Goal: Information Seeking & Learning: Learn about a topic

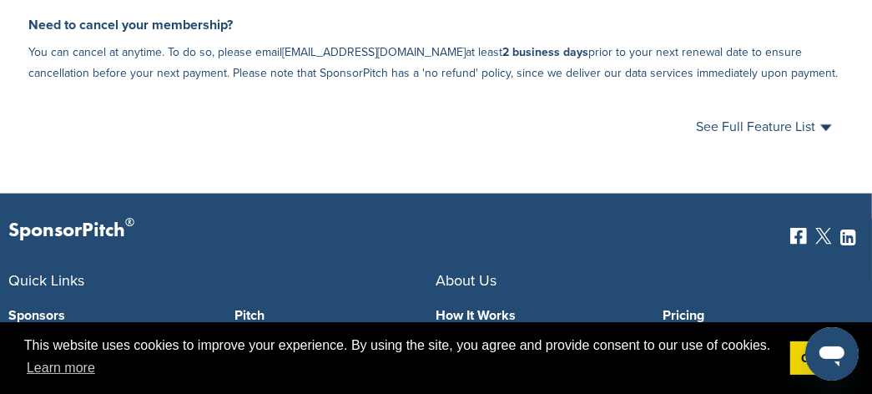
scroll to position [1229, 0]
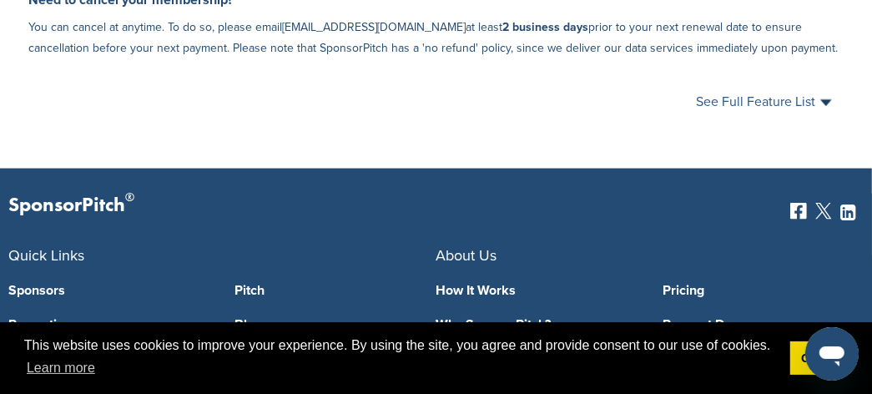
click at [814, 95] on span "See Full Feature List" at bounding box center [764, 101] width 136 height 13
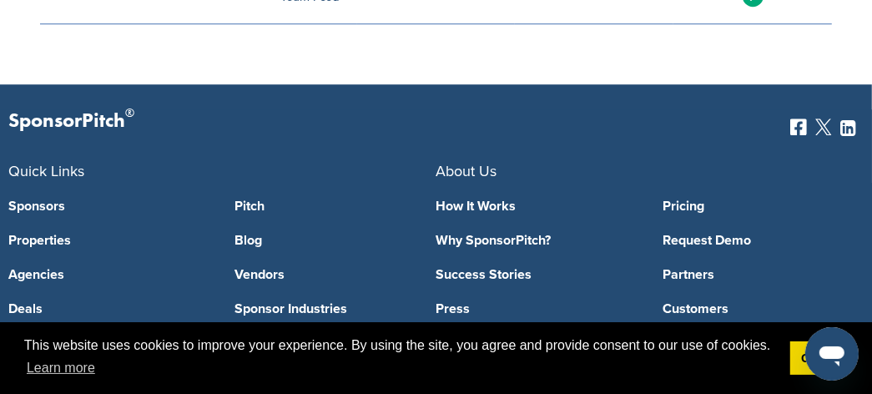
scroll to position [2584, 0]
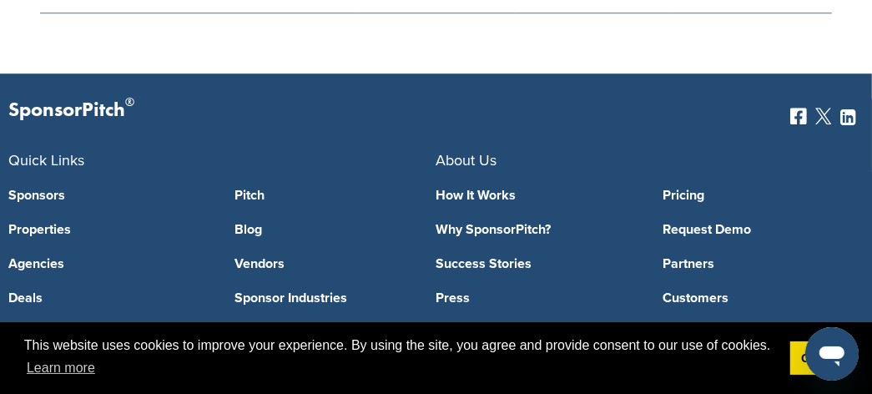
click at [45, 188] on link "Sponsors" at bounding box center [108, 194] width 201 height 13
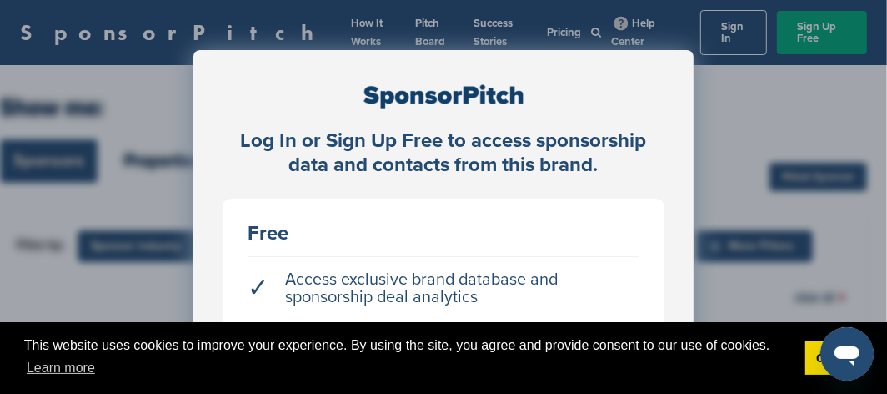
click at [679, 143] on div "Log In or Sign Up Free to access sponsorship data and contacts from this brand.…" at bounding box center [443, 317] width 500 height 534
click at [807, 369] on link "Got it!" at bounding box center [835, 357] width 58 height 33
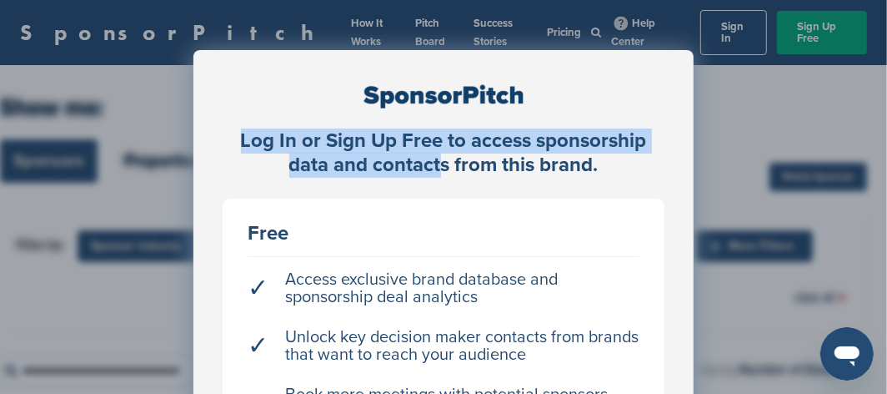
drag, startPoint x: 433, startPoint y: 172, endPoint x: 448, endPoint y: 49, distance: 123.5
click at [448, 50] on div "Log In or Sign Up Free to access sponsorship data and contacts from this brand.…" at bounding box center [443, 317] width 500 height 534
click at [474, 23] on div "Log In or Sign Up Free to access sponsorship data and contacts from this brand.…" at bounding box center [443, 238] width 887 height 477
click at [704, 106] on div "Log In or Sign Up Free to access sponsorship data and contacts from this brand.…" at bounding box center [443, 238] width 887 height 477
click at [419, 40] on div "Log In or Sign Up Free to access sponsorship data and contacts from this brand.…" at bounding box center [443, 238] width 887 height 477
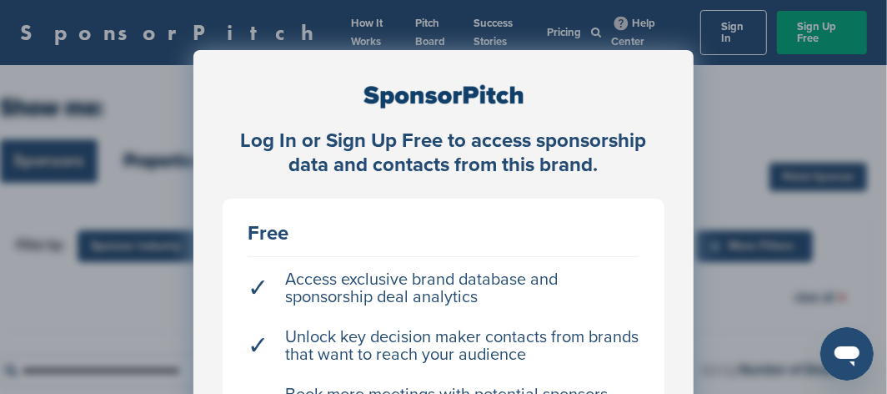
click at [103, 46] on div "Log In or Sign Up Free to access sponsorship data and contacts from this brand.…" at bounding box center [443, 238] width 887 height 477
drag, startPoint x: 531, startPoint y: 64, endPoint x: 541, endPoint y: 63, distance: 10.0
click at [532, 64] on div "Log In or Sign Up Free to access sponsorship data and contacts from this brand.…" at bounding box center [443, 317] width 500 height 534
click at [815, 34] on div "Log In or Sign Up Free to access sponsorship data and contacts from this brand.…" at bounding box center [443, 238] width 887 height 477
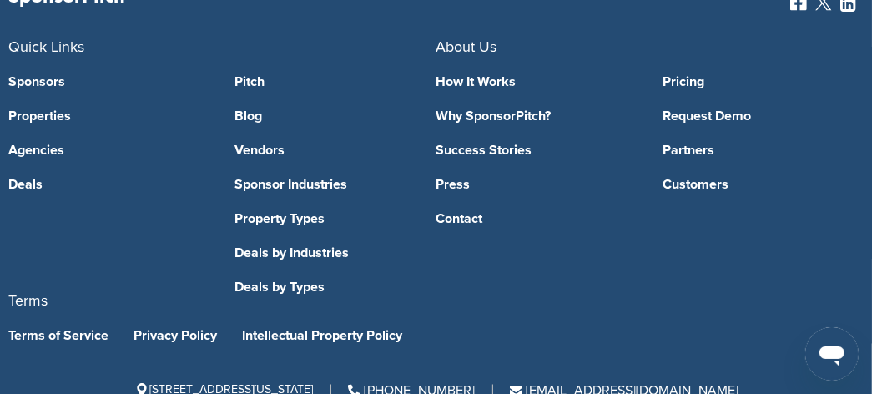
click at [24, 178] on link "Deals" at bounding box center [108, 184] width 201 height 13
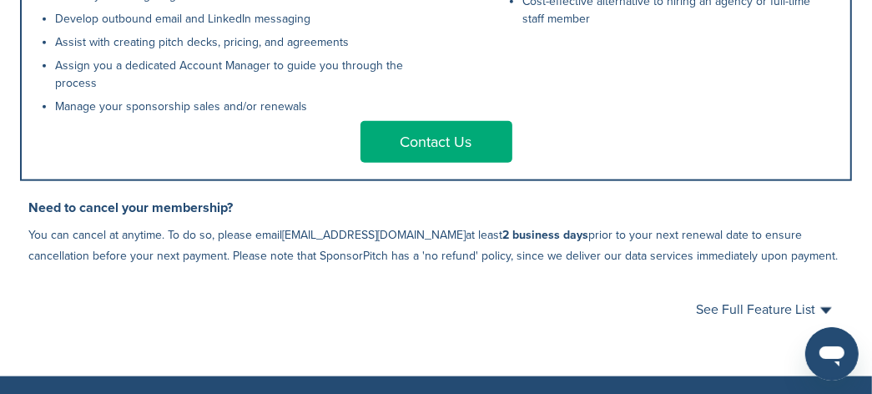
scroll to position [1020, 0]
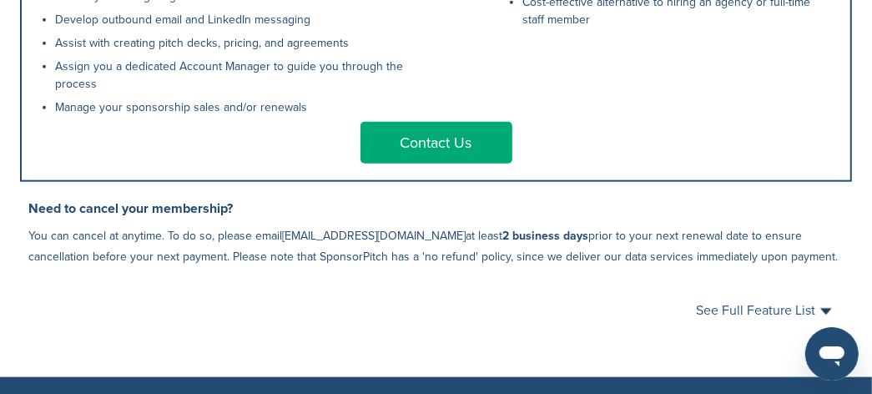
click at [807, 304] on span "See Full Feature List" at bounding box center [764, 310] width 136 height 13
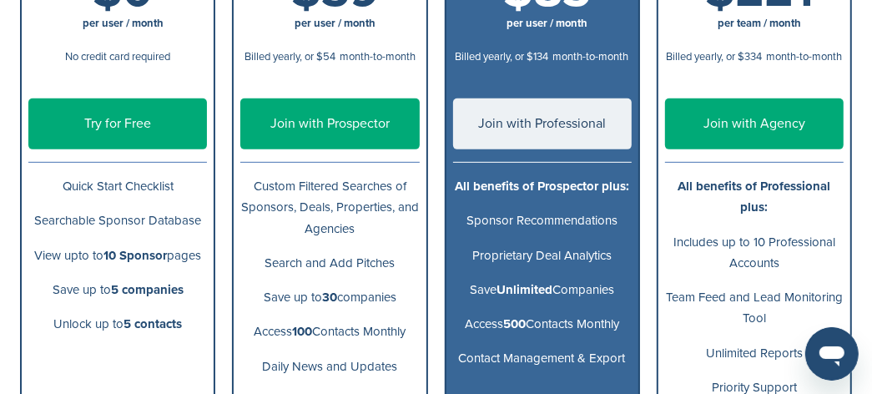
scroll to position [291, 0]
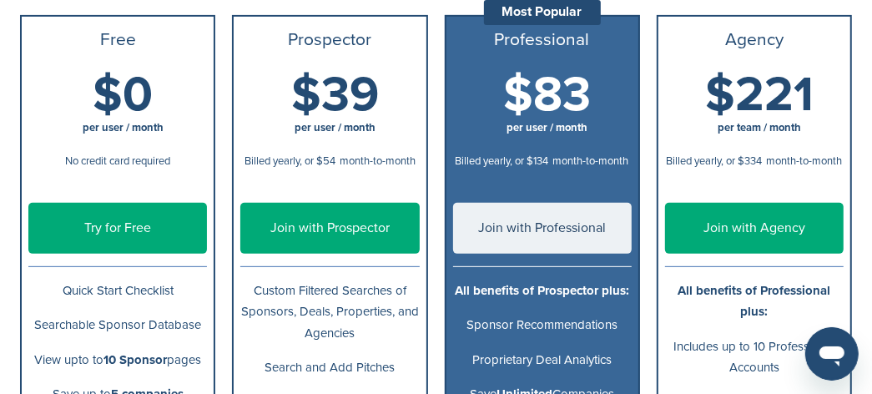
click at [94, 210] on link "Try for Free" at bounding box center [117, 228] width 178 height 51
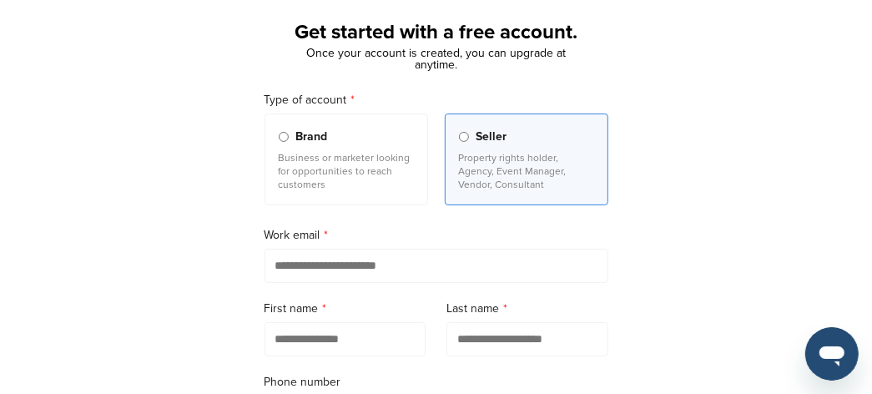
scroll to position [104, 0]
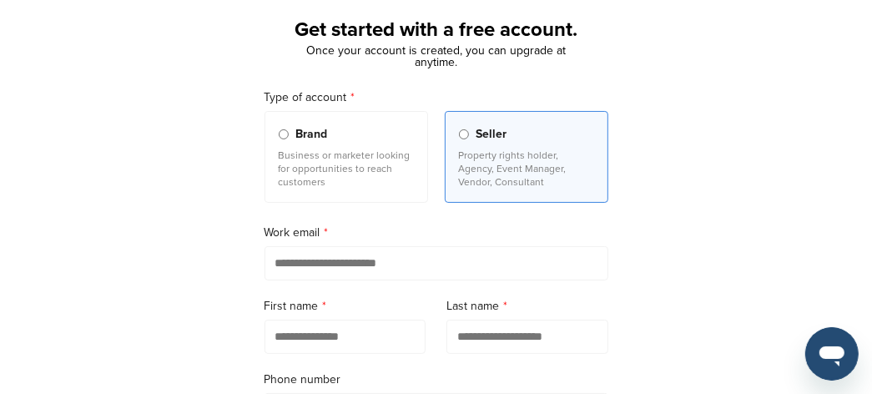
click at [331, 258] on input "email" at bounding box center [436, 263] width 344 height 34
type input "**********"
type input "********"
type input "*******"
type input "**********"
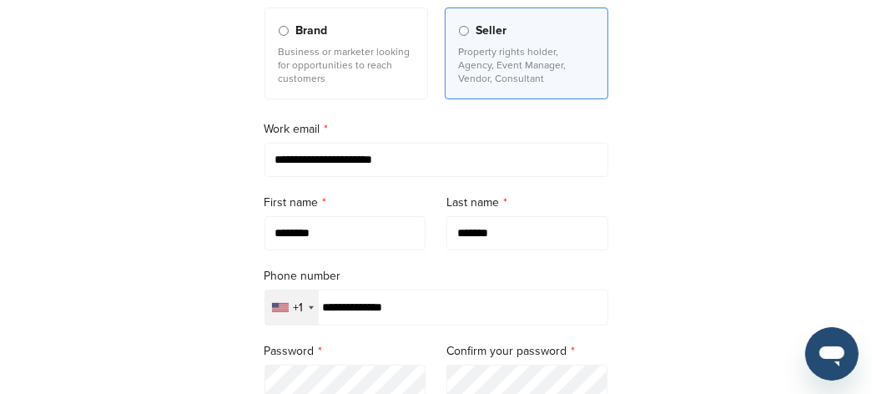
scroll to position [209, 0]
drag, startPoint x: 373, startPoint y: 231, endPoint x: 145, endPoint y: 241, distance: 227.9
click at [145, 241] on div "**********" at bounding box center [436, 264] width 872 height 774
type input "****"
click at [159, 241] on div "**********" at bounding box center [436, 264] width 872 height 774
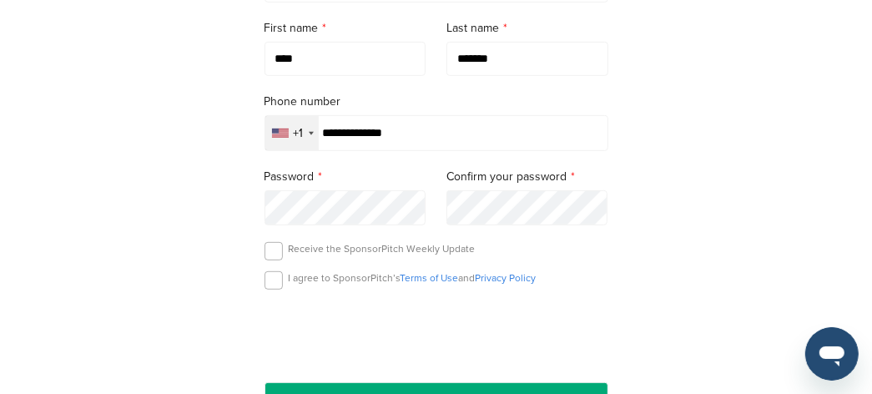
scroll to position [417, 0]
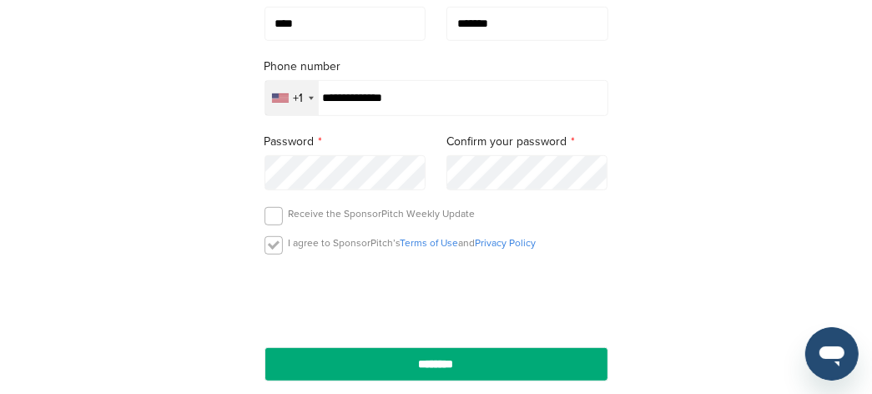
click at [272, 236] on label at bounding box center [273, 245] width 18 height 18
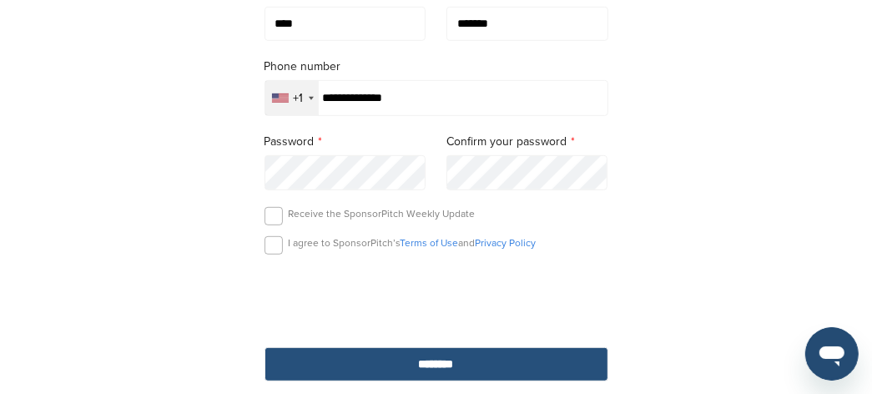
click at [461, 351] on input "********" at bounding box center [436, 364] width 344 height 34
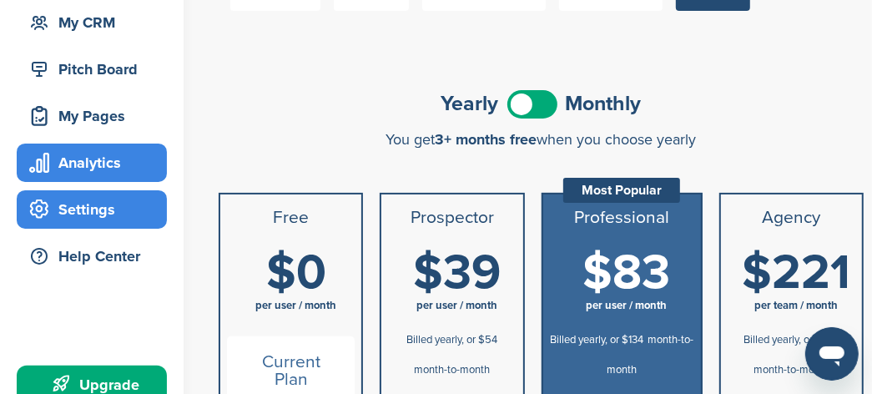
scroll to position [104, 0]
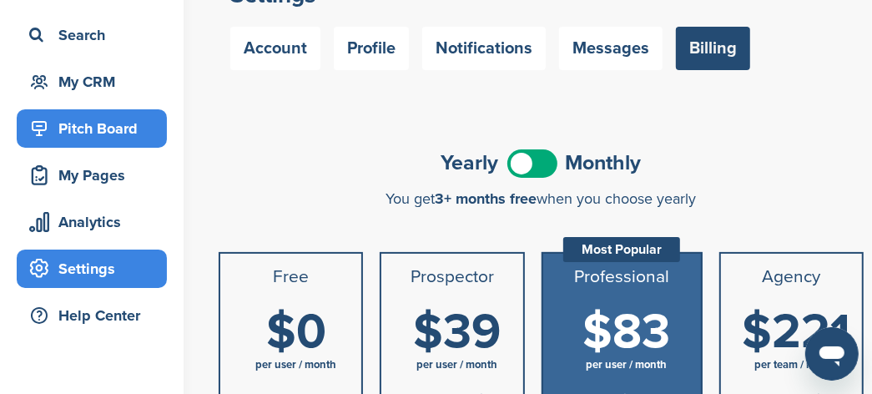
click at [65, 124] on div "Pitch Board" at bounding box center [96, 128] width 142 height 30
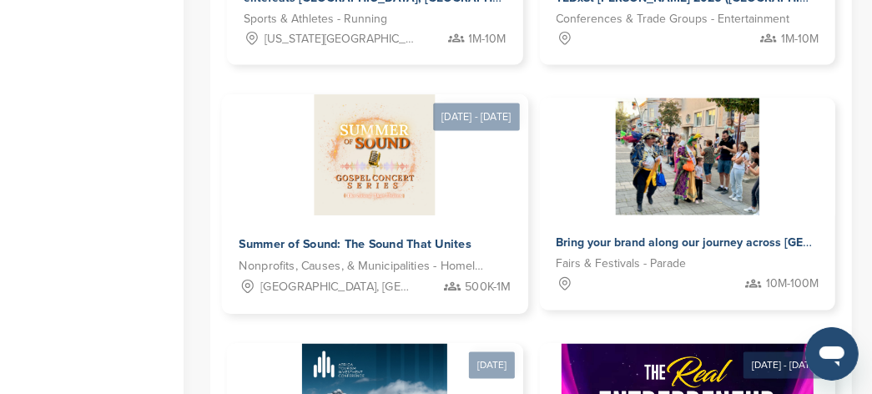
scroll to position [1563, 0]
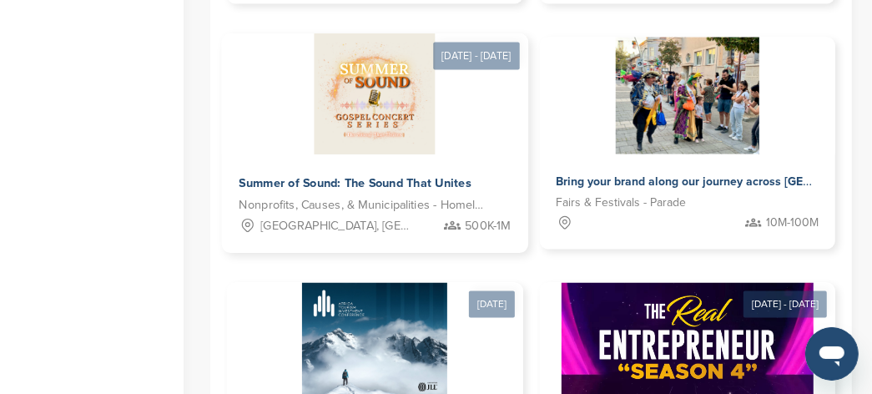
click at [393, 180] on span "Summer of Sound: The Sound That Unites" at bounding box center [355, 183] width 232 height 15
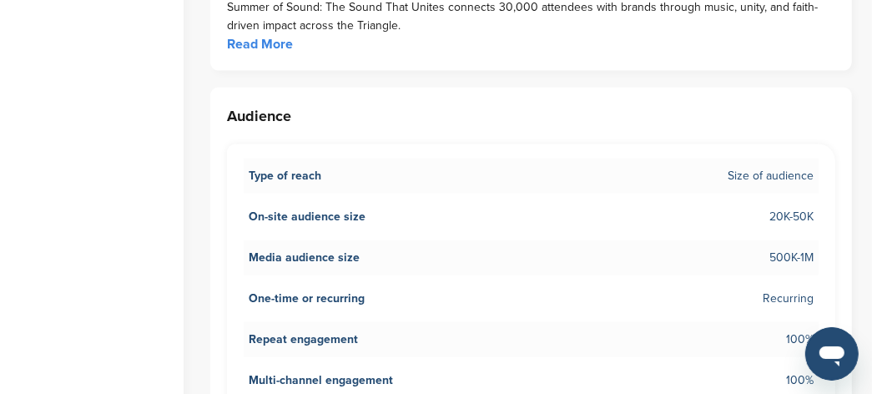
scroll to position [1251, 0]
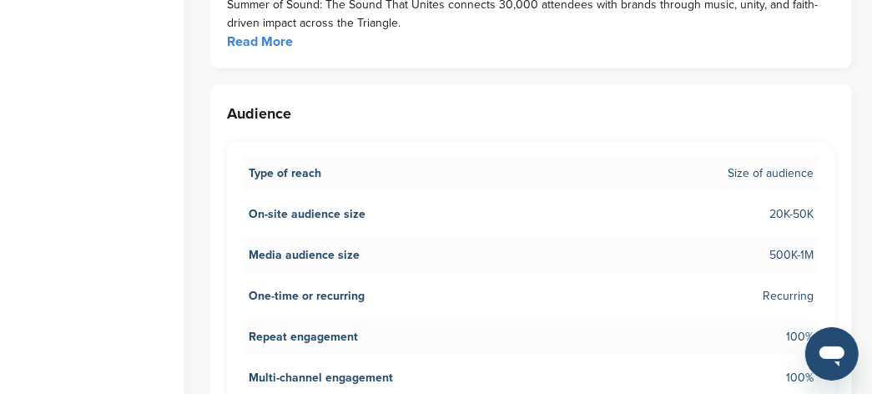
click at [259, 37] on link "Read More" at bounding box center [260, 41] width 66 height 17
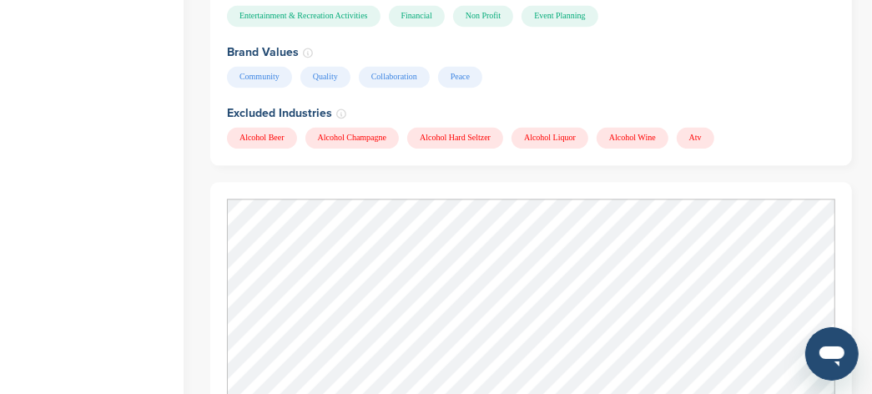
scroll to position [2085, 0]
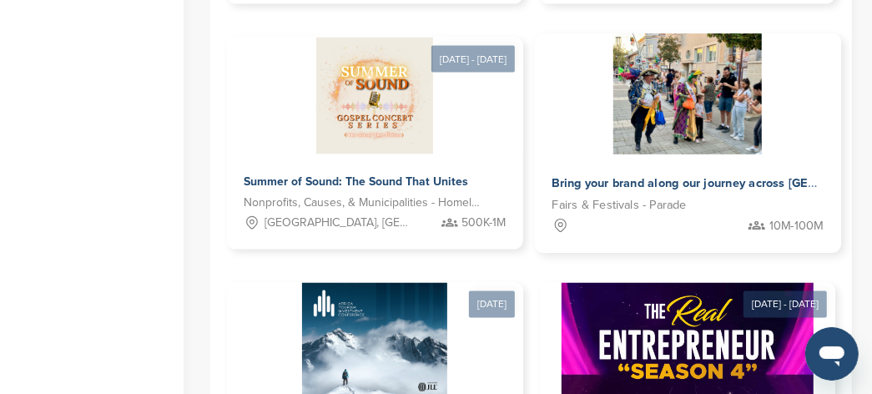
click at [726, 178] on span "Bring your brand along our journey across North America and Europe" at bounding box center [806, 183] width 511 height 15
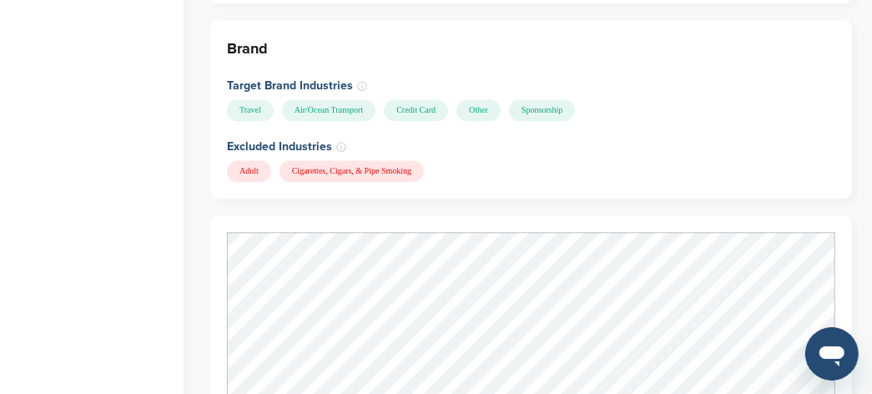
scroll to position [2294, 0]
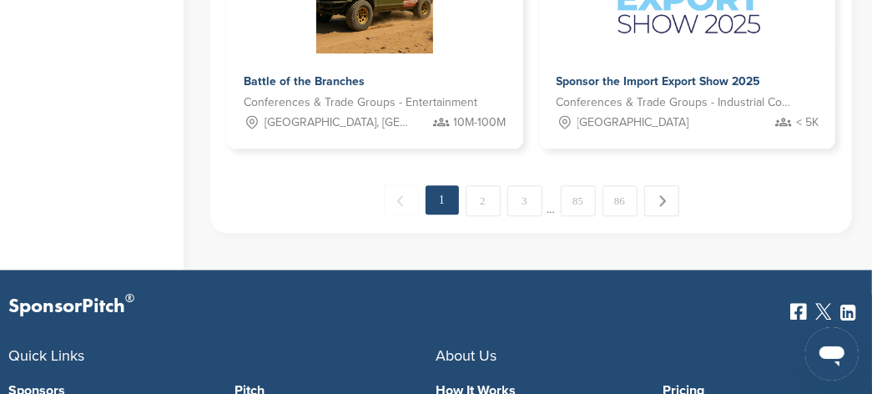
scroll to position [2189, 0]
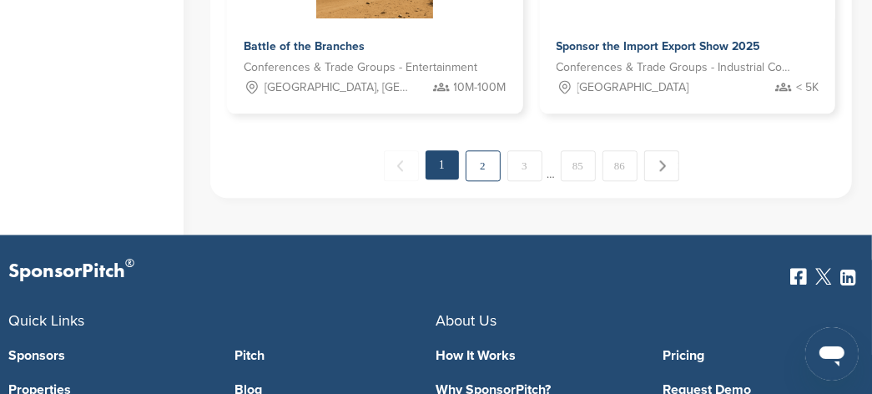
click at [483, 170] on link "2" at bounding box center [482, 165] width 35 height 31
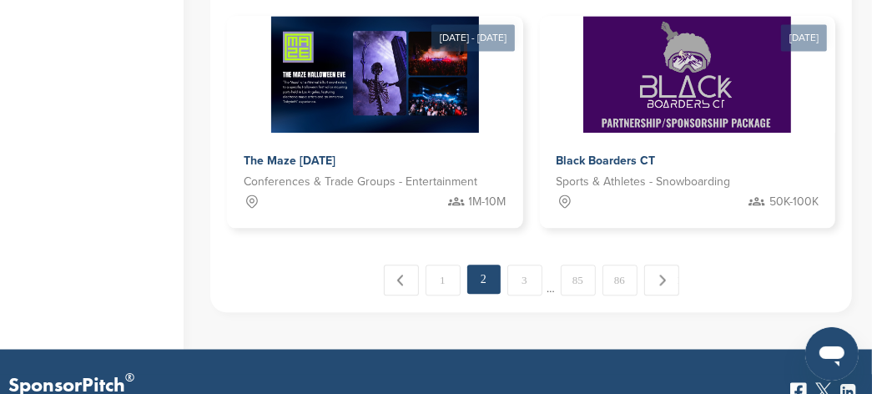
scroll to position [2077, 0]
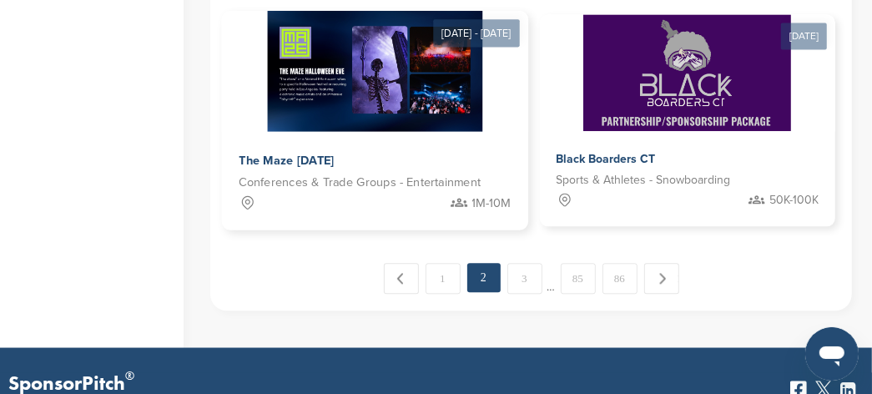
click at [332, 158] on span "The Maze [DATE]" at bounding box center [286, 160] width 95 height 15
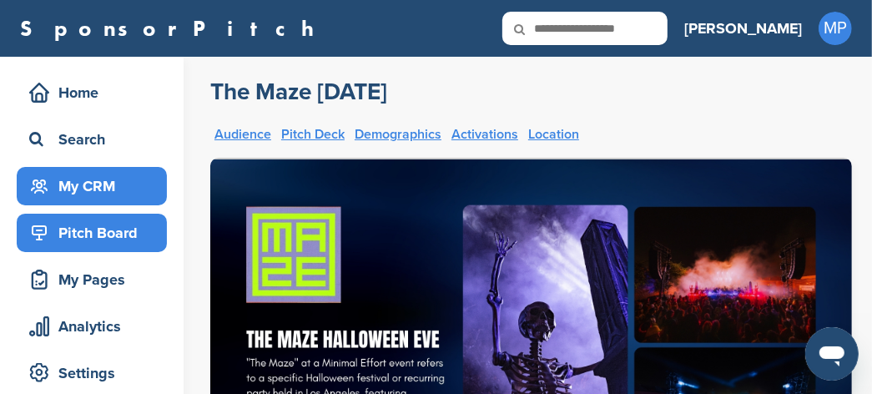
click at [93, 180] on div "My CRM" at bounding box center [96, 186] width 142 height 30
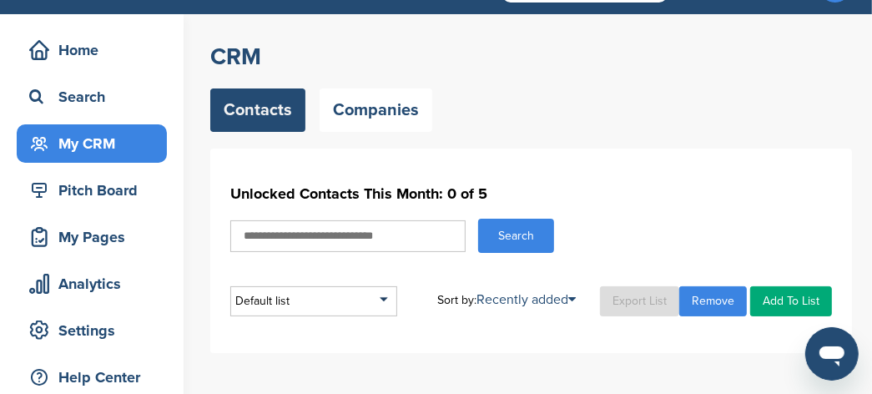
scroll to position [104, 0]
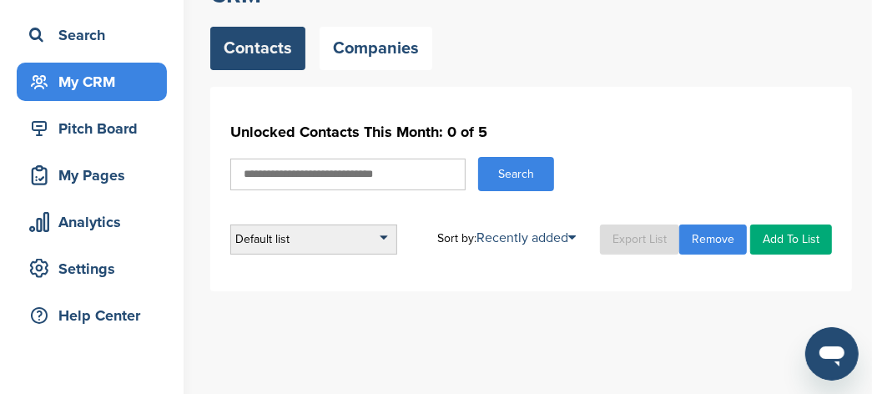
click at [382, 241] on div "Default list" at bounding box center [313, 239] width 167 height 30
click at [347, 204] on div "Unlocked Contacts This Month: 0 of 5 Search Default list Default List Sort by: …" at bounding box center [530, 186] width 601 height 138
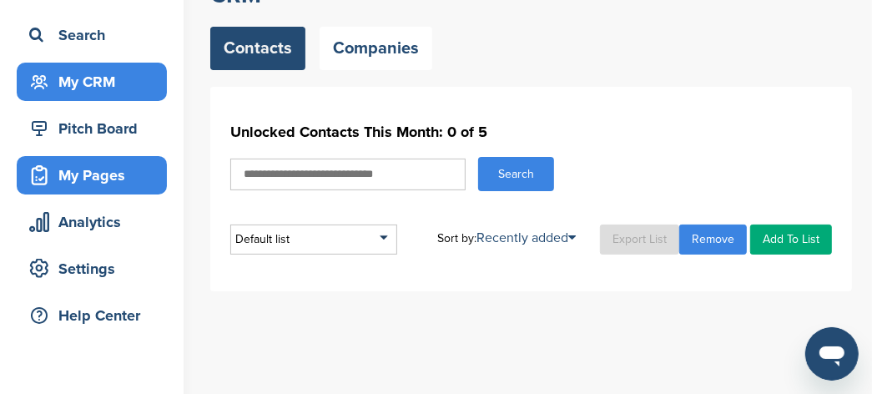
click at [108, 176] on div "My Pages" at bounding box center [96, 175] width 142 height 30
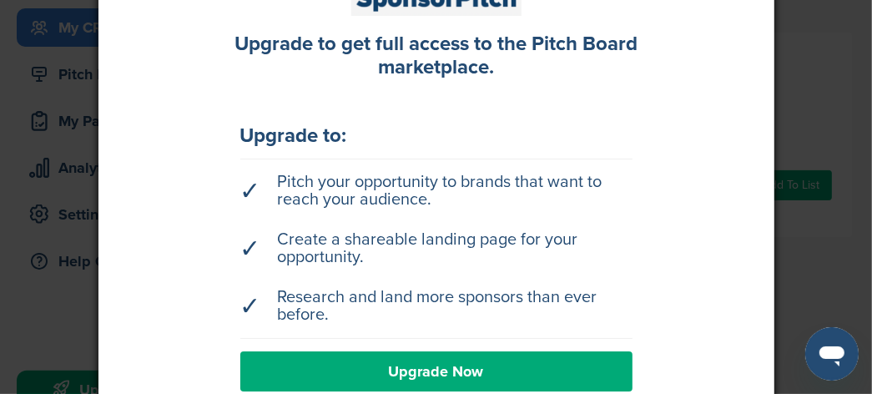
scroll to position [312, 0]
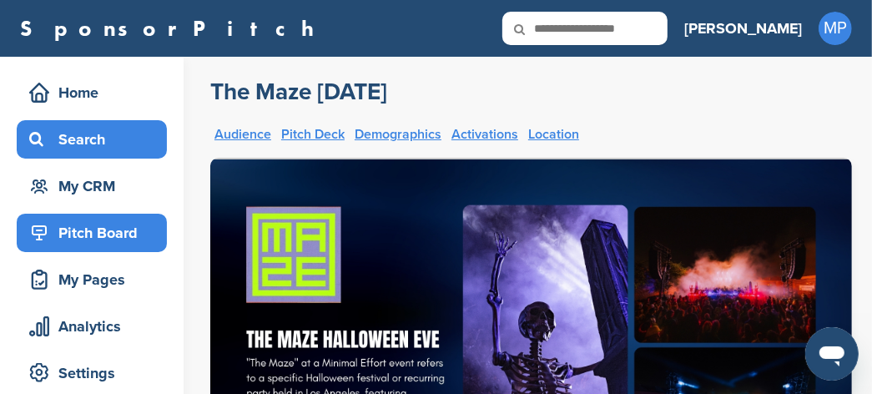
click at [94, 144] on div "Search" at bounding box center [96, 139] width 142 height 30
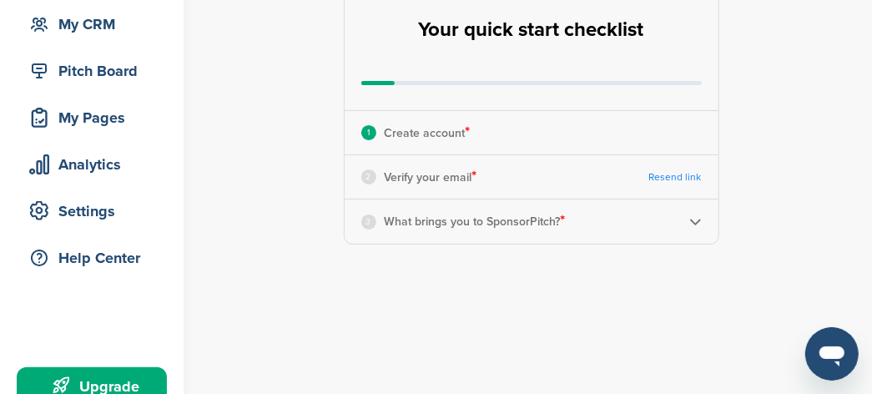
scroll to position [209, 0]
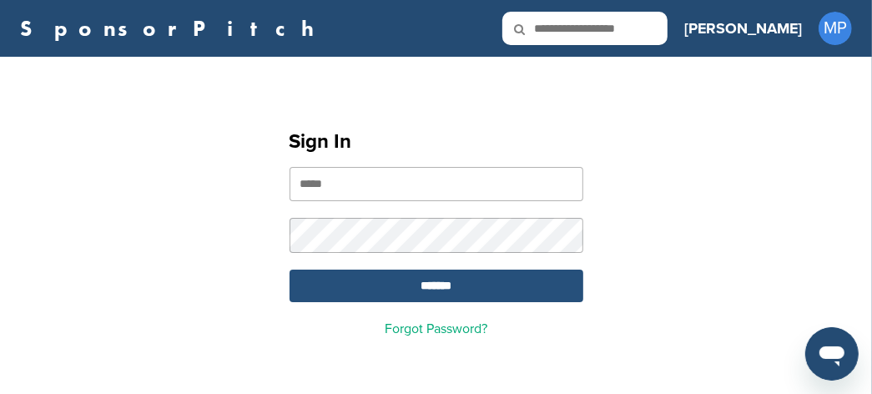
type input "**********"
click at [401, 284] on input "*******" at bounding box center [436, 285] width 294 height 33
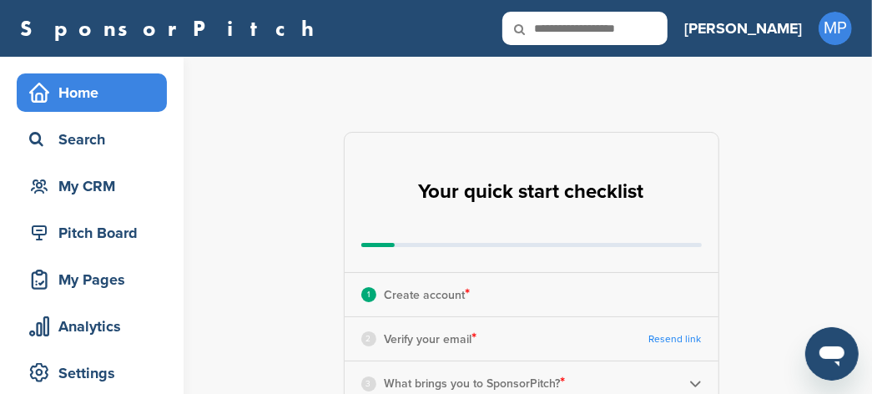
scroll to position [104, 0]
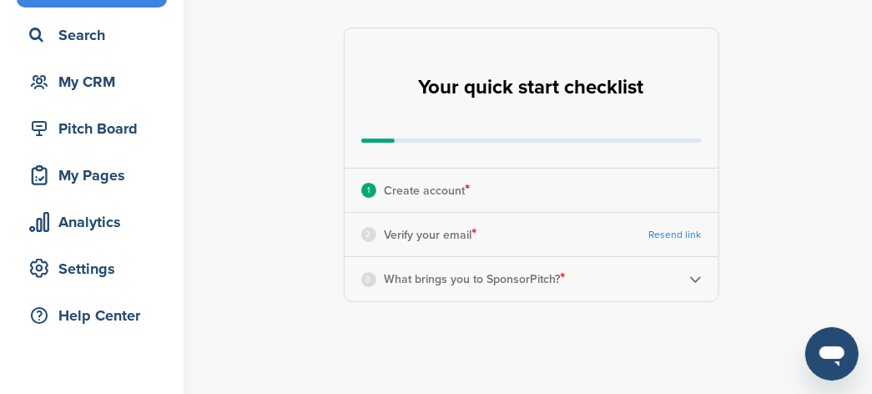
click at [370, 235] on div "2" at bounding box center [368, 234] width 15 height 15
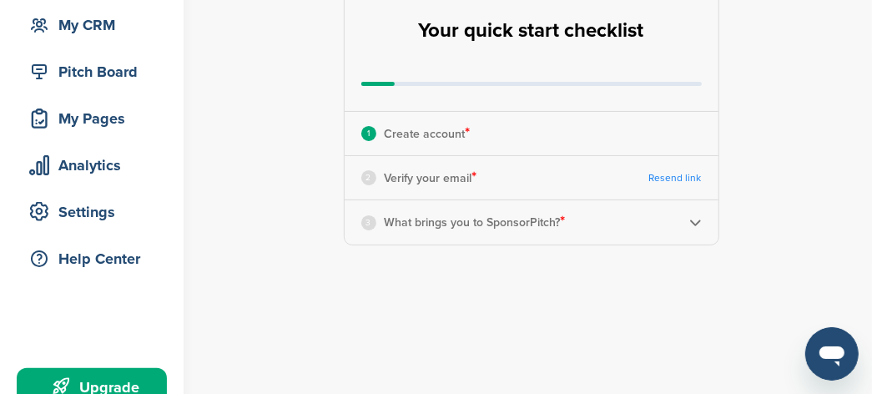
scroll to position [209, 0]
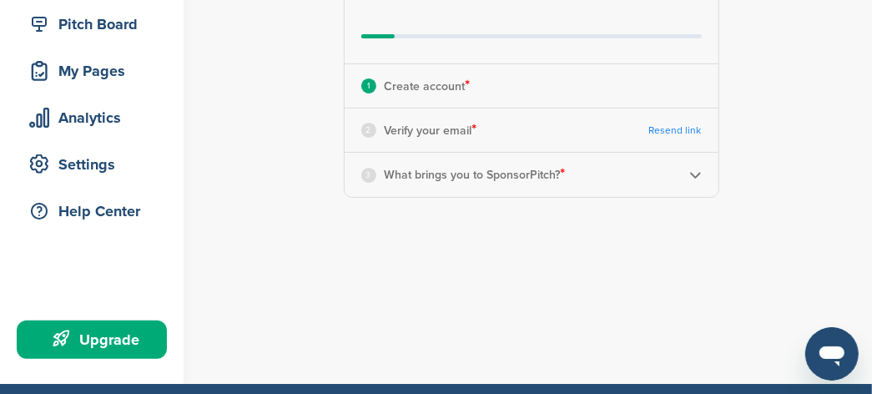
click at [701, 174] on div "3 What brings you to SponsorPitch? *" at bounding box center [531, 174] width 374 height 43
click at [691, 176] on img at bounding box center [695, 174] width 13 height 13
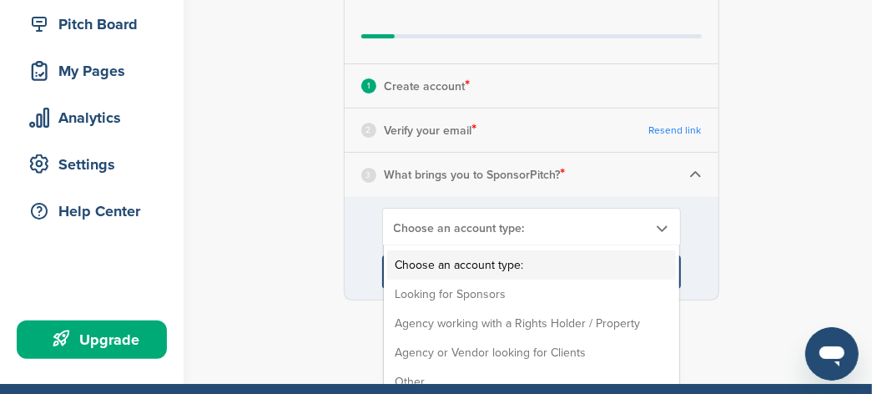
click at [661, 233] on b at bounding box center [661, 228] width 15 height 14
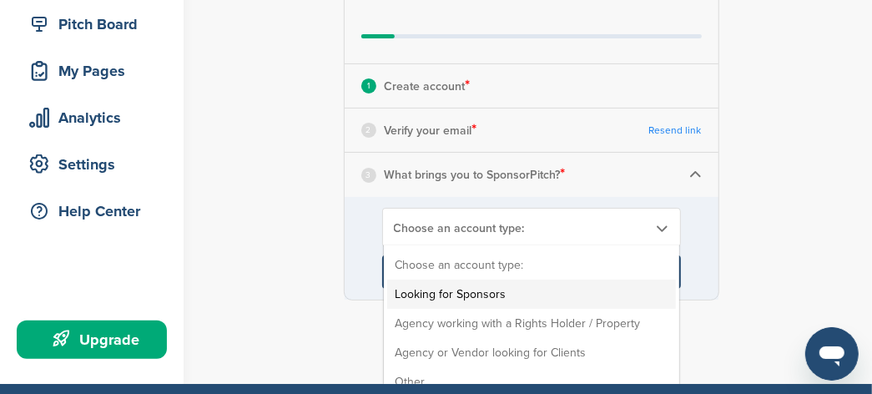
click at [477, 293] on li "Looking for Sponsors" at bounding box center [531, 293] width 289 height 29
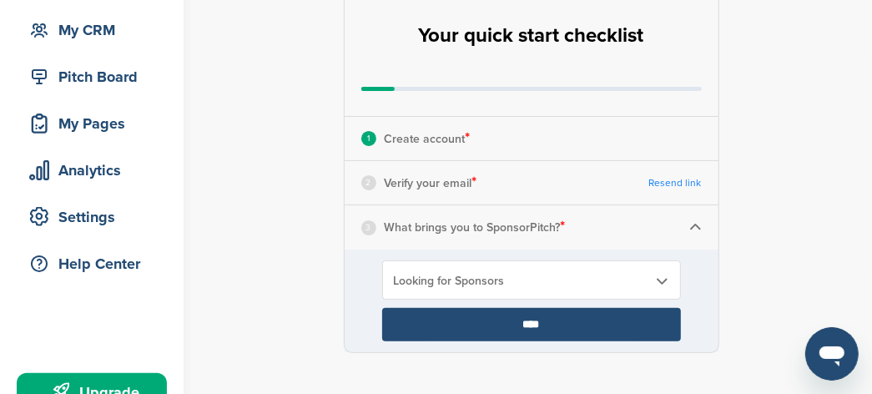
scroll to position [104, 0]
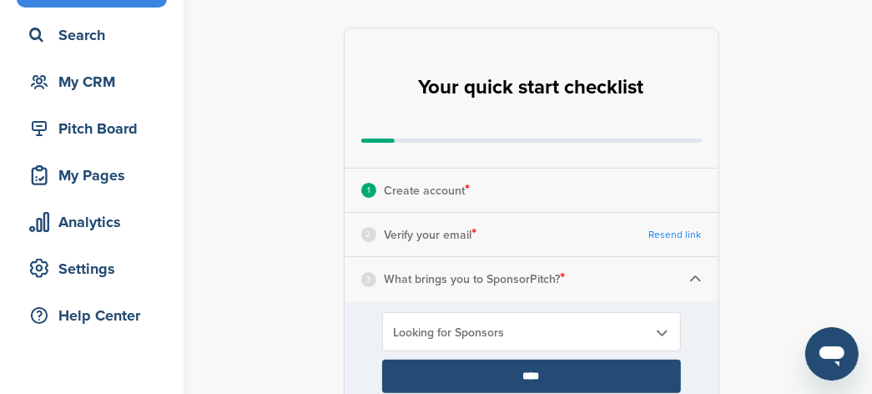
click at [435, 239] on p "Verify your email *" at bounding box center [430, 235] width 93 height 22
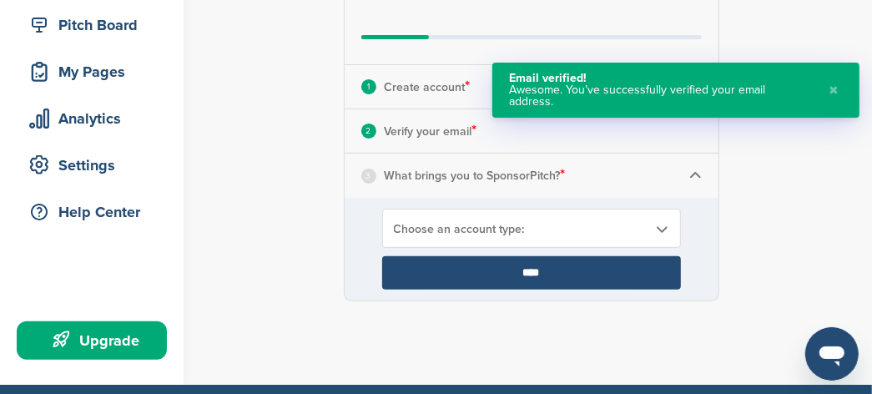
scroll to position [209, 0]
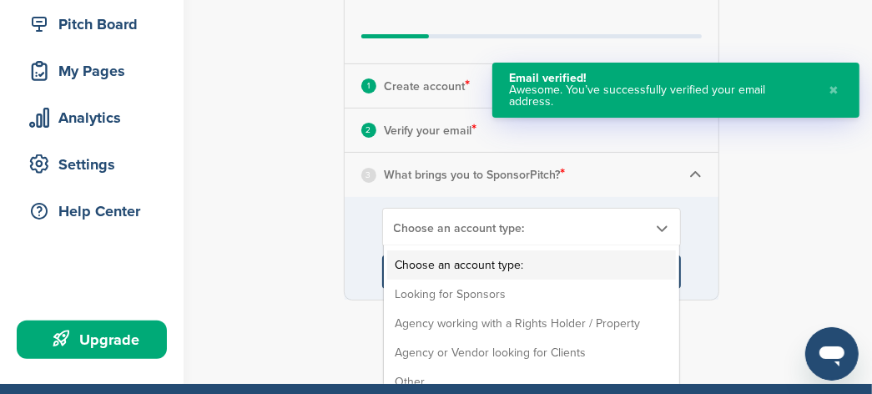
click at [663, 227] on b at bounding box center [661, 228] width 15 height 14
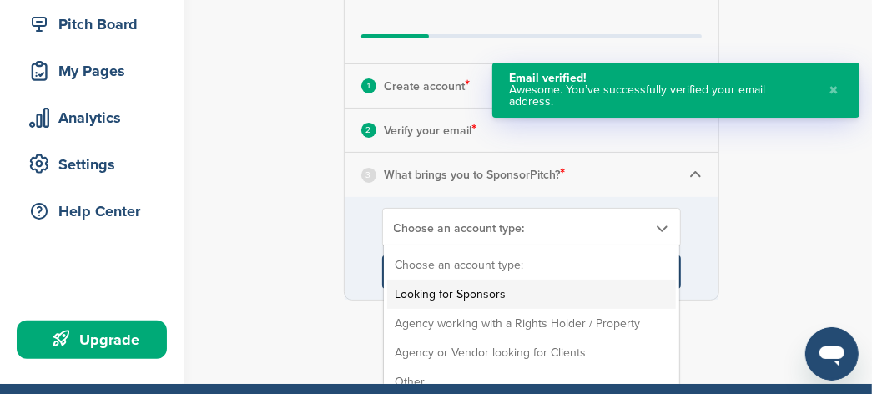
click at [527, 289] on li "Looking for Sponsors" at bounding box center [531, 293] width 289 height 29
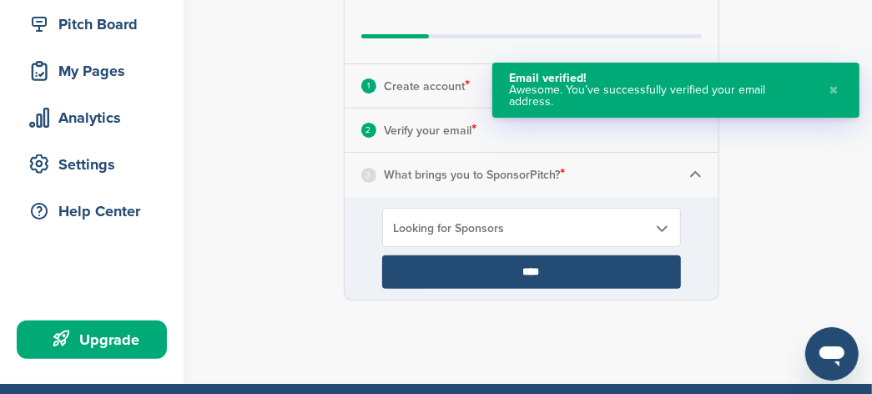
click at [523, 277] on input "****" at bounding box center [531, 271] width 299 height 33
click at [526, 268] on input "****" at bounding box center [531, 271] width 299 height 33
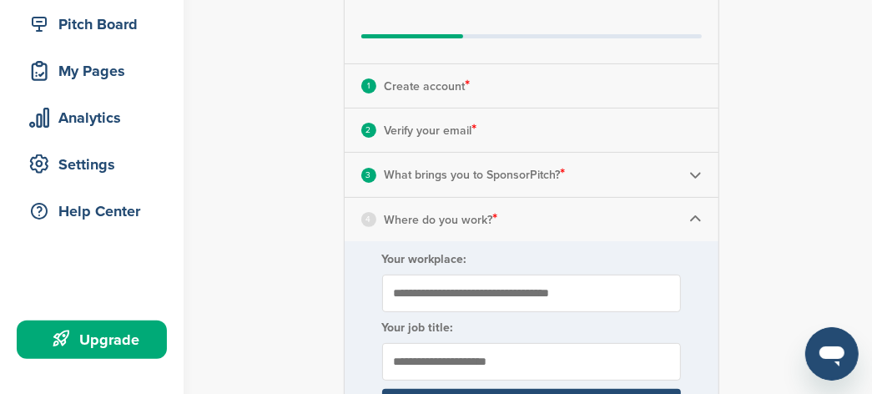
scroll to position [312, 0]
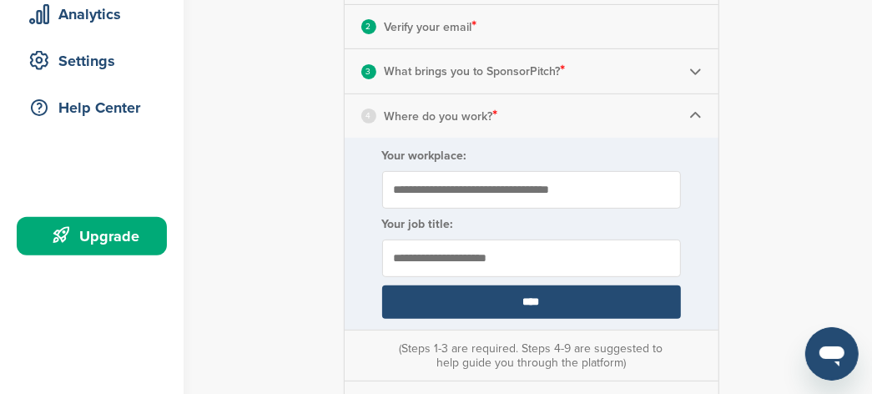
click at [398, 188] on input "Your workplace:" at bounding box center [531, 190] width 299 height 38
type input "**********"
click at [447, 251] on input "text" at bounding box center [531, 258] width 299 height 38
type input "********"
click at [547, 294] on input "****" at bounding box center [531, 301] width 299 height 33
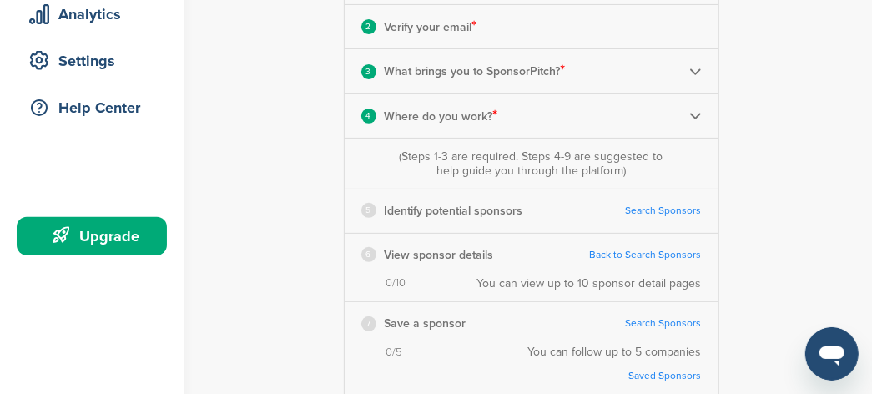
click at [669, 207] on link "Search Sponsors" at bounding box center [664, 210] width 76 height 13
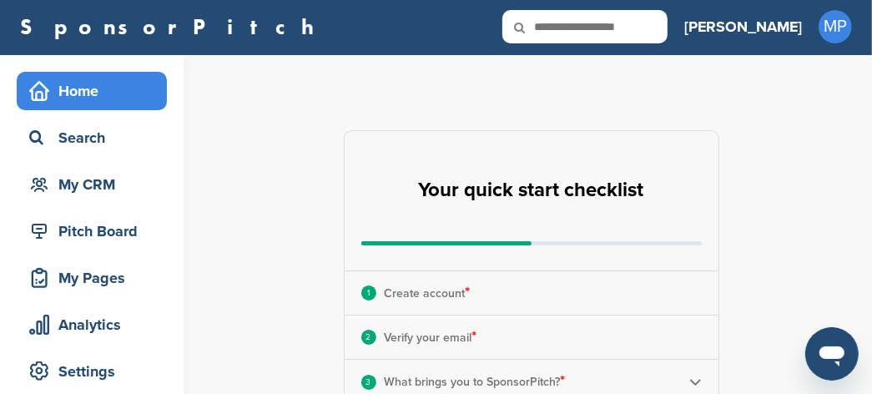
scroll to position [0, 0]
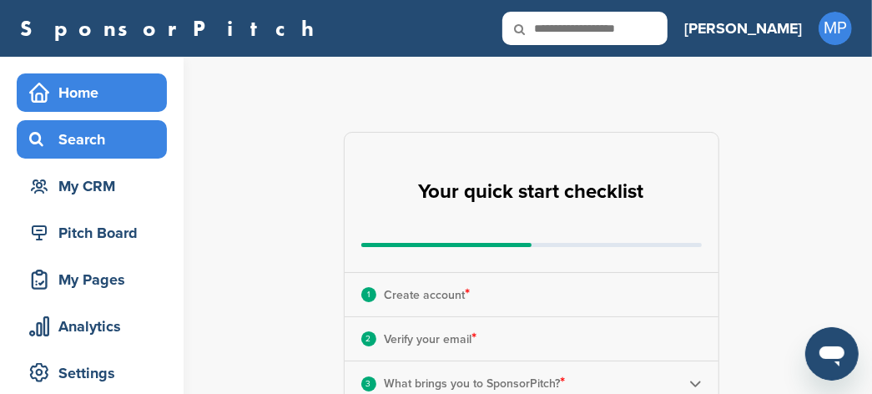
click at [112, 151] on div "Search" at bounding box center [96, 139] width 142 height 30
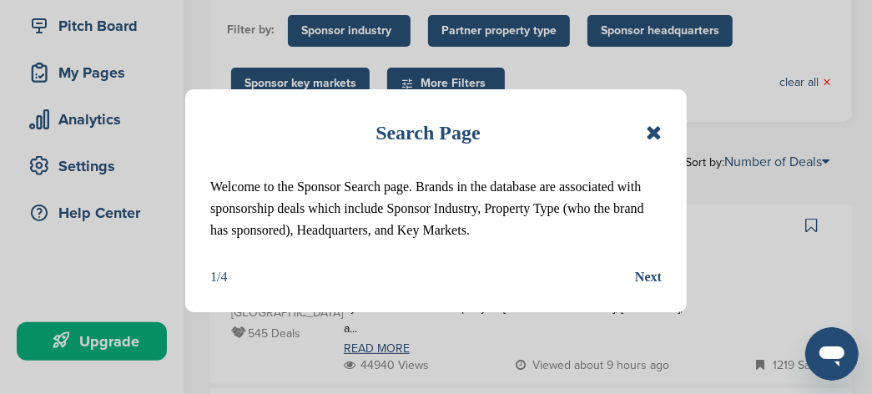
scroll to position [209, 0]
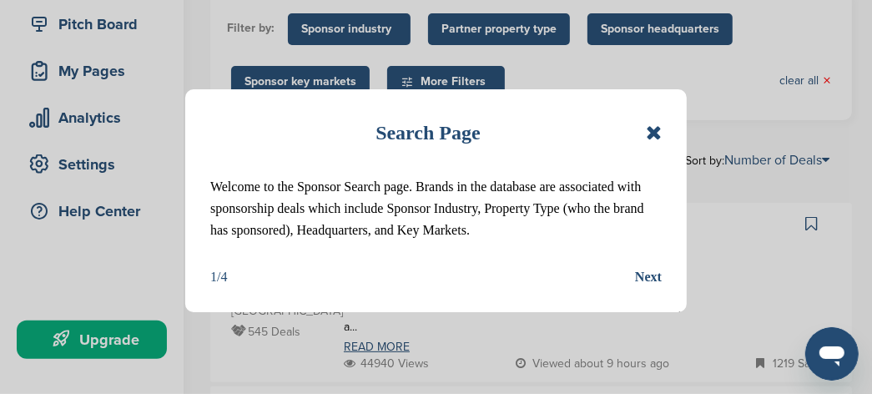
click at [652, 133] on icon at bounding box center [654, 133] width 16 height 20
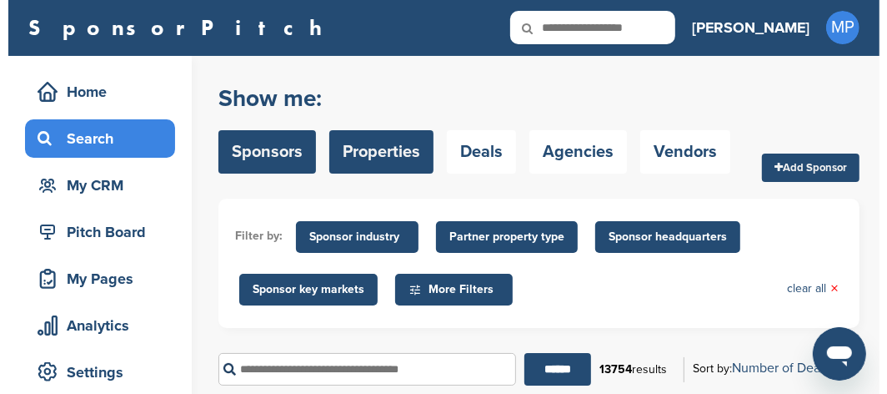
scroll to position [0, 0]
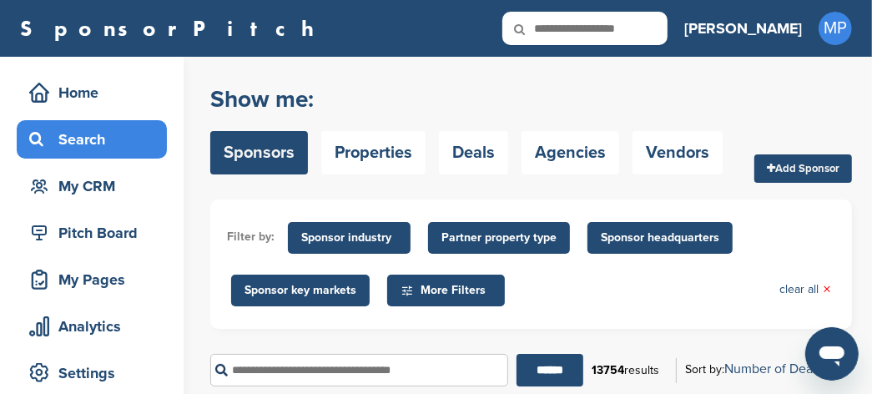
click at [322, 287] on span "Sponsor key markets" at bounding box center [300, 290] width 112 height 18
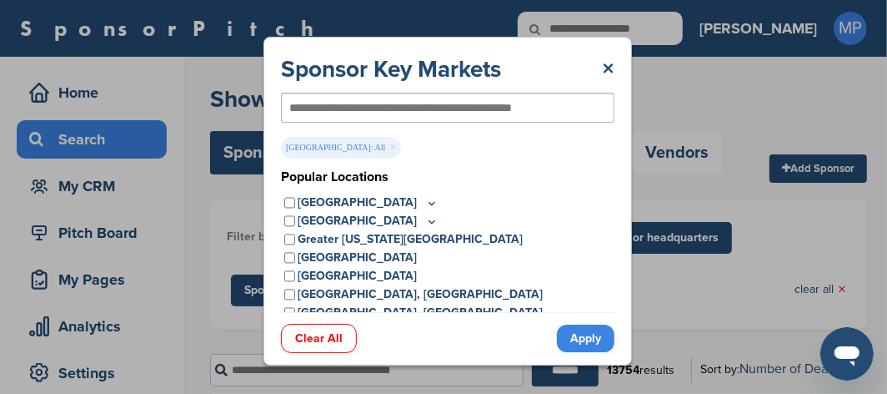
click at [281, 203] on div "[GEOGRAPHIC_DATA]" at bounding box center [448, 202] width 334 height 18
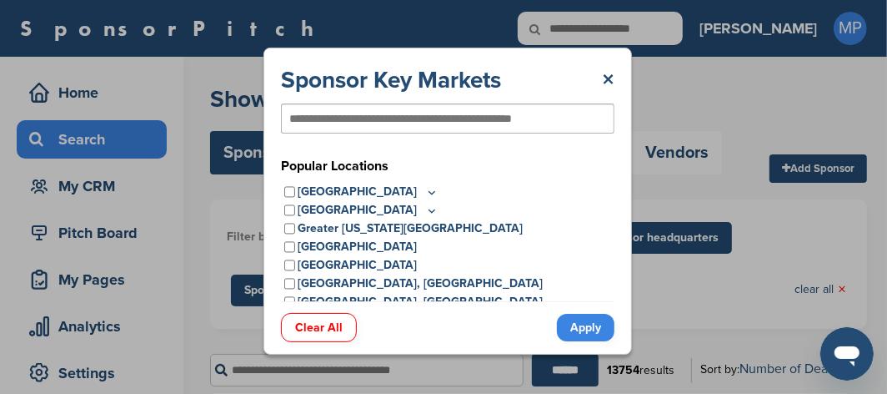
click at [425, 194] on icon at bounding box center [431, 192] width 13 height 14
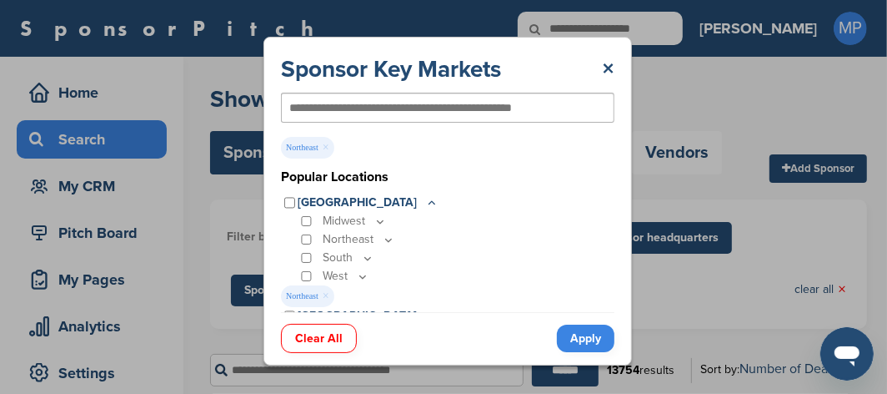
click at [588, 342] on link "Apply" at bounding box center [586, 338] width 58 height 28
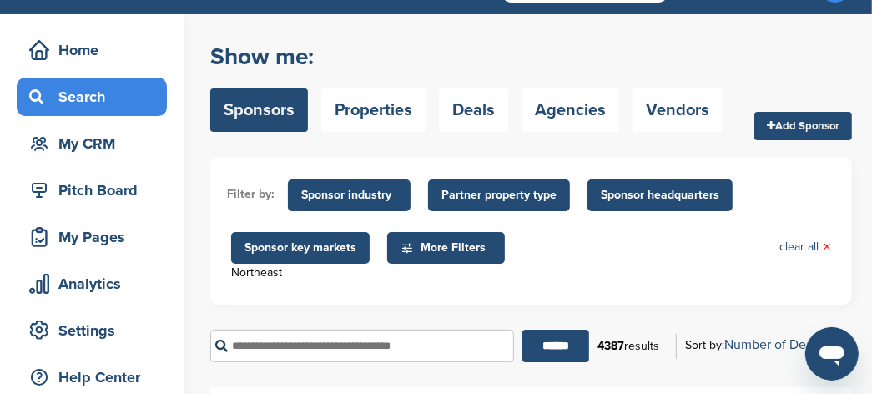
scroll to position [104, 0]
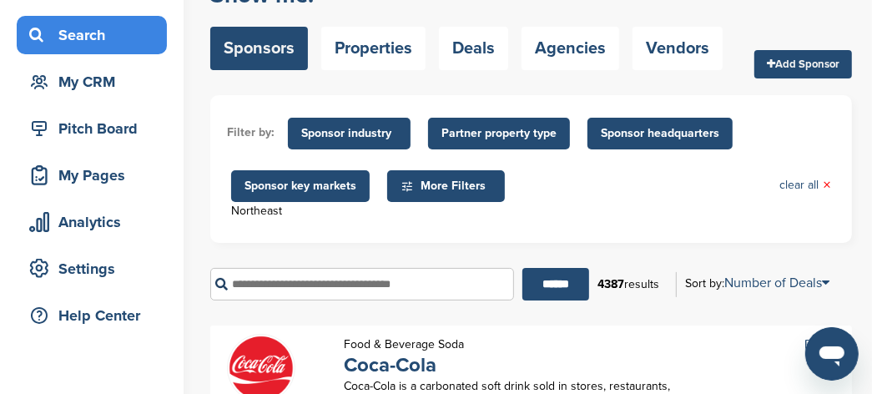
click at [363, 132] on span "Sponsor industry" at bounding box center [349, 133] width 96 height 18
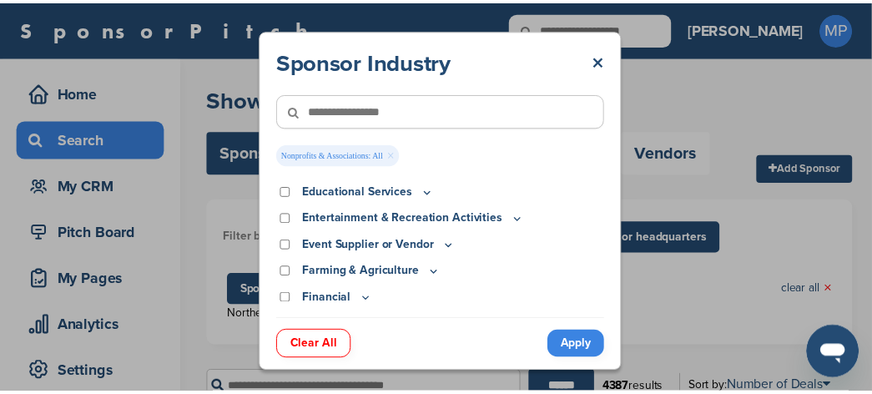
scroll to position [124, 0]
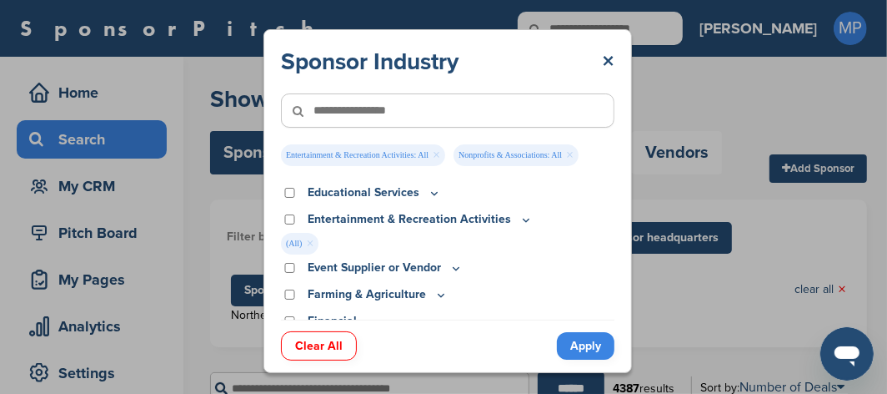
click at [595, 341] on link "Apply" at bounding box center [586, 346] width 58 height 28
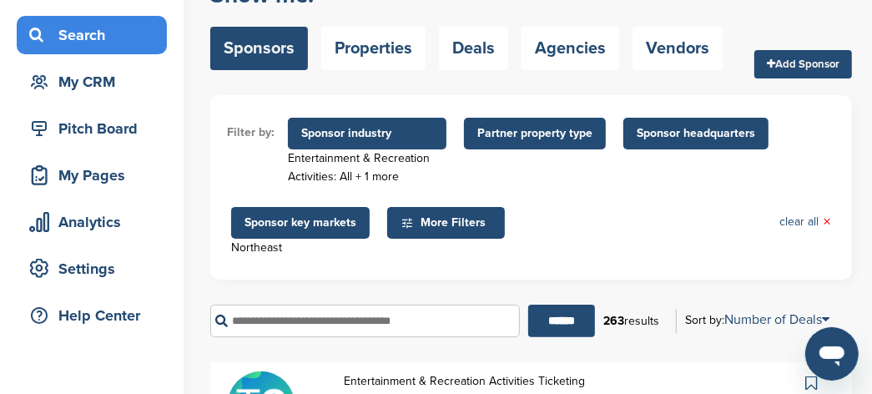
scroll to position [104, 0]
click at [534, 133] on span "Partner property type" at bounding box center [534, 133] width 115 height 18
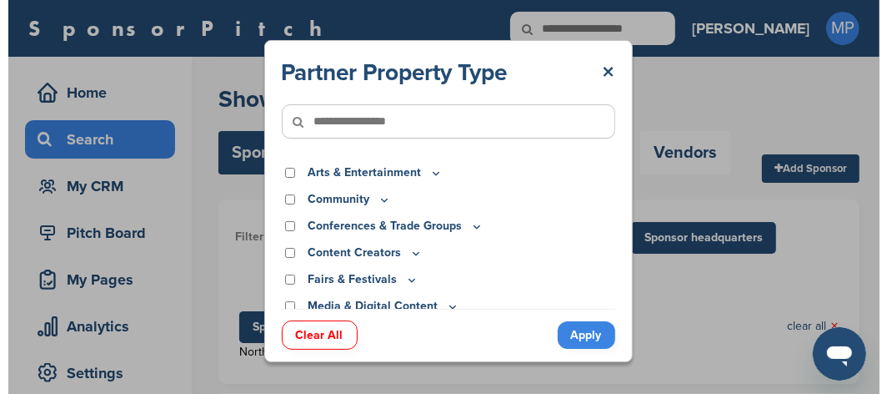
scroll to position [0, 0]
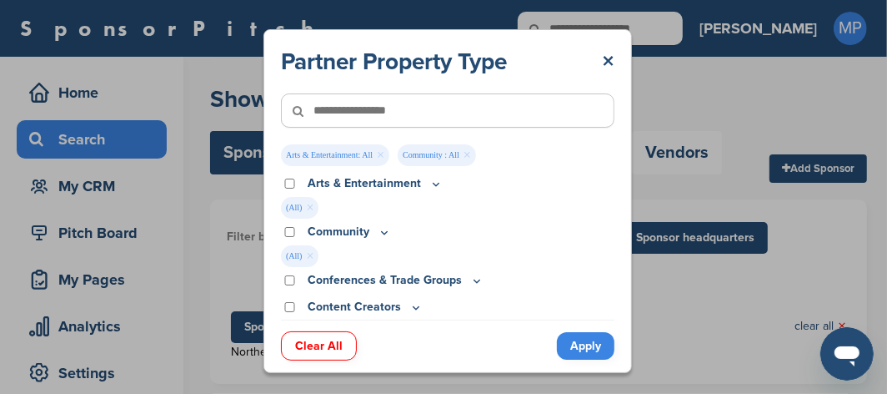
click at [386, 233] on icon at bounding box center [384, 232] width 13 height 14
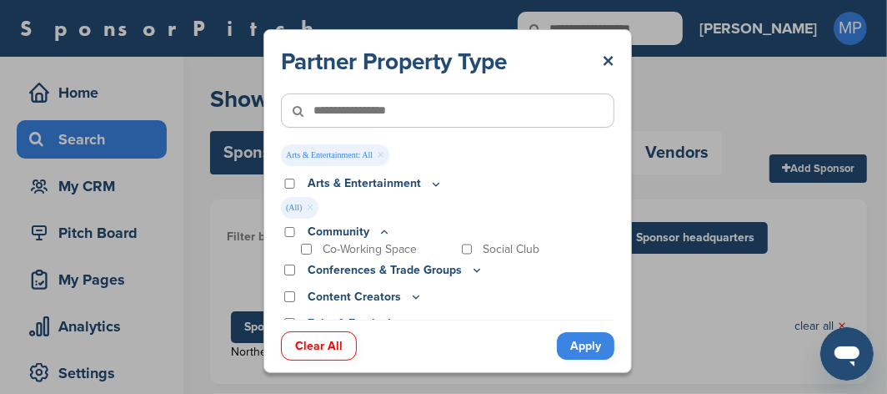
click at [435, 185] on icon at bounding box center [437, 184] width 6 height 3
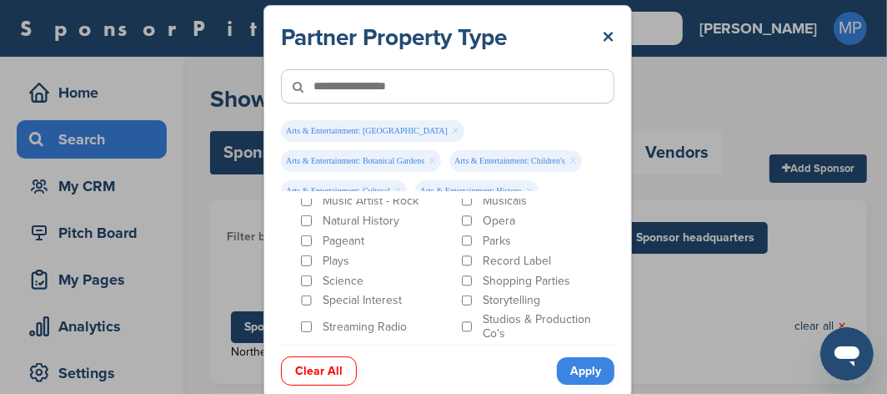
scroll to position [626, 0]
click at [299, 213] on div "Natural History" at bounding box center [376, 221] width 157 height 16
click at [459, 273] on div "Shopping Parties" at bounding box center [537, 281] width 157 height 16
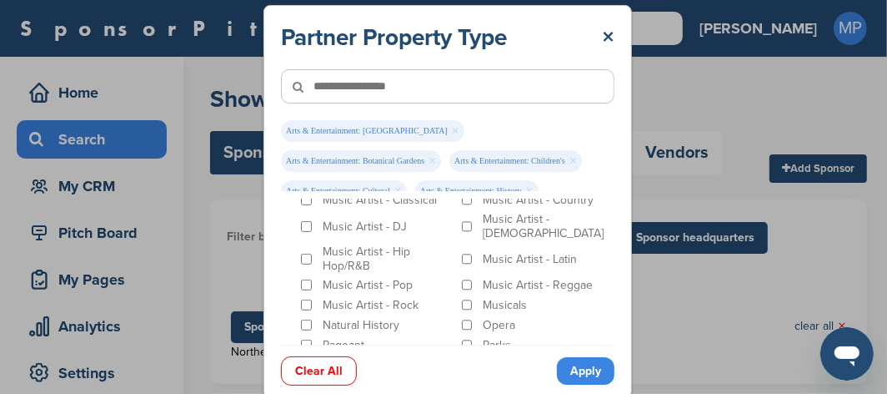
scroll to position [521, 0]
click at [467, 249] on div "Music Artist - Latin" at bounding box center [537, 258] width 157 height 28
click at [465, 222] on div "Music Artist - [DEMOGRAPHIC_DATA]" at bounding box center [537, 226] width 157 height 28
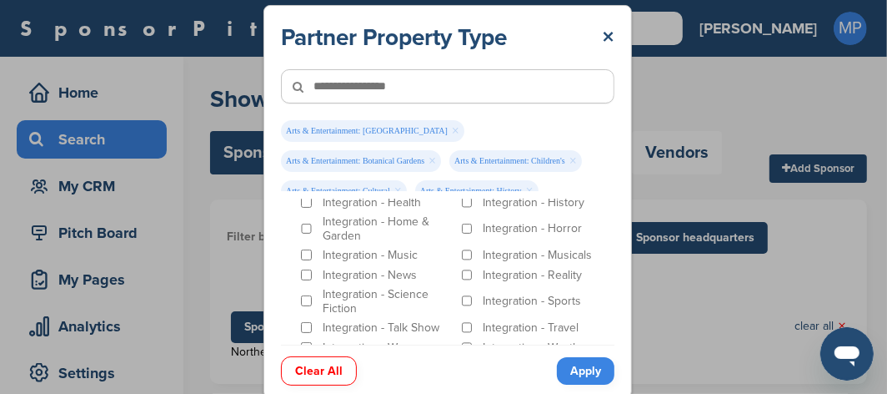
scroll to position [312, 0]
click at [461, 284] on div "Integration - Reality" at bounding box center [537, 277] width 157 height 16
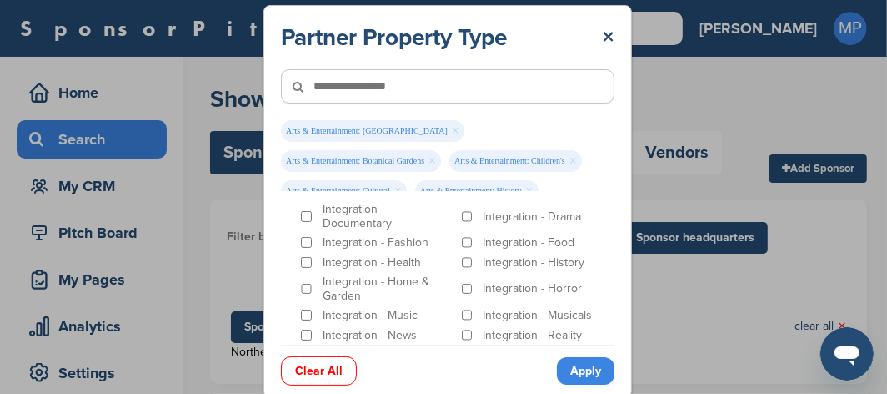
scroll to position [209, 0]
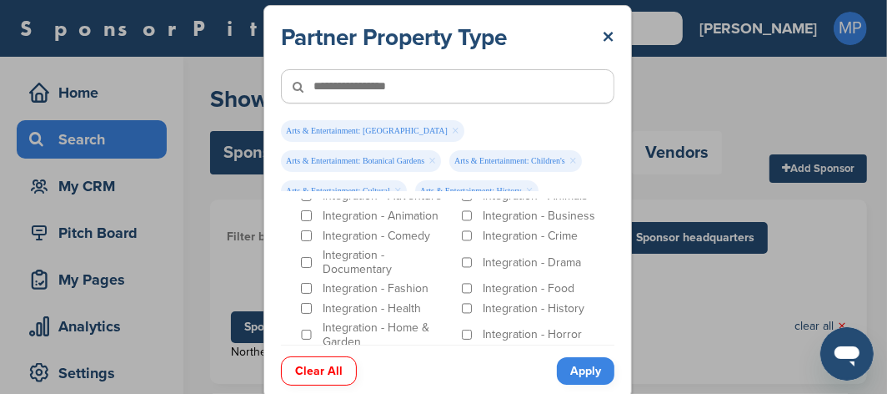
click at [459, 269] on div "Integration - Drama" at bounding box center [537, 262] width 157 height 28
click at [311, 307] on div "Integration - Health" at bounding box center [376, 308] width 157 height 16
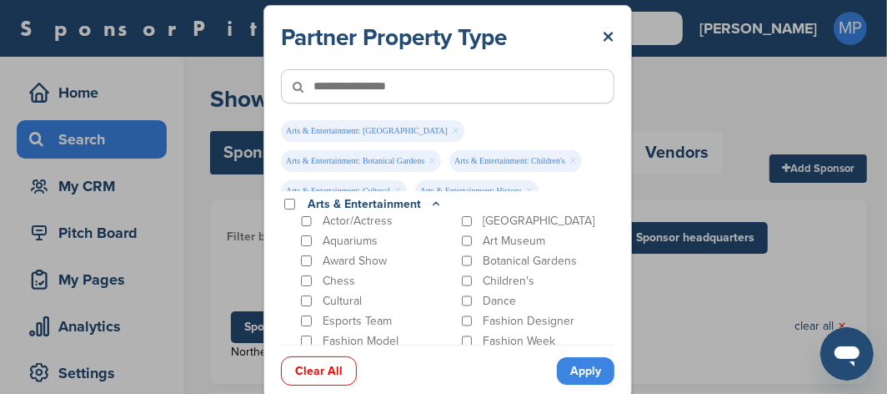
scroll to position [0, 0]
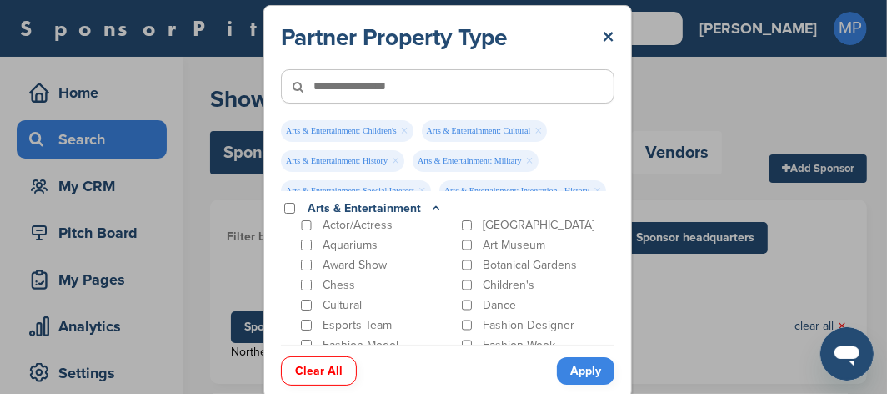
click at [580, 366] on link "Apply" at bounding box center [586, 371] width 58 height 28
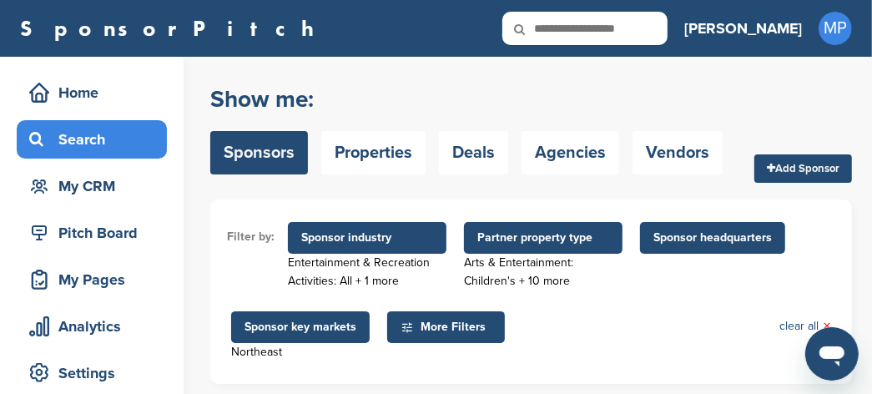
click at [731, 234] on span "Sponsor headquarters" at bounding box center [712, 238] width 118 height 18
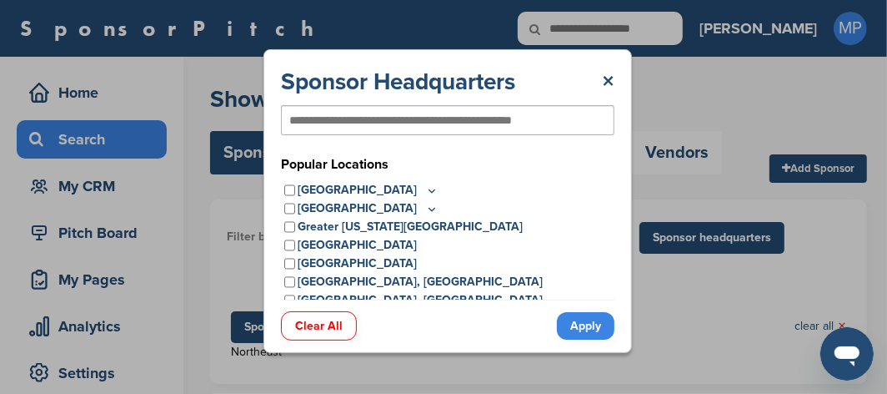
click at [425, 189] on icon at bounding box center [431, 190] width 13 height 14
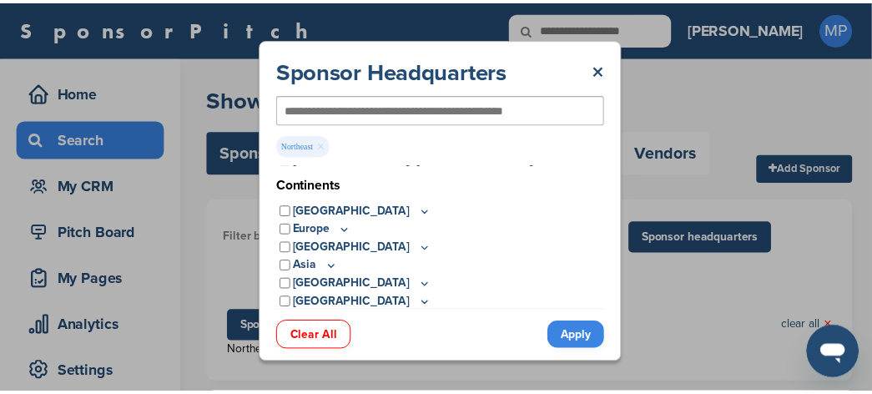
scroll to position [248, 0]
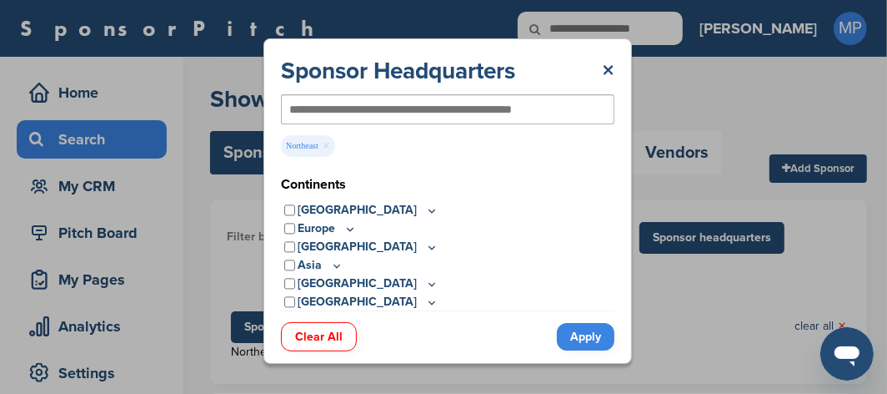
click at [577, 344] on link "Apply" at bounding box center [586, 337] width 58 height 28
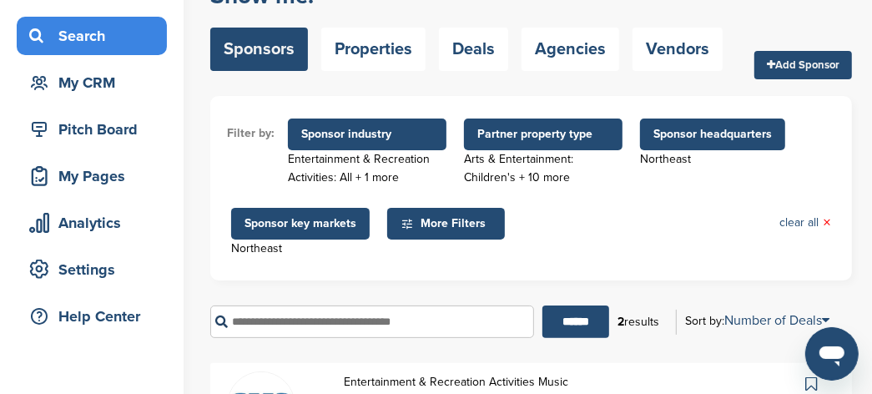
scroll to position [104, 0]
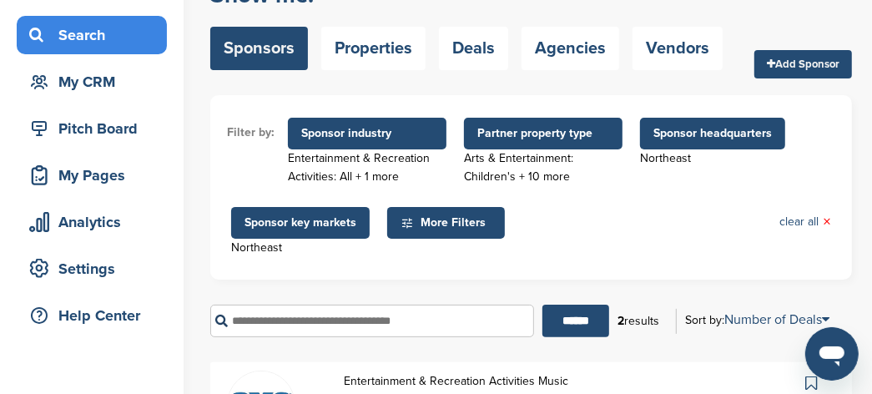
click at [460, 214] on span "More Filters" at bounding box center [448, 223] width 96 height 18
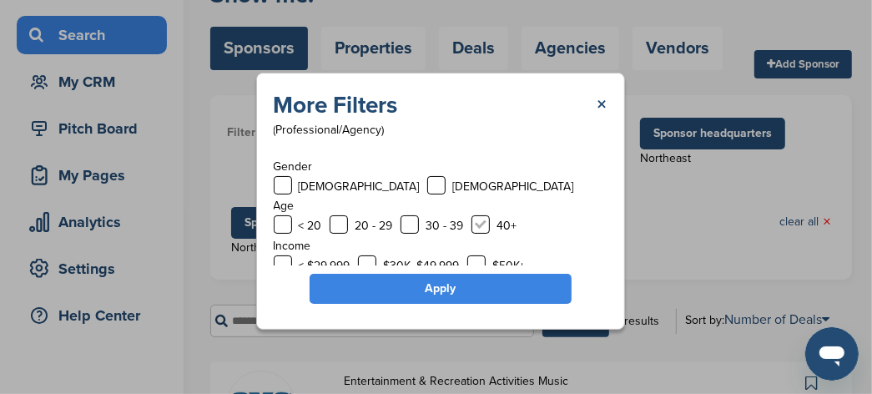
click at [474, 224] on label at bounding box center [480, 224] width 18 height 18
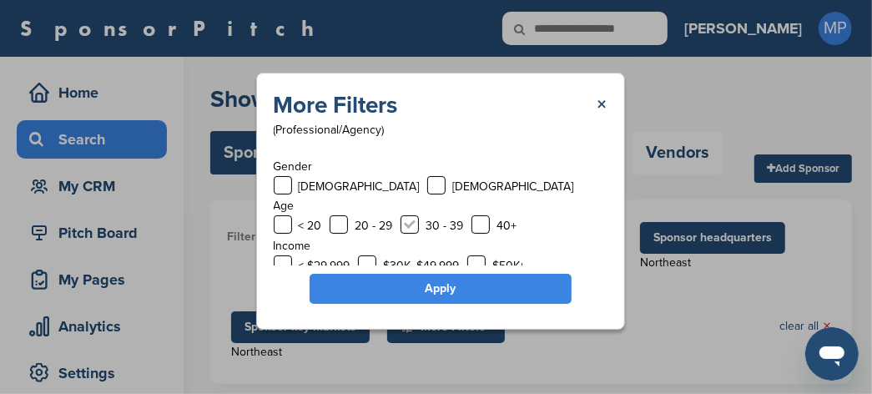
click at [406, 226] on label at bounding box center [409, 224] width 18 height 18
click at [333, 223] on label at bounding box center [338, 224] width 18 height 18
click at [284, 226] on label at bounding box center [283, 224] width 18 height 18
click at [268, 192] on div "More Filters × Deals Current Deals Sponsor Demographics (Professional/Agency) G…" at bounding box center [440, 201] width 369 height 257
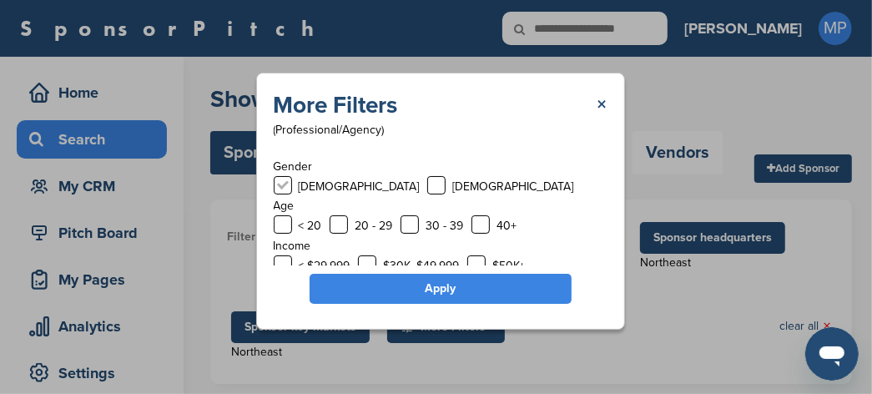
click at [277, 187] on label at bounding box center [283, 185] width 18 height 18
click at [427, 180] on label at bounding box center [436, 185] width 18 height 18
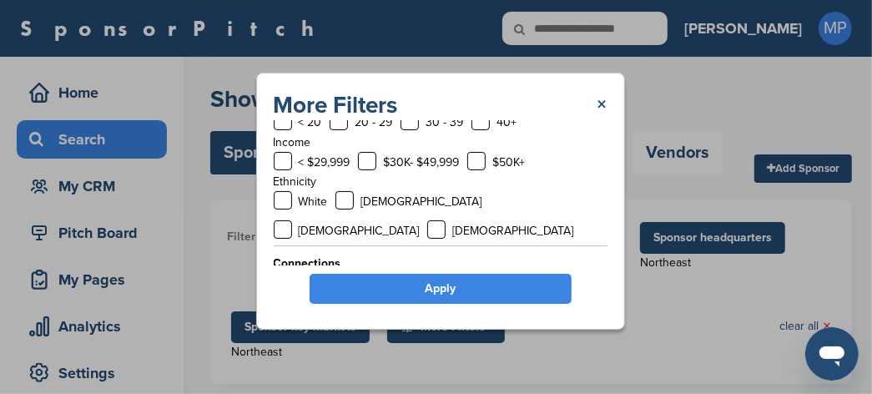
scroll to position [209, 0]
click at [478, 163] on label at bounding box center [476, 160] width 18 height 18
click at [368, 160] on label at bounding box center [367, 160] width 18 height 18
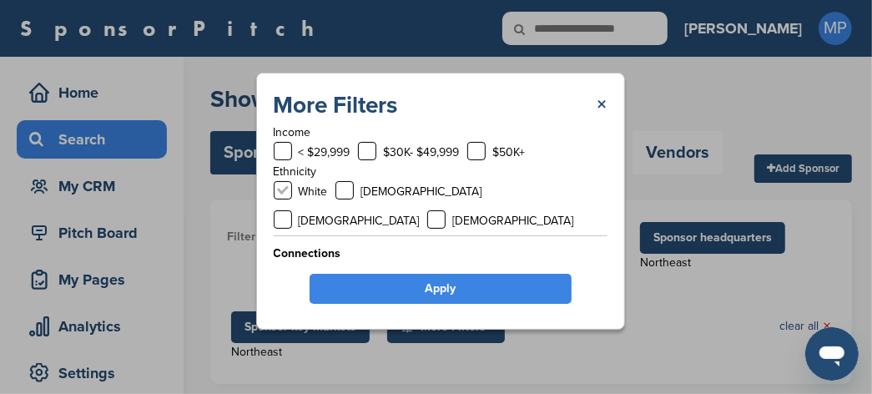
click at [287, 194] on label at bounding box center [283, 190] width 18 height 18
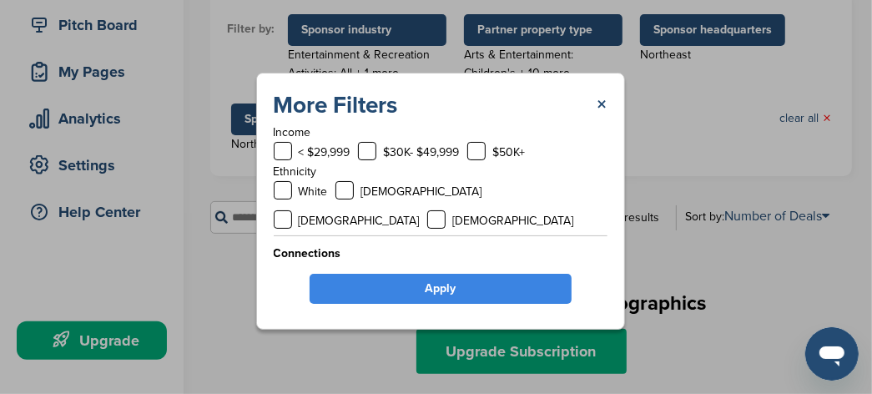
scroll to position [209, 0]
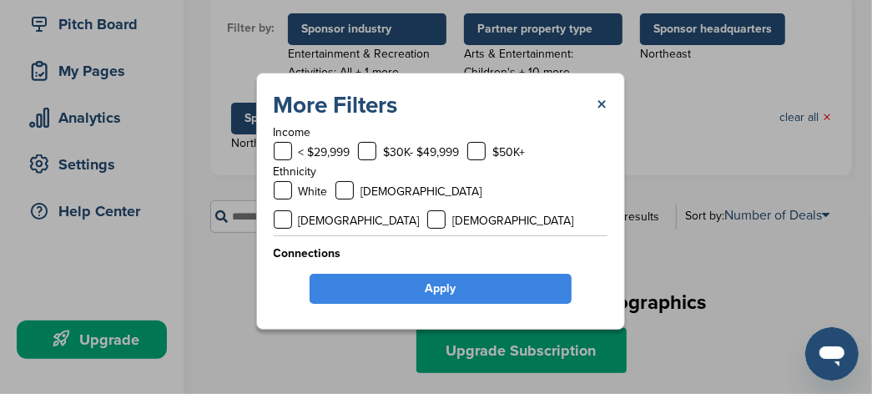
click at [420, 285] on link "Apply" at bounding box center [440, 289] width 262 height 30
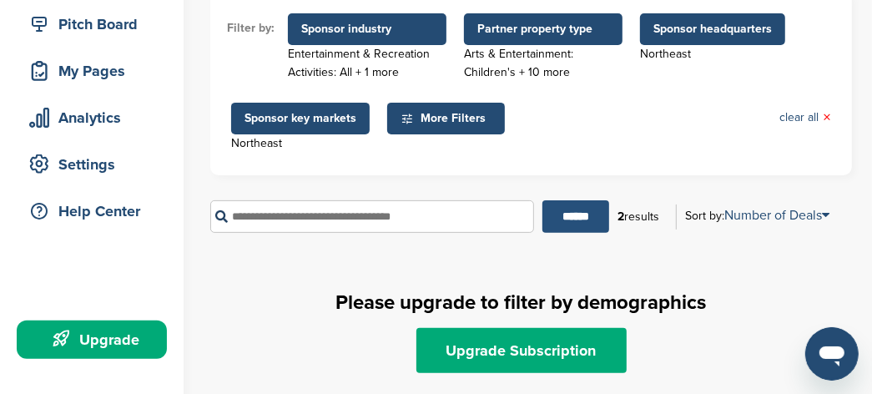
click at [559, 216] on input "******" at bounding box center [575, 216] width 67 height 33
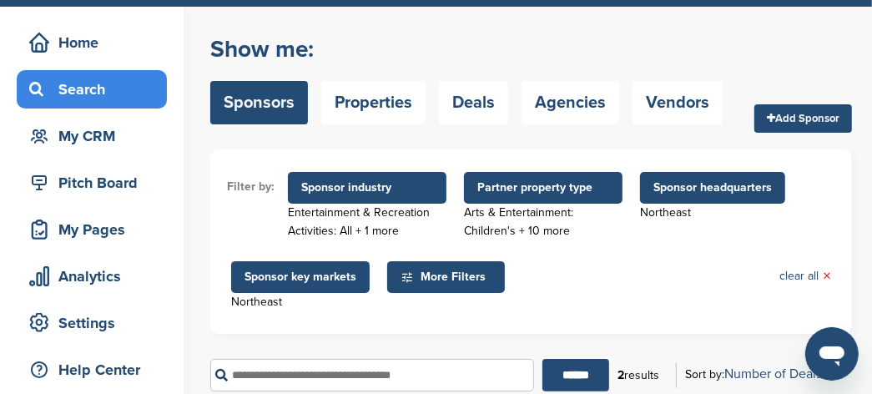
scroll to position [104, 0]
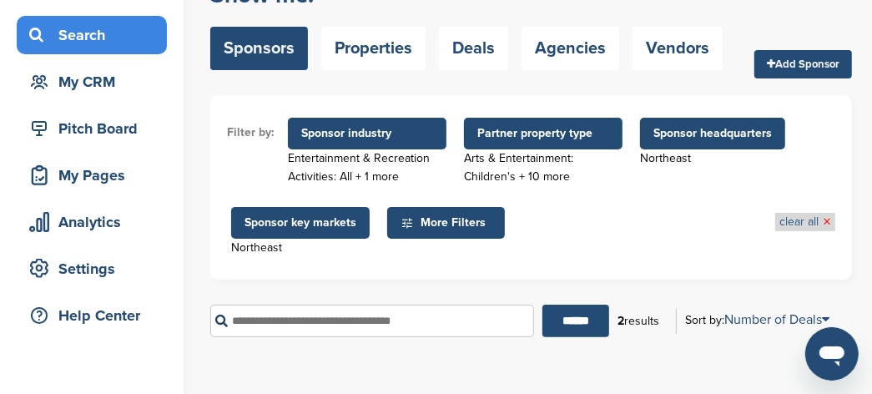
click at [804, 219] on link "clear all ×" at bounding box center [805, 222] width 52 height 18
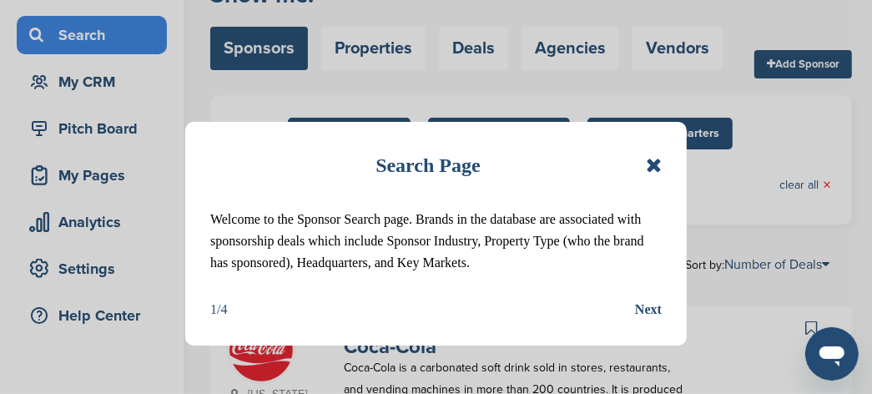
scroll to position [209, 0]
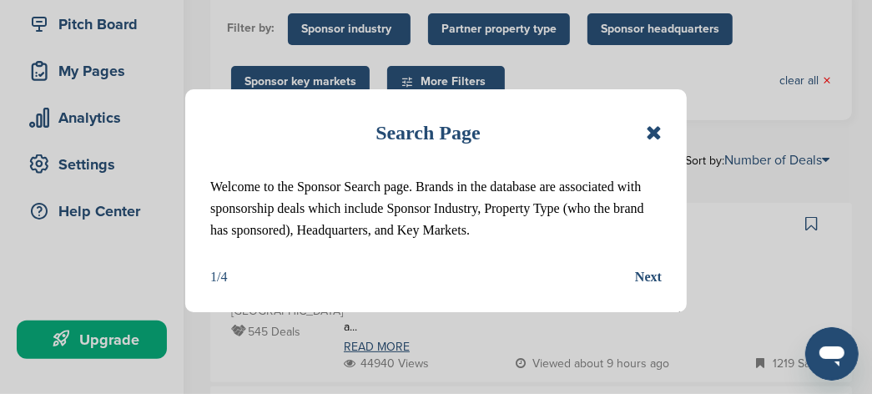
click at [651, 130] on icon at bounding box center [654, 133] width 16 height 20
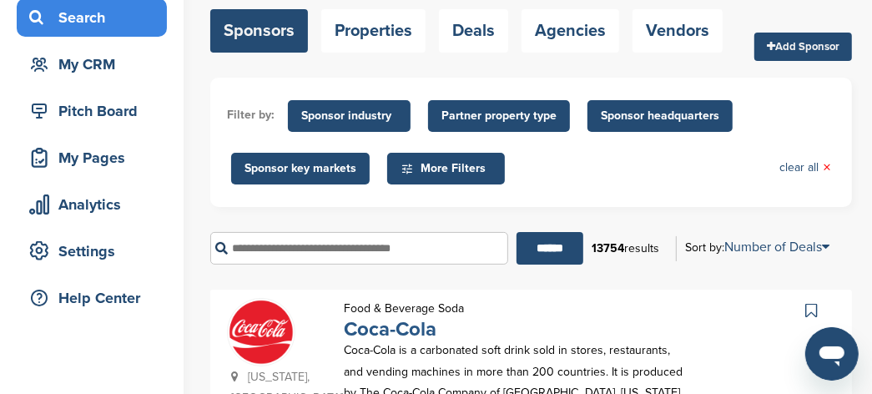
scroll to position [104, 0]
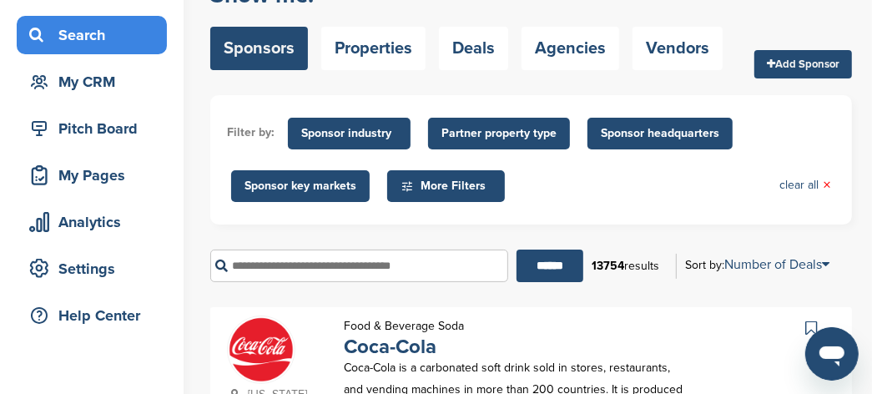
click at [366, 131] on span "Sponsor industry" at bounding box center [349, 133] width 96 height 18
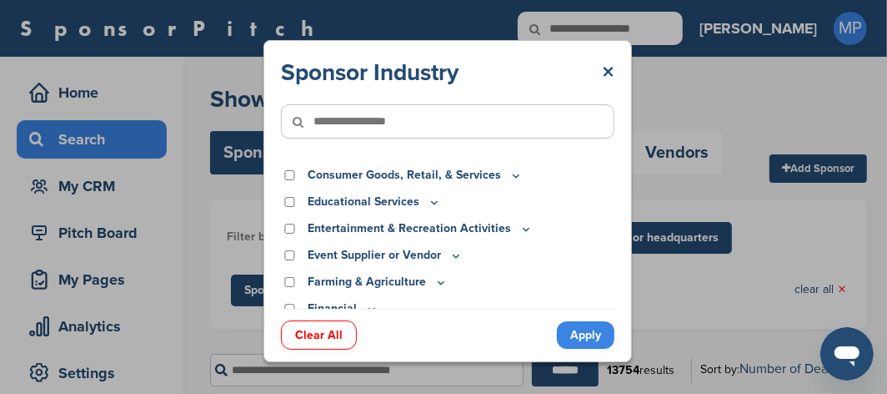
click at [282, 230] on div "Entertainment & Recreation Activities" at bounding box center [448, 228] width 334 height 18
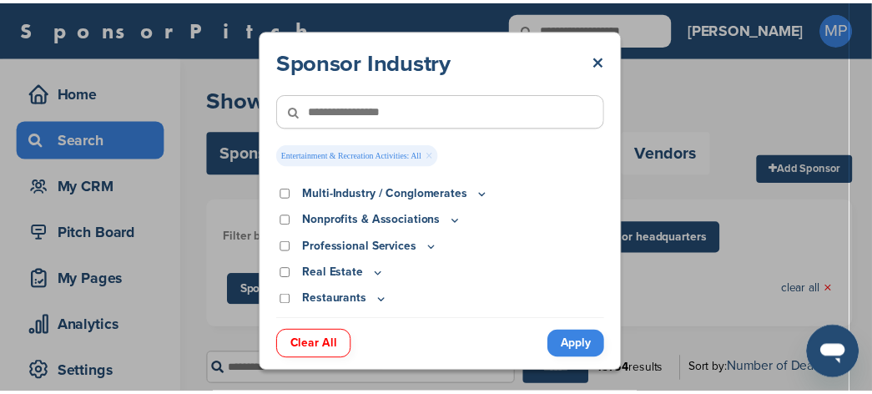
scroll to position [521, 0]
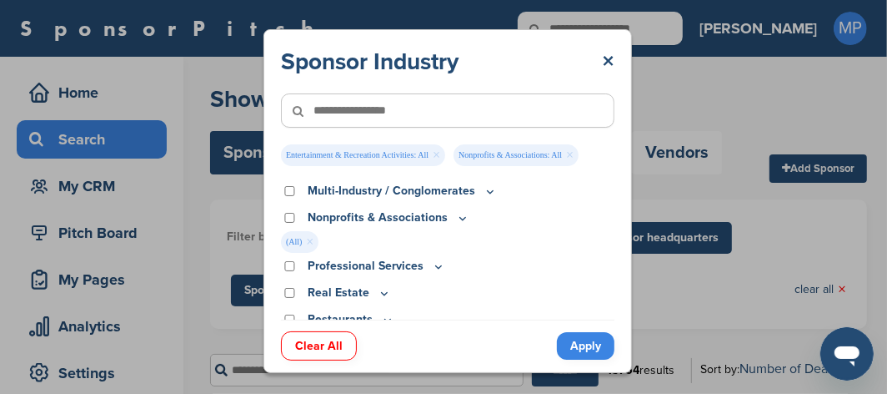
click at [574, 344] on link "Apply" at bounding box center [586, 346] width 58 height 28
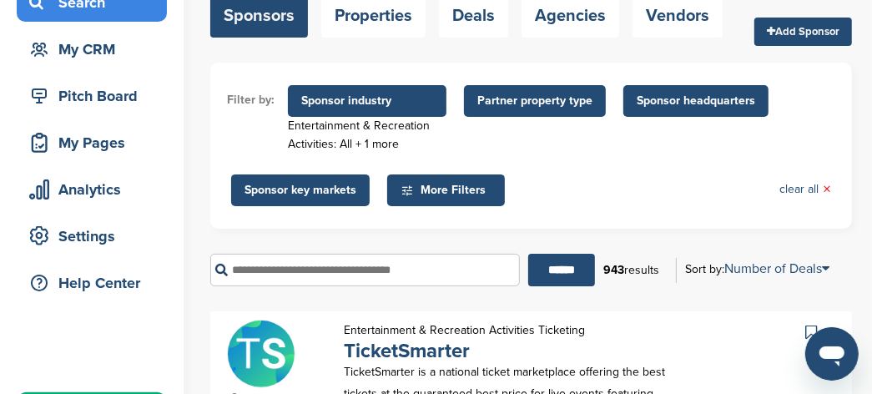
scroll to position [104, 0]
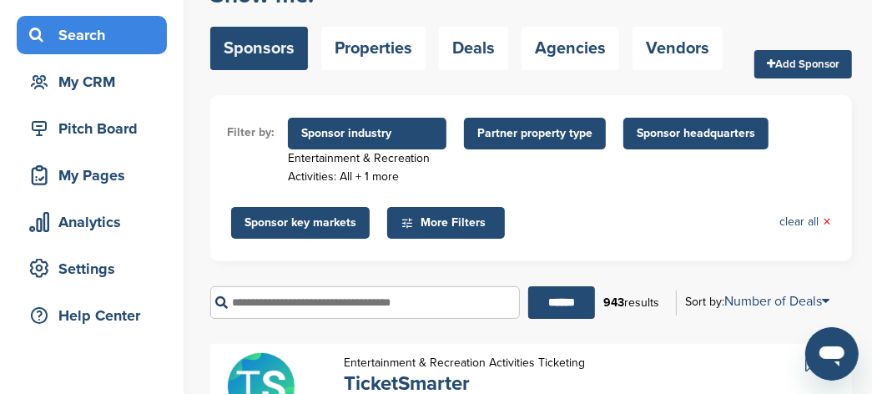
click at [554, 136] on span "Partner property type" at bounding box center [534, 133] width 115 height 18
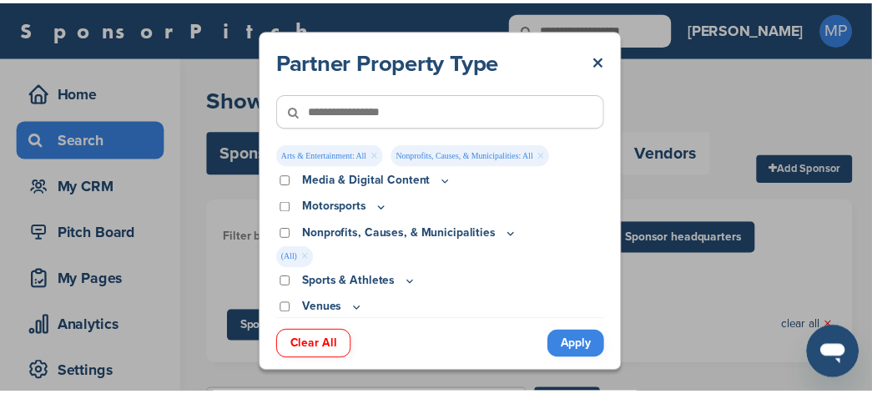
scroll to position [160, 0]
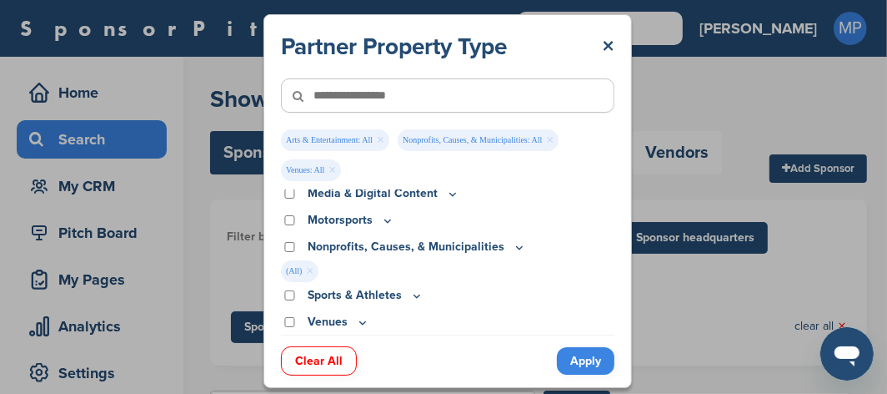
click at [586, 367] on link "Apply" at bounding box center [586, 361] width 58 height 28
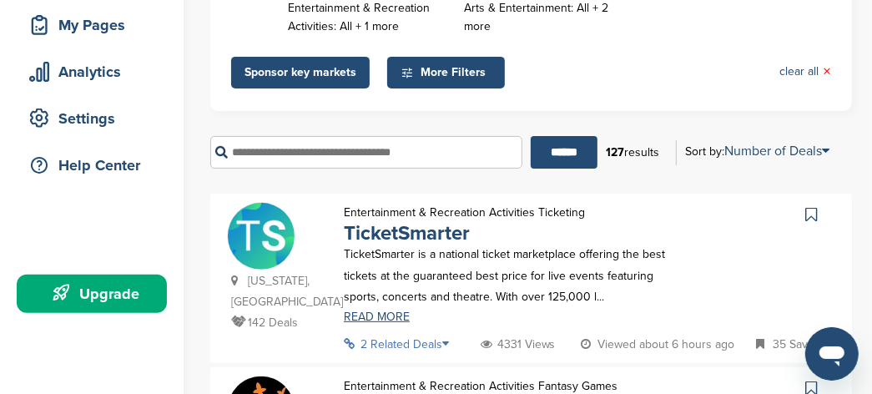
scroll to position [104, 0]
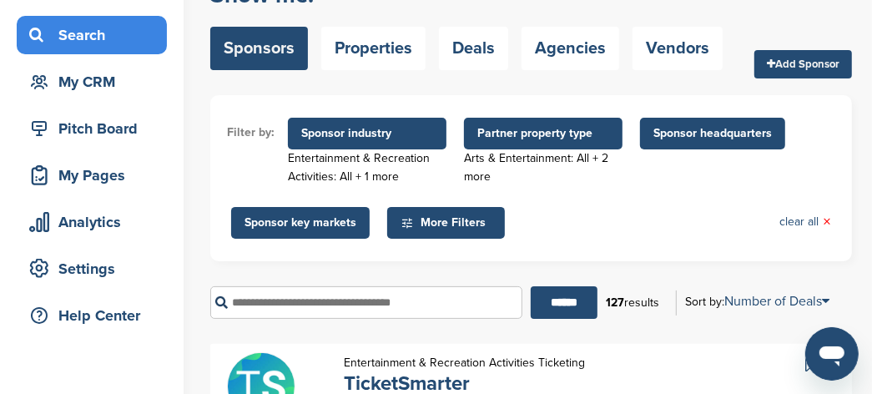
click at [723, 139] on span "Sponsor headquarters" at bounding box center [712, 133] width 118 height 18
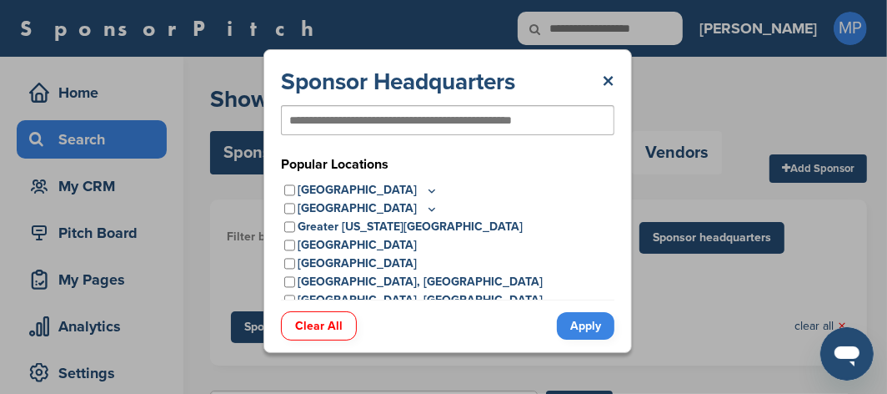
click at [425, 192] on icon at bounding box center [431, 190] width 13 height 14
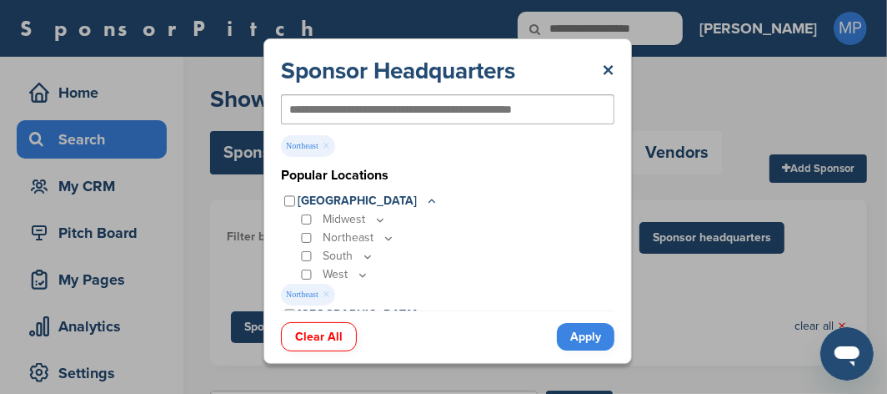
click at [586, 342] on link "Apply" at bounding box center [586, 337] width 58 height 28
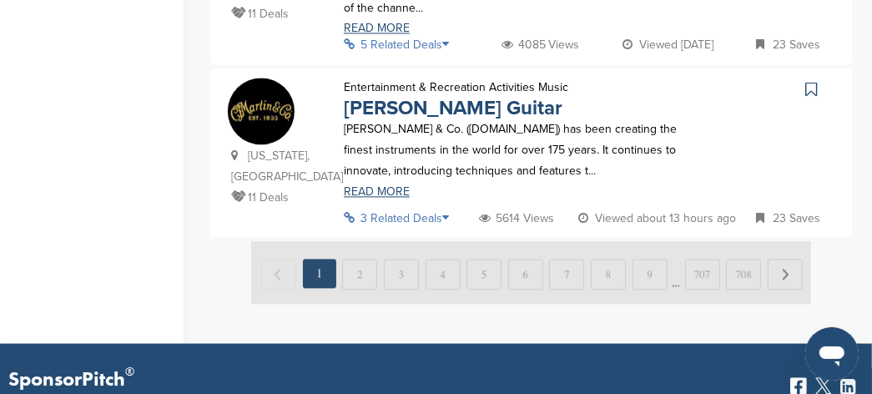
scroll to position [1962, 0]
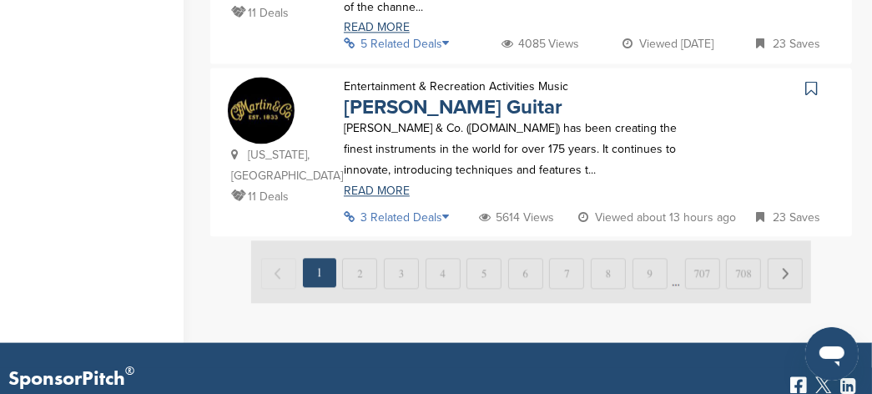
click at [357, 269] on img at bounding box center [531, 271] width 560 height 63
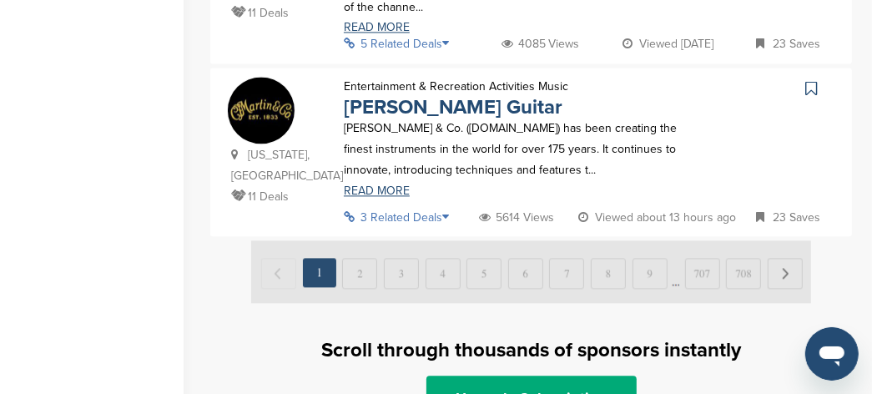
click at [357, 269] on img at bounding box center [531, 271] width 560 height 63
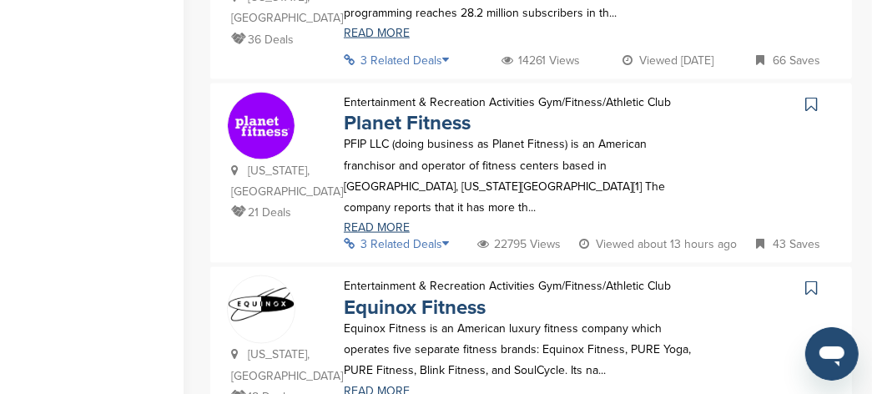
scroll to position [1232, 0]
click at [368, 223] on link "READ MORE" at bounding box center [518, 227] width 348 height 12
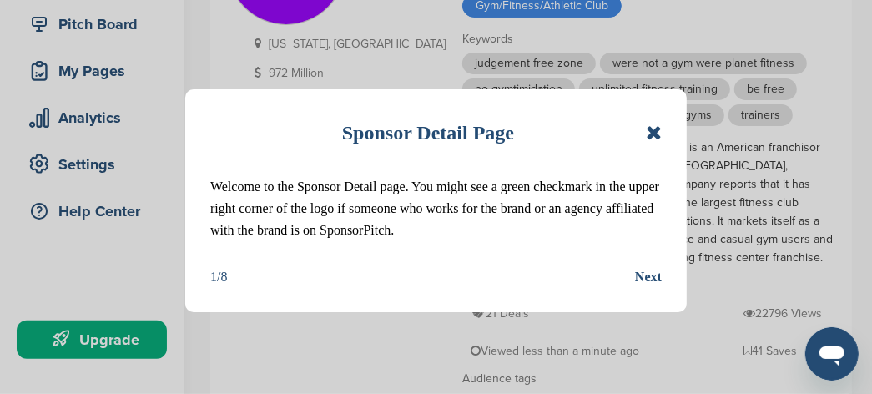
click at [650, 269] on div "Next" at bounding box center [648, 277] width 27 height 22
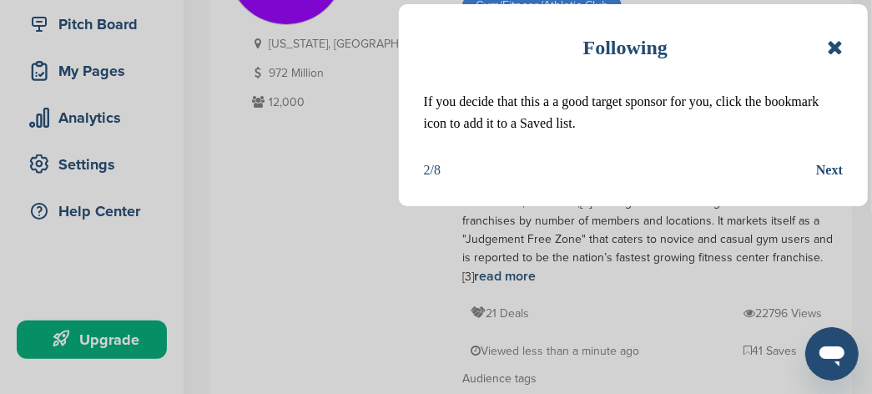
click at [818, 174] on div "Next" at bounding box center [829, 170] width 27 height 22
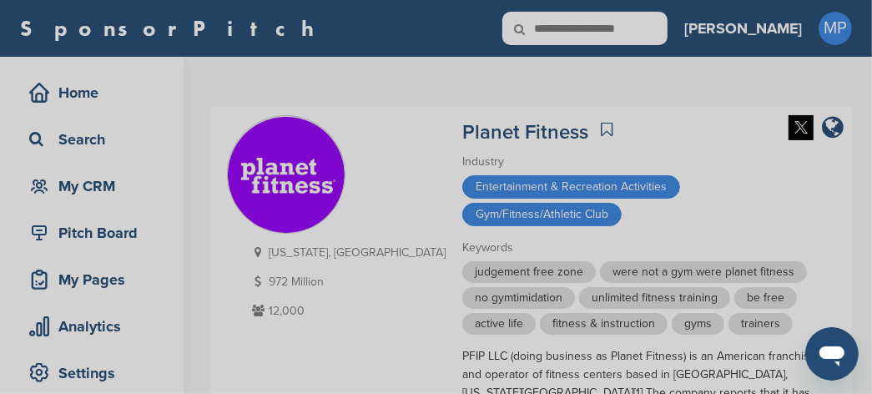
click at [541, 128] on div "Detail tabs Helpful tabs to check out are People, Key Markets, Competitors, Age…" at bounding box center [436, 197] width 872 height 394
click at [546, 130] on div "Detail tabs Helpful tabs to check out are People, Key Markets, Competitors, Age…" at bounding box center [436, 197] width 872 height 394
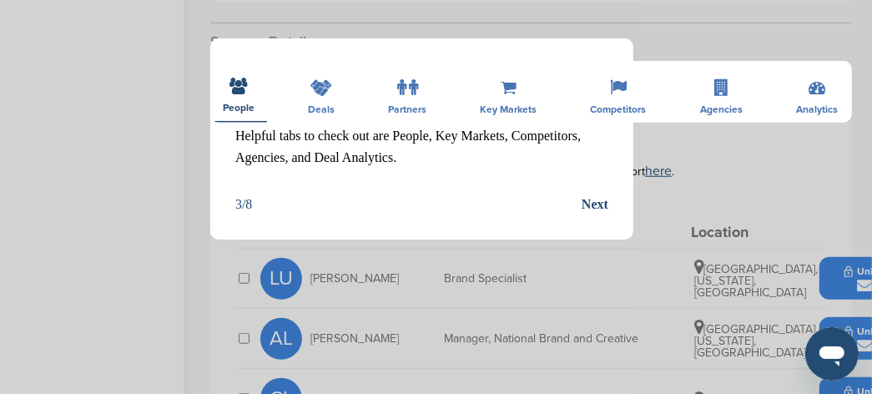
scroll to position [729, 0]
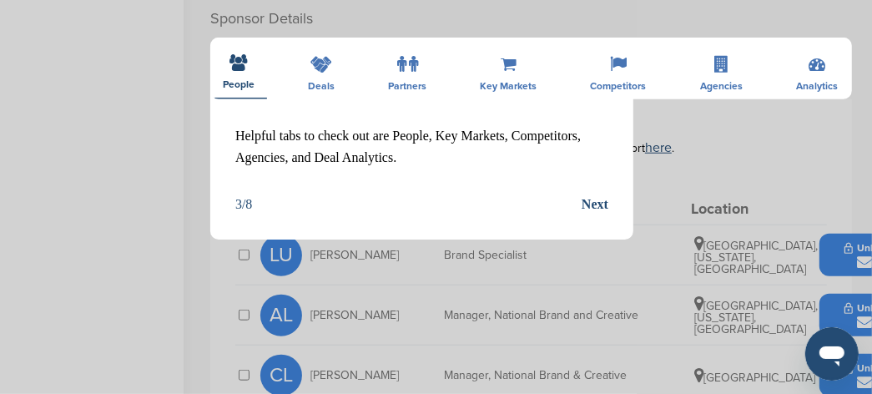
click at [619, 221] on div "Detail tabs Helpful tabs to check out are People, Key Markets, Competitors, Age…" at bounding box center [421, 139] width 423 height 202
click at [597, 202] on div "Next" at bounding box center [594, 204] width 27 height 22
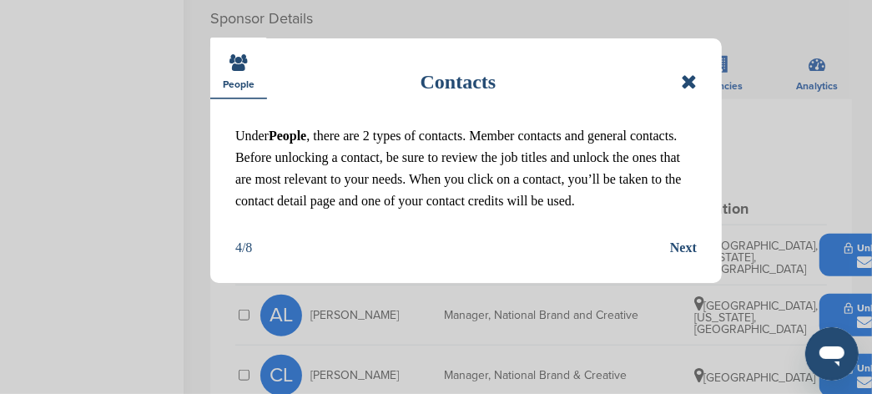
click at [681, 248] on div "Next" at bounding box center [683, 248] width 27 height 22
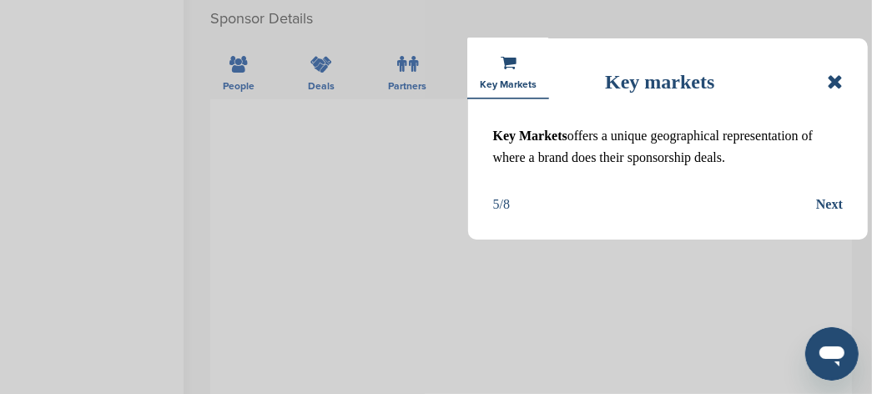
click at [836, 206] on div "Next" at bounding box center [829, 204] width 27 height 22
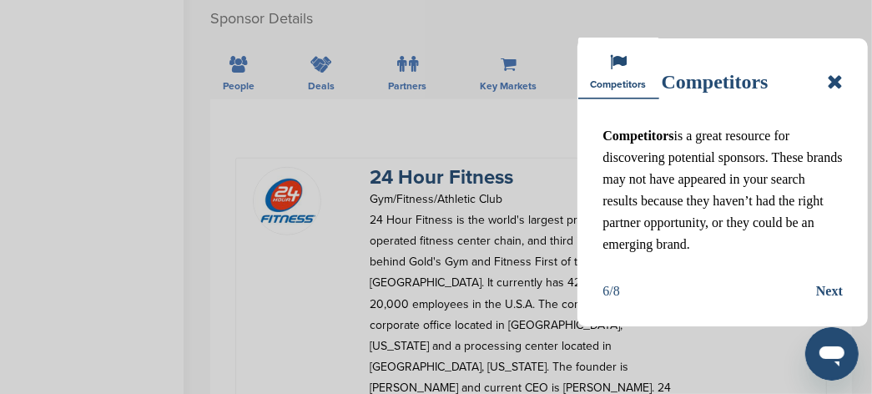
click at [840, 80] on icon at bounding box center [835, 82] width 16 height 20
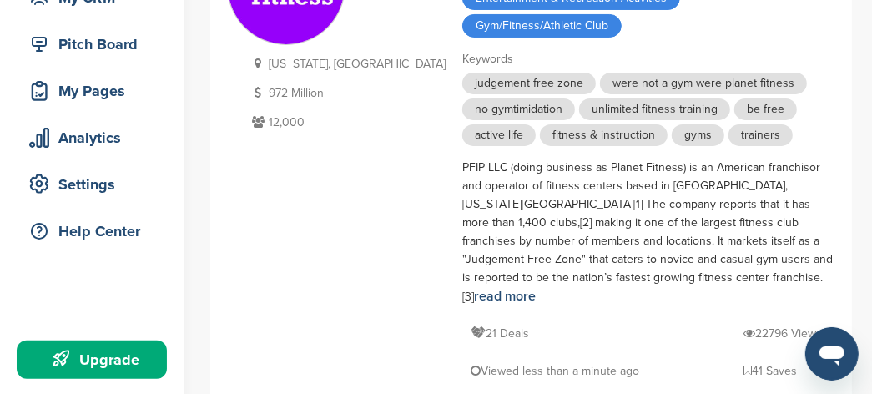
scroll to position [0, 0]
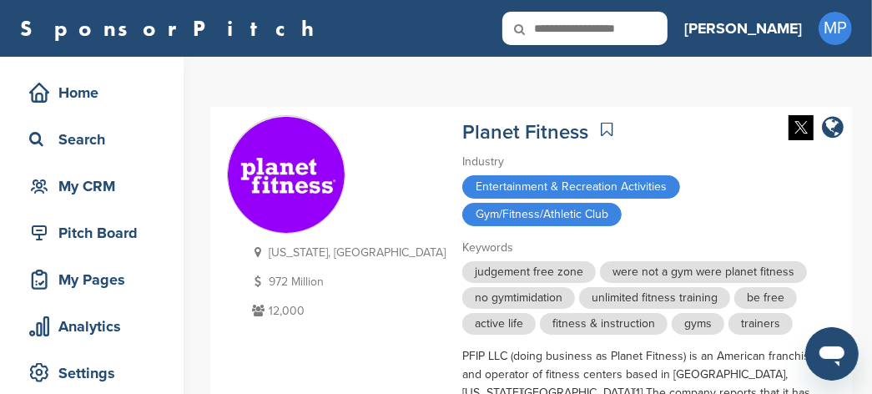
click at [601, 129] on icon at bounding box center [607, 129] width 12 height 17
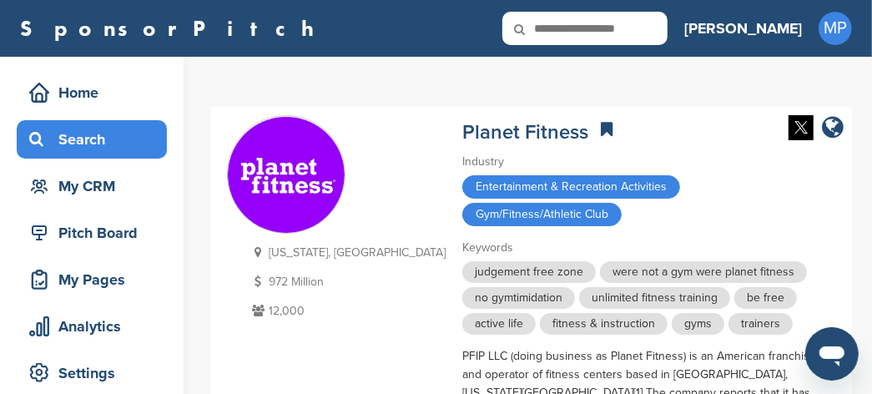
click at [108, 141] on div "Search" at bounding box center [96, 139] width 142 height 30
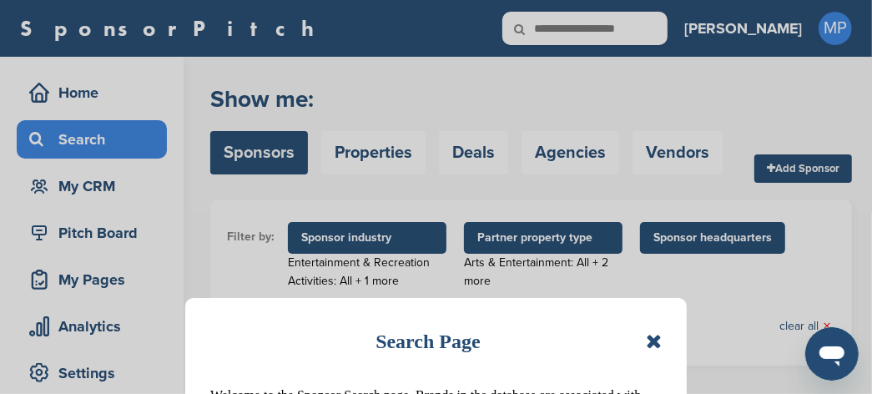
scroll to position [104, 0]
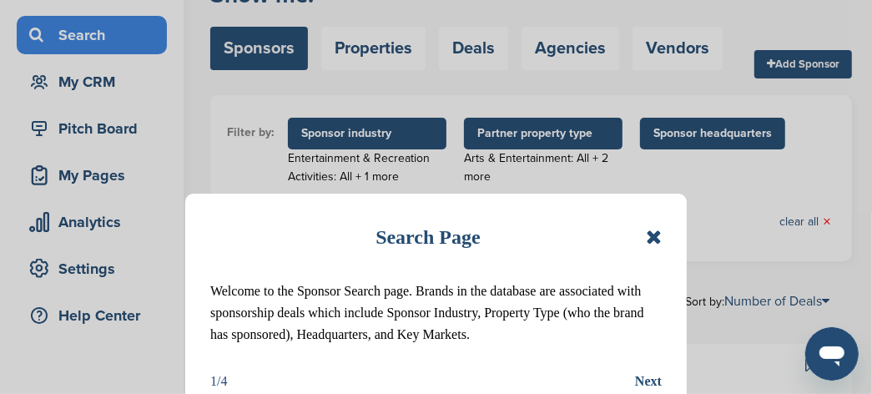
click at [657, 244] on icon at bounding box center [654, 237] width 16 height 20
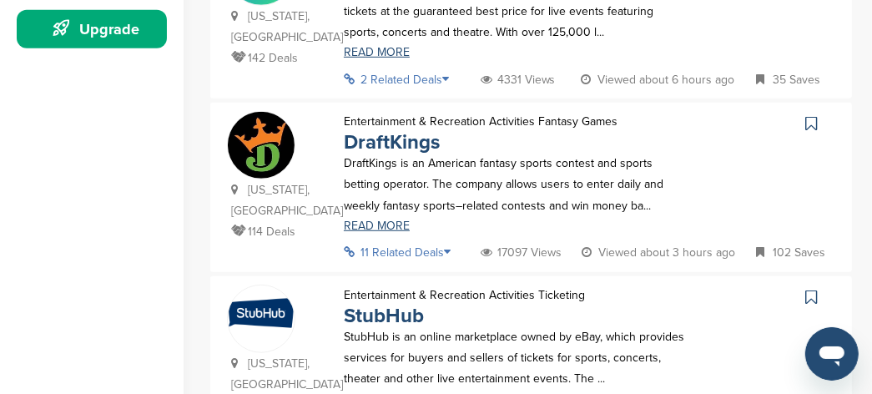
scroll to position [521, 0]
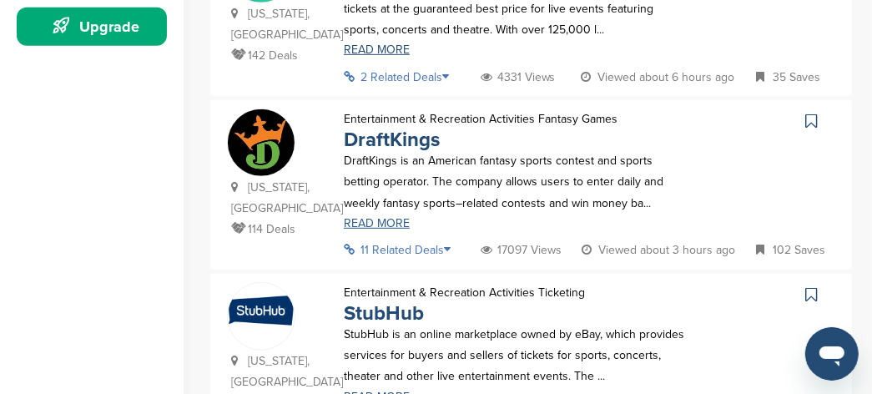
click at [375, 218] on link "READ MORE" at bounding box center [518, 224] width 348 height 12
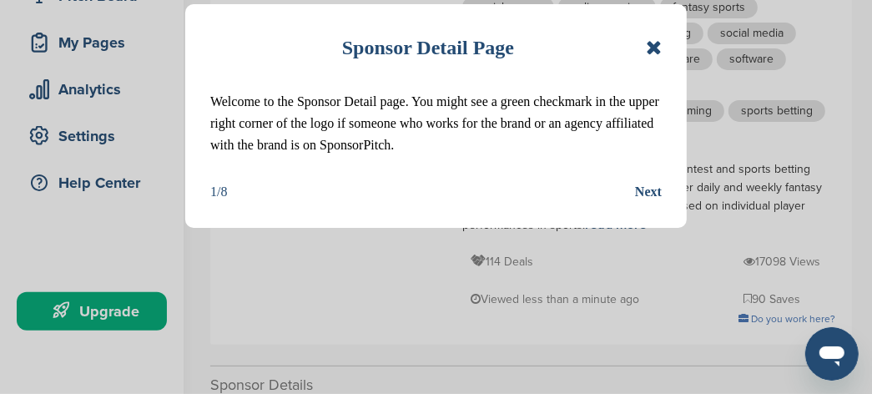
scroll to position [312, 0]
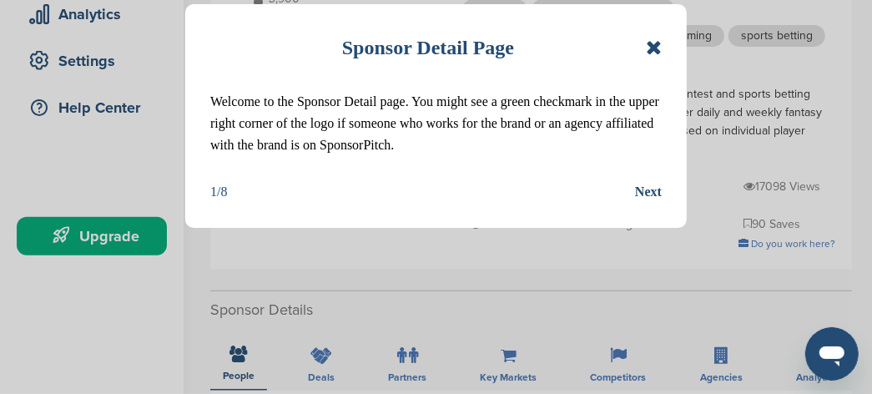
click at [647, 197] on div "Next" at bounding box center [648, 192] width 27 height 22
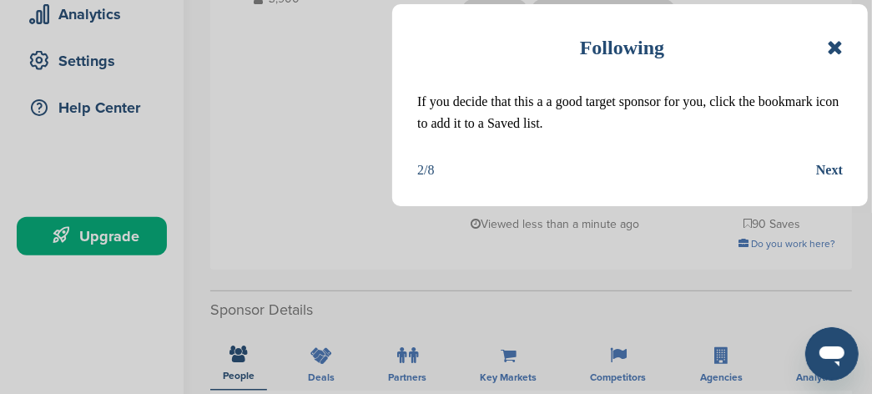
click at [832, 167] on div "Next" at bounding box center [829, 170] width 27 height 22
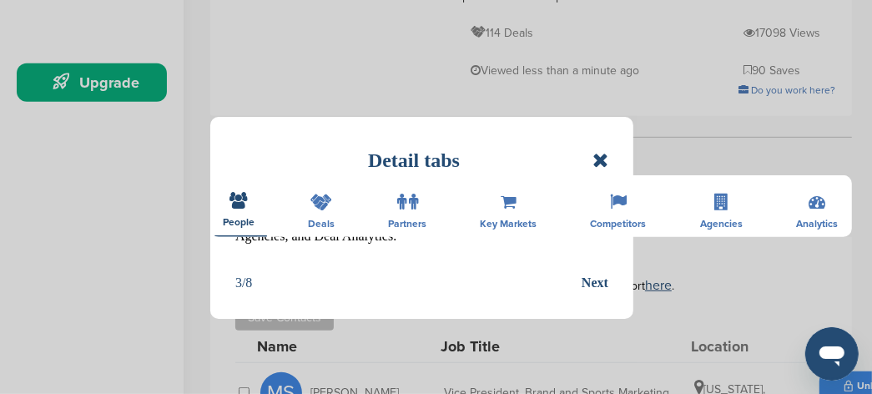
scroll to position [521, 0]
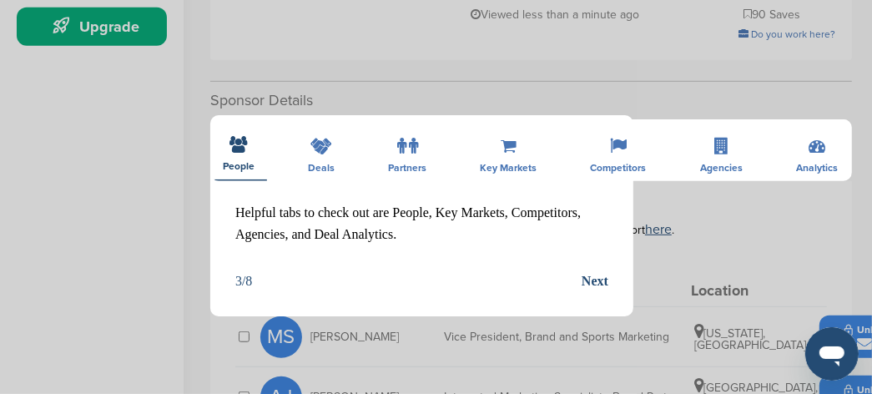
click at [593, 279] on div "Next" at bounding box center [594, 281] width 27 height 22
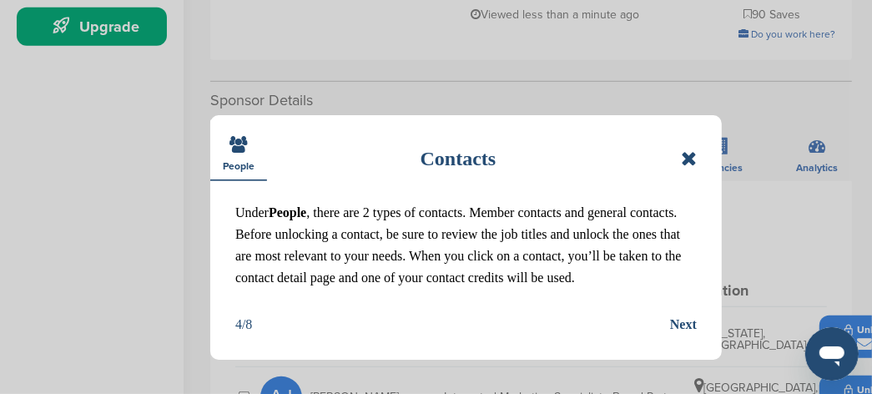
click at [691, 154] on icon at bounding box center [689, 158] width 16 height 20
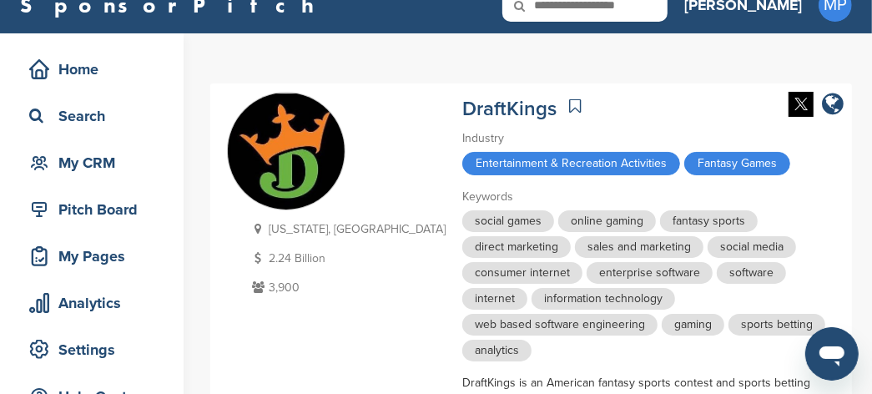
scroll to position [0, 0]
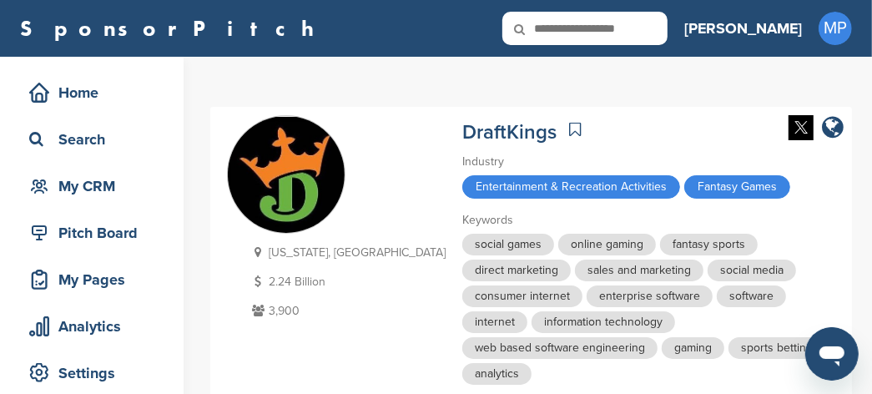
click at [569, 128] on icon at bounding box center [575, 129] width 12 height 17
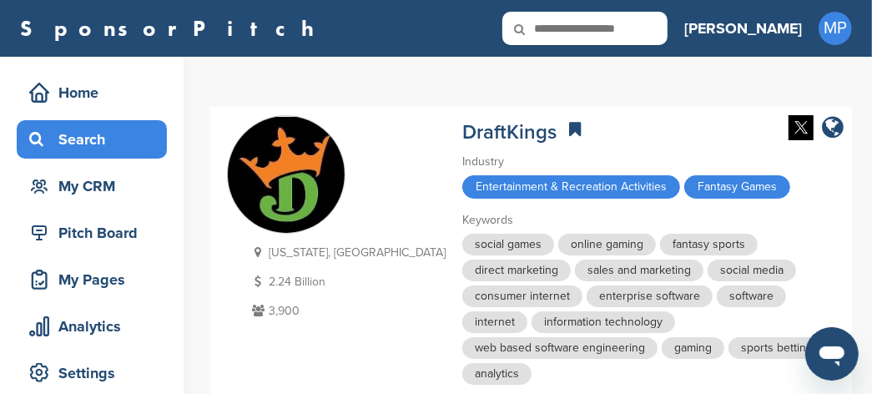
click at [100, 143] on div "Search" at bounding box center [96, 139] width 142 height 30
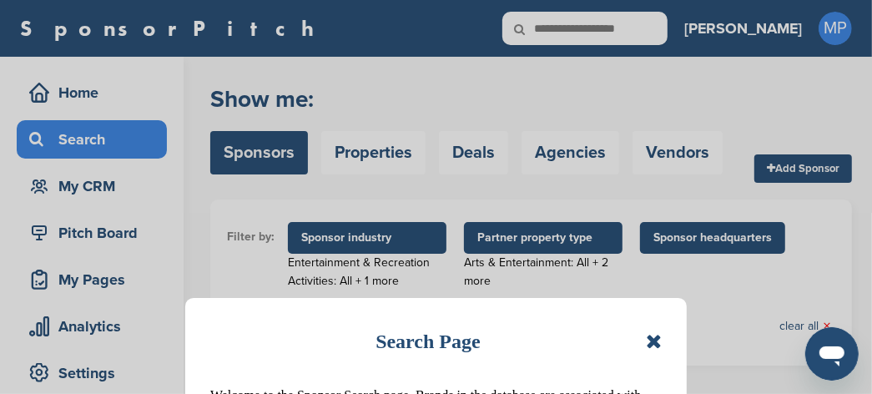
click at [659, 344] on icon at bounding box center [654, 341] width 16 height 20
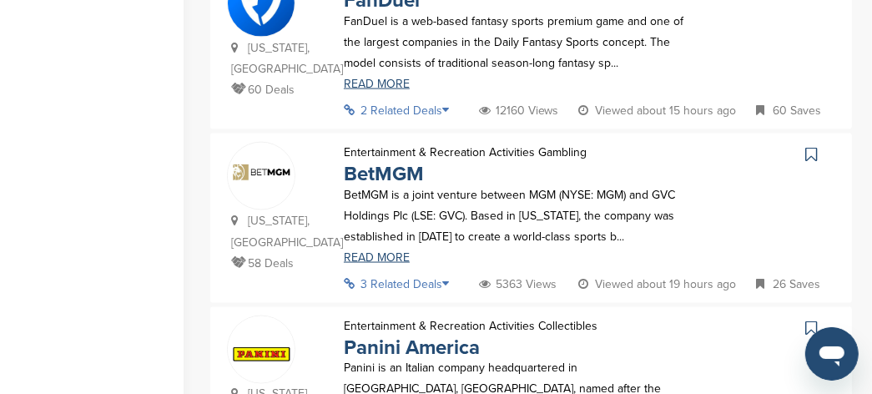
scroll to position [1355, 0]
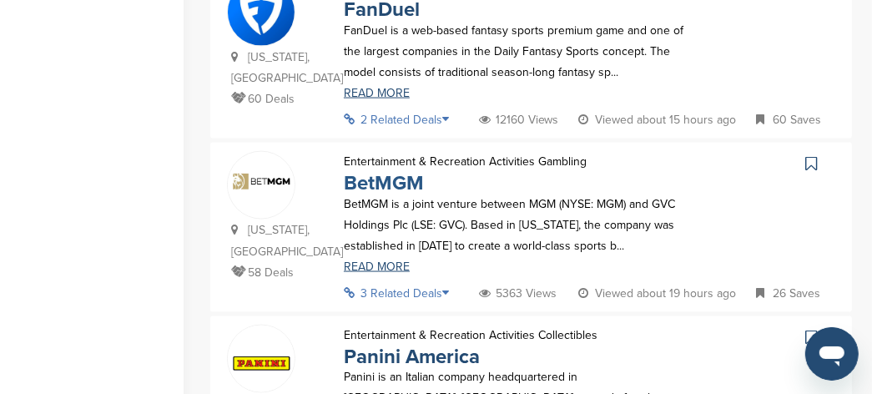
click at [396, 187] on link "BetMGM" at bounding box center [384, 183] width 80 height 24
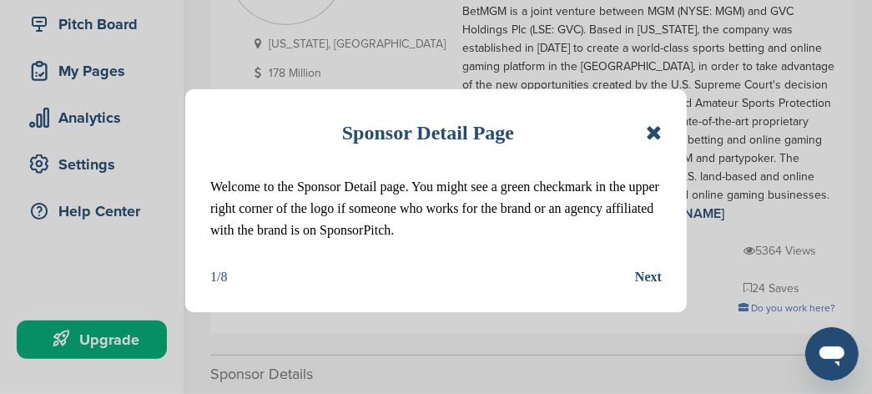
click at [654, 136] on div "Sponsor Detail Page" at bounding box center [435, 132] width 451 height 37
click at [655, 135] on icon at bounding box center [654, 133] width 16 height 20
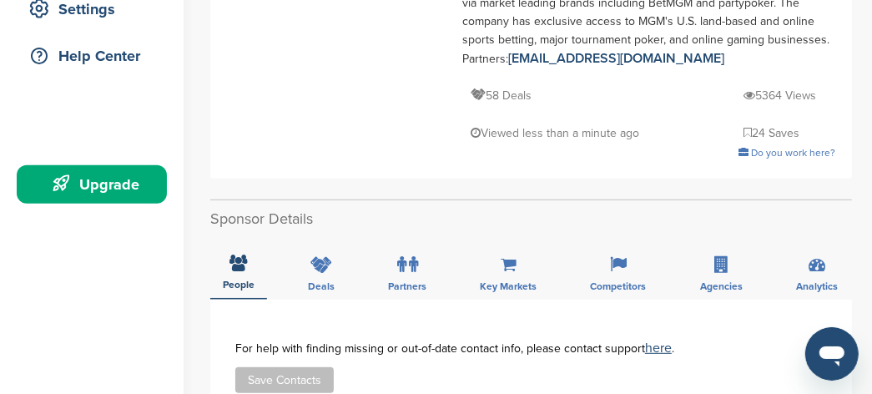
scroll to position [312, 0]
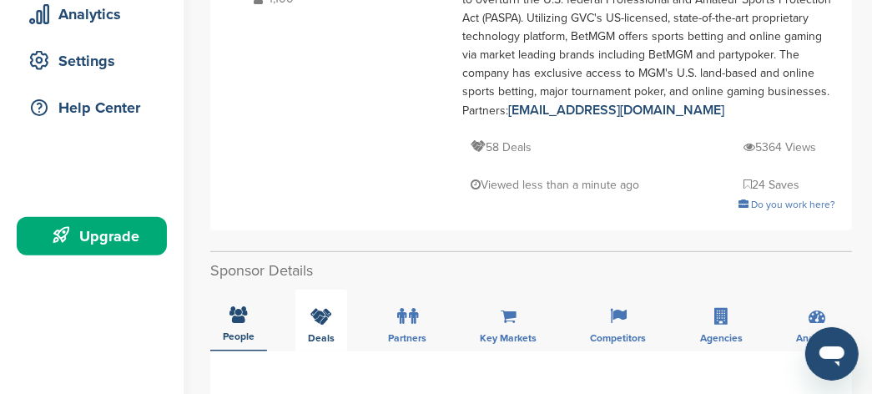
click at [329, 308] on icon at bounding box center [321, 316] width 22 height 17
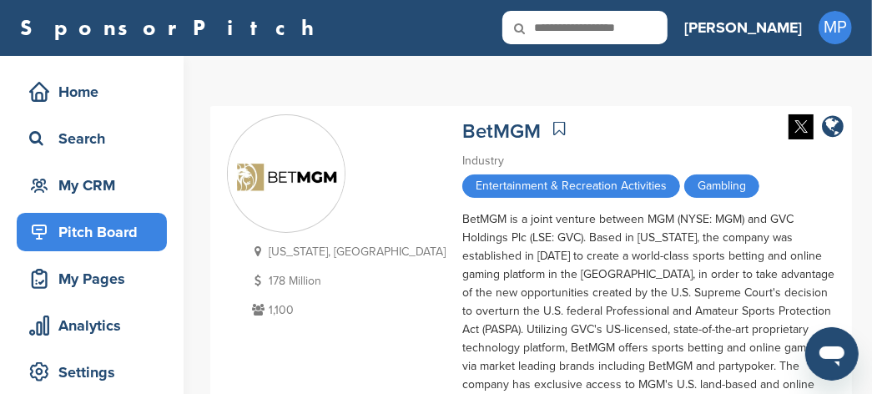
scroll to position [0, 0]
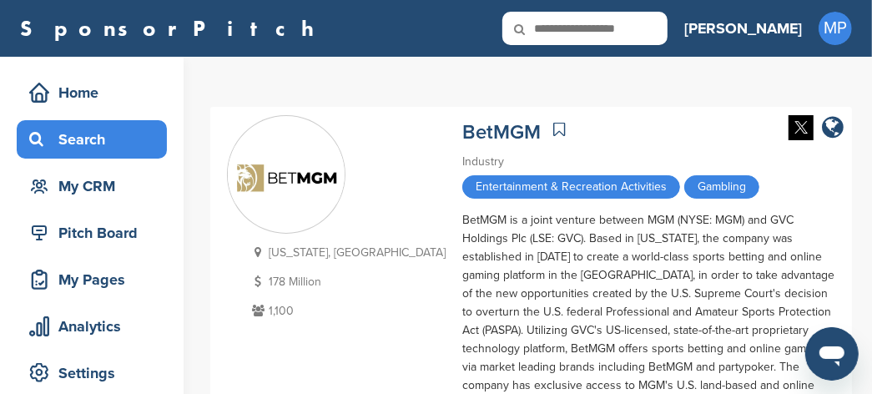
click at [93, 127] on div "Search" at bounding box center [96, 139] width 142 height 30
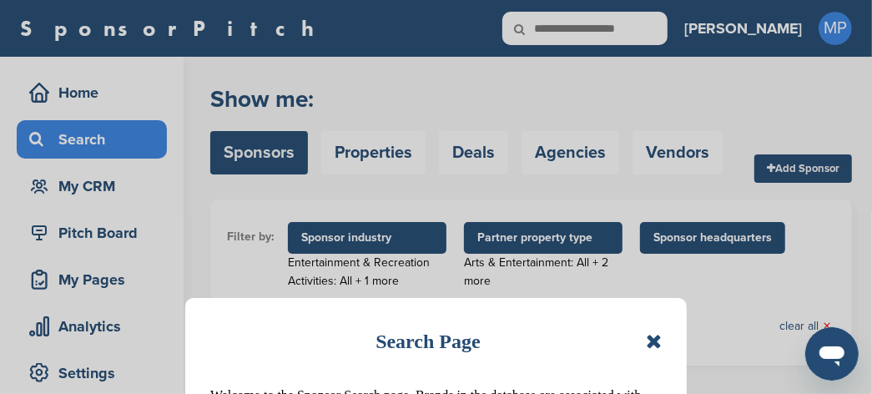
click at [651, 343] on icon at bounding box center [654, 341] width 16 height 20
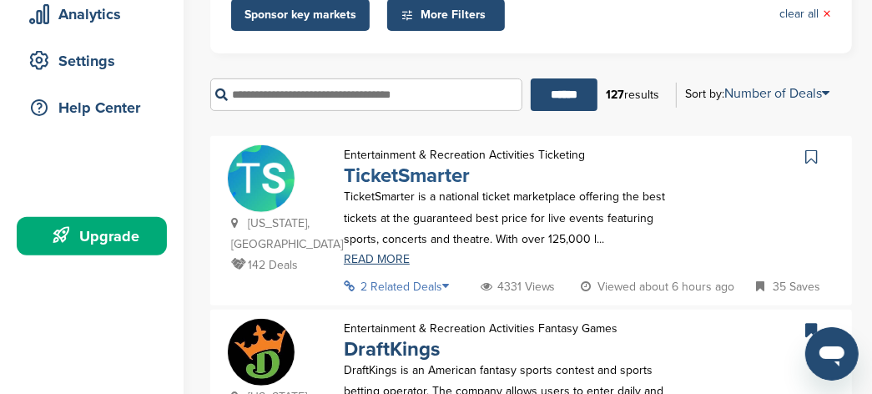
scroll to position [209, 0]
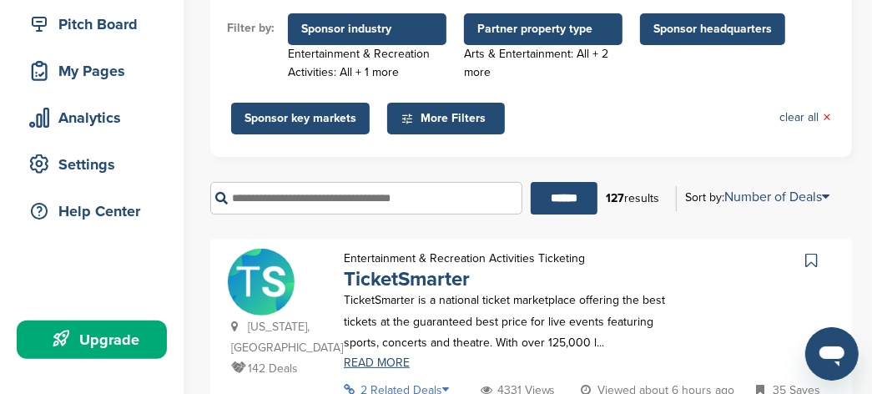
click at [367, 202] on input "text" at bounding box center [366, 198] width 312 height 33
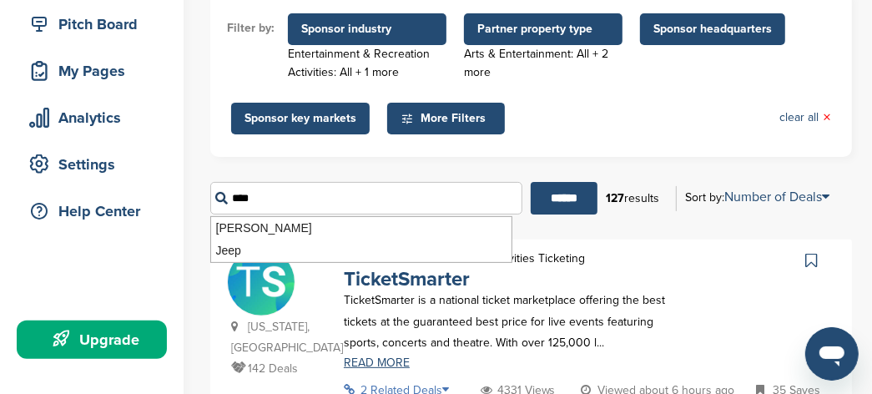
click at [530, 182] on input "******" at bounding box center [563, 198] width 67 height 33
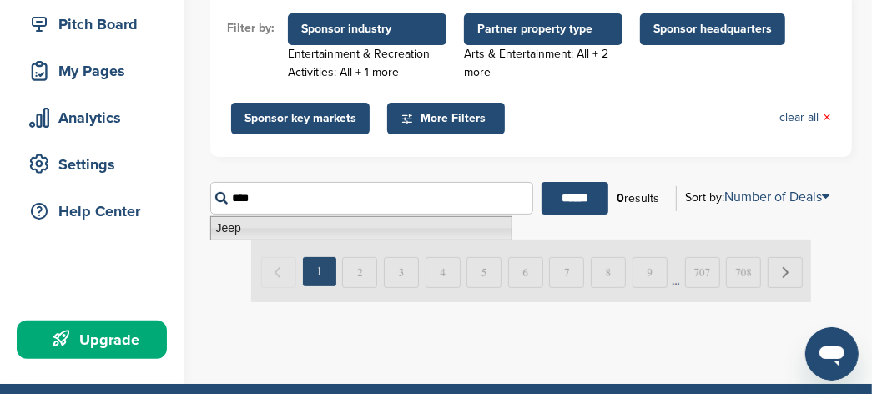
click at [253, 227] on li "Jeep" at bounding box center [361, 228] width 302 height 24
type input "****"
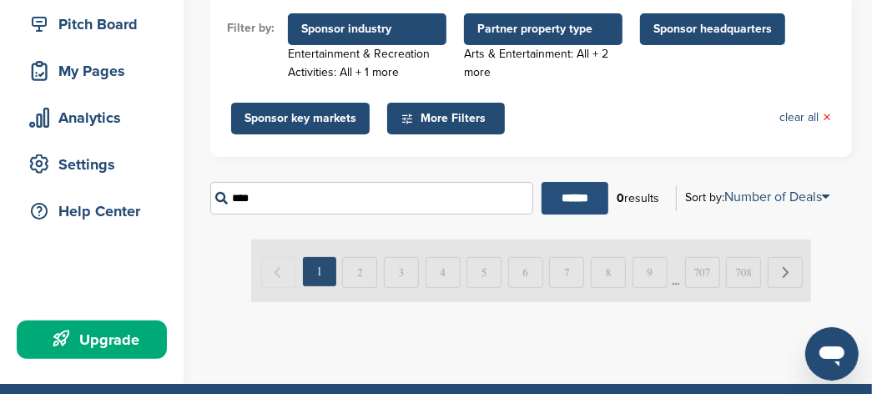
click at [576, 189] on input "******" at bounding box center [574, 198] width 67 height 33
drag, startPoint x: 270, startPoint y: 201, endPoint x: 194, endPoint y: 203, distance: 75.9
click at [199, 203] on div "Home Search My CRM Pitch Board My Pages Analytics Settings Help Center Upgrade …" at bounding box center [436, 115] width 872 height 535
type input "**********"
click at [578, 187] on input "******" at bounding box center [574, 198] width 67 height 33
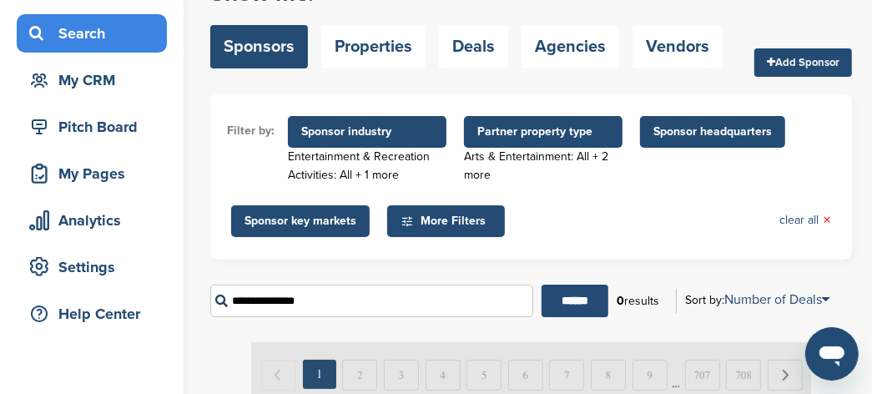
scroll to position [104, 0]
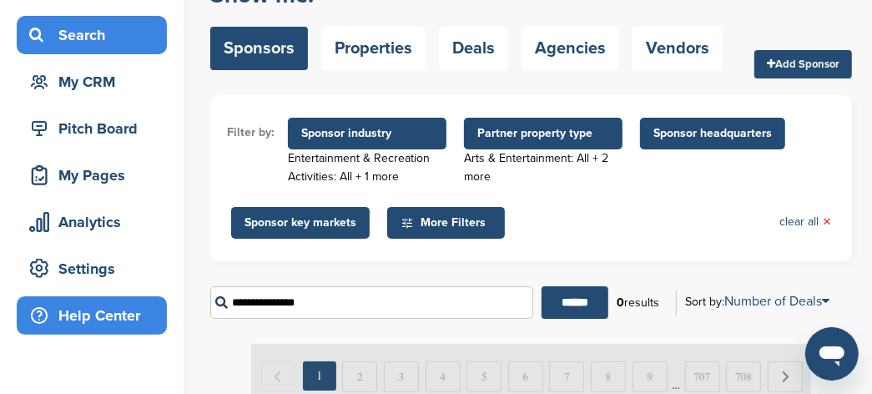
drag, startPoint x: 360, startPoint y: 303, endPoint x: 107, endPoint y: 307, distance: 253.6
click at [107, 307] on div "Home Search My CRM Pitch Board My Pages Analytics Settings Help Center Upgrade …" at bounding box center [436, 219] width 872 height 535
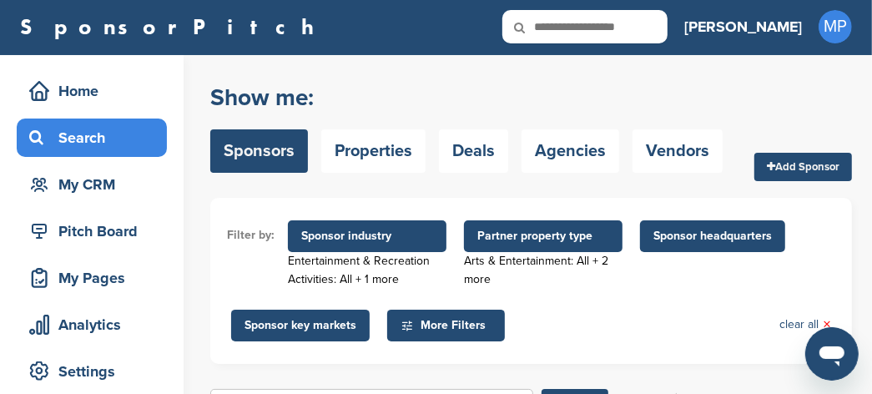
scroll to position [0, 0]
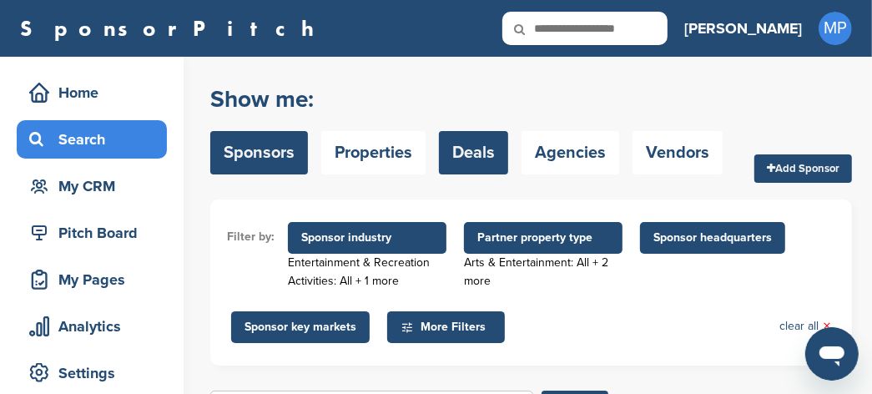
click at [475, 153] on link "Deals" at bounding box center [473, 152] width 69 height 43
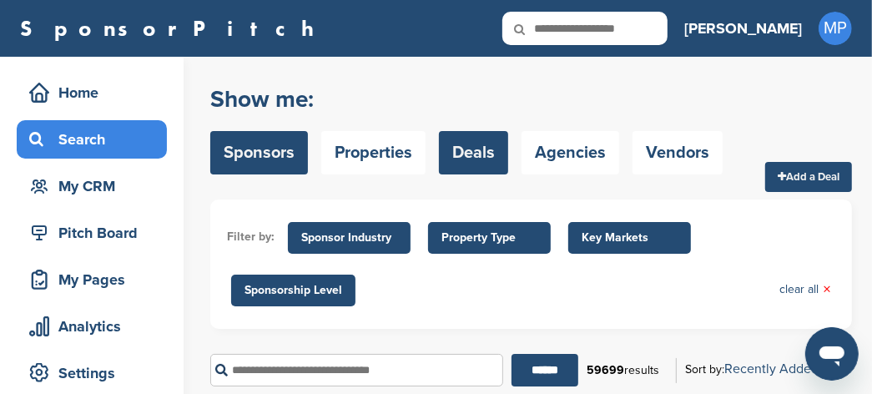
click at [230, 154] on link "Sponsors" at bounding box center [259, 152] width 98 height 43
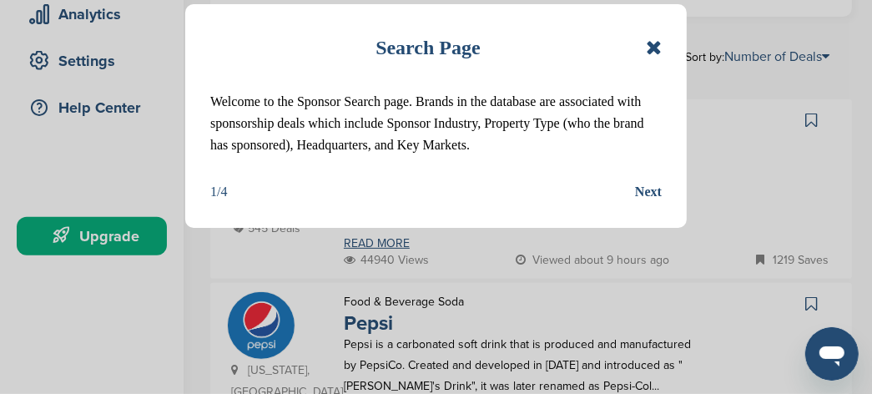
click at [651, 47] on icon at bounding box center [654, 48] width 16 height 20
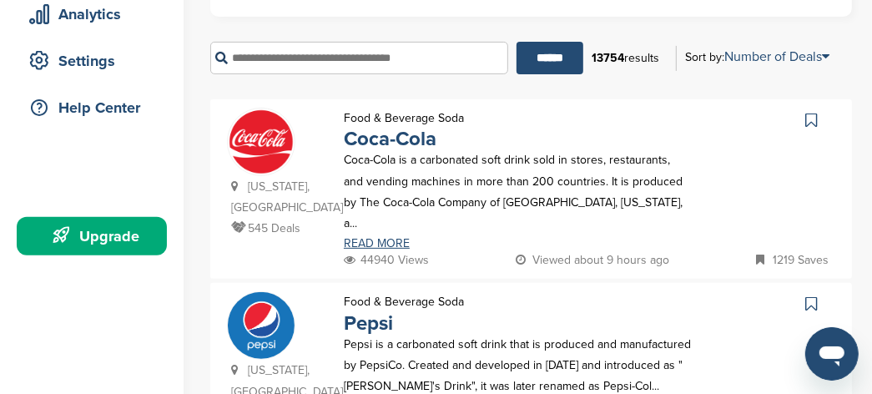
click at [241, 57] on input "text" at bounding box center [359, 58] width 298 height 33
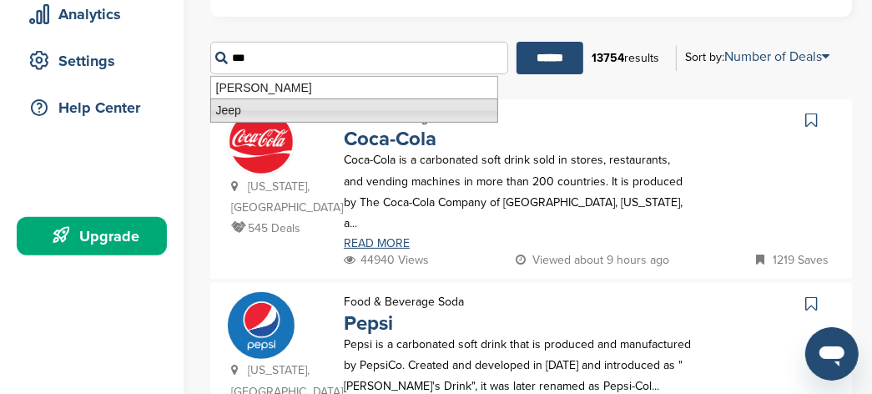
click at [224, 113] on li "Jeep" at bounding box center [354, 110] width 288 height 24
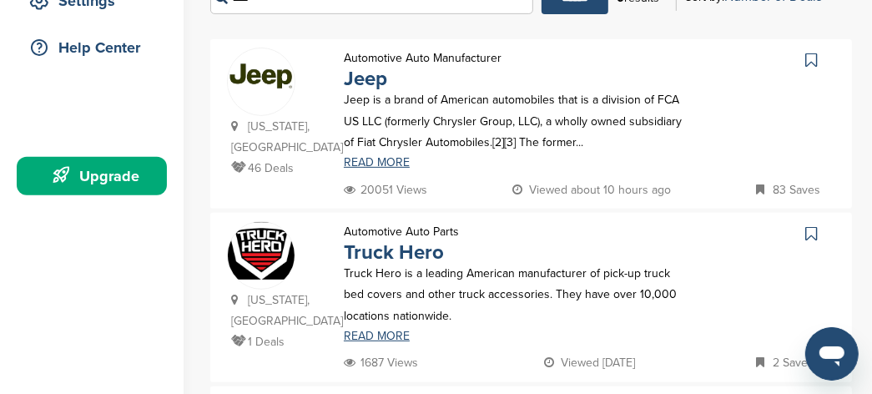
scroll to position [417, 0]
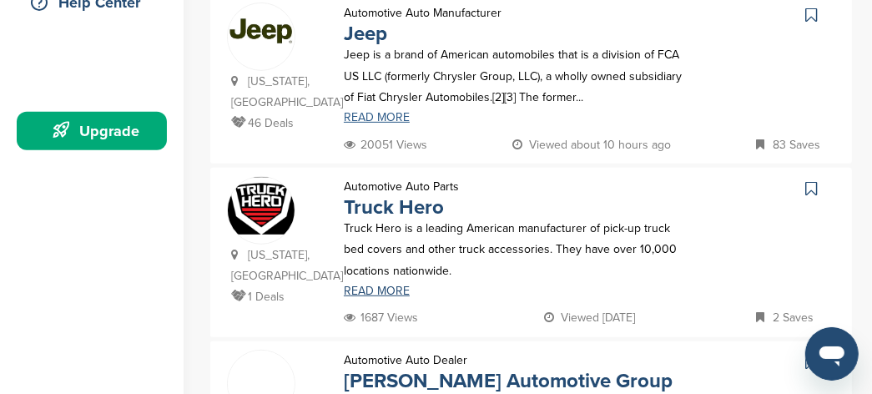
type input "****"
click at [381, 118] on link "READ MORE" at bounding box center [518, 118] width 348 height 12
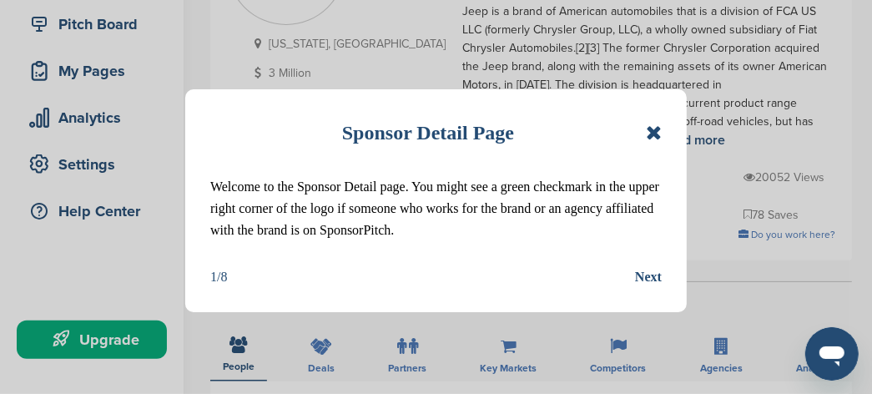
click at [656, 141] on icon at bounding box center [654, 133] width 16 height 20
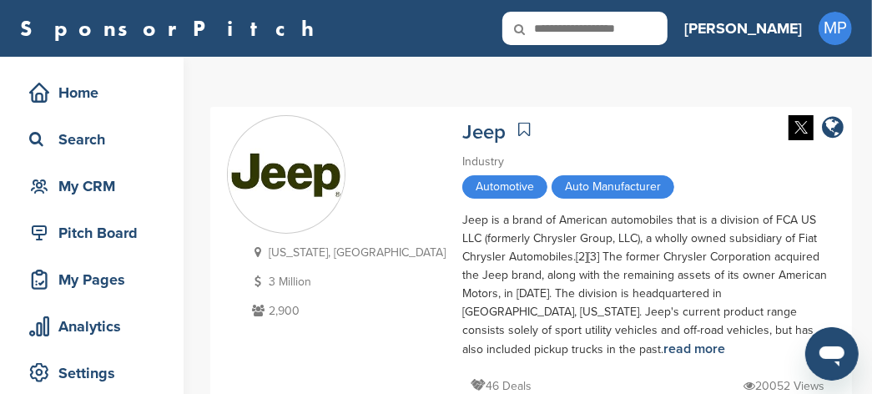
scroll to position [104, 0]
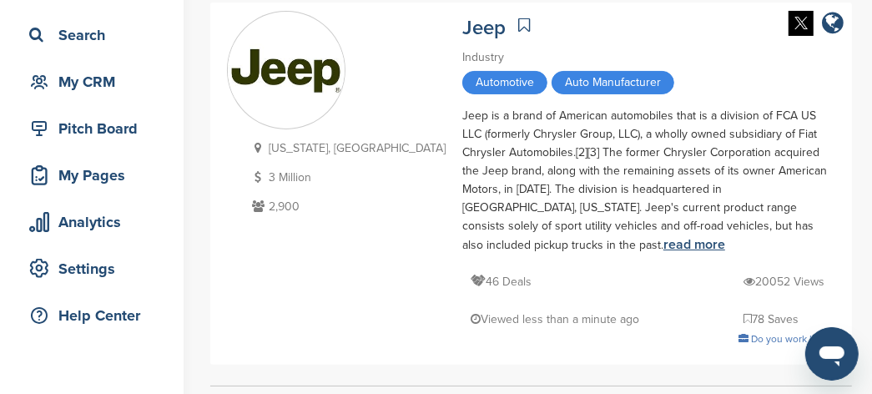
click at [663, 236] on link "read more" at bounding box center [694, 244] width 62 height 17
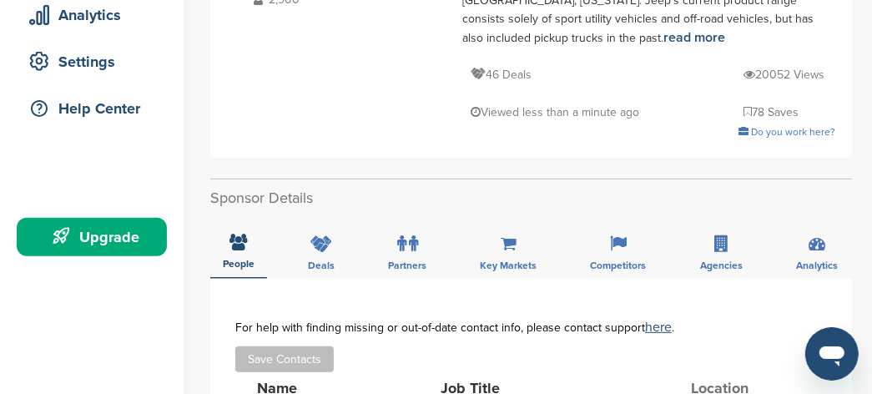
scroll to position [312, 0]
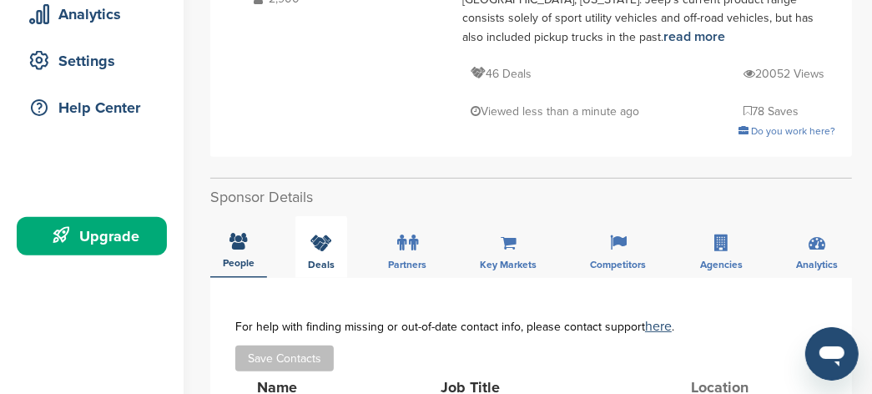
click at [328, 216] on div "Deals" at bounding box center [321, 247] width 52 height 62
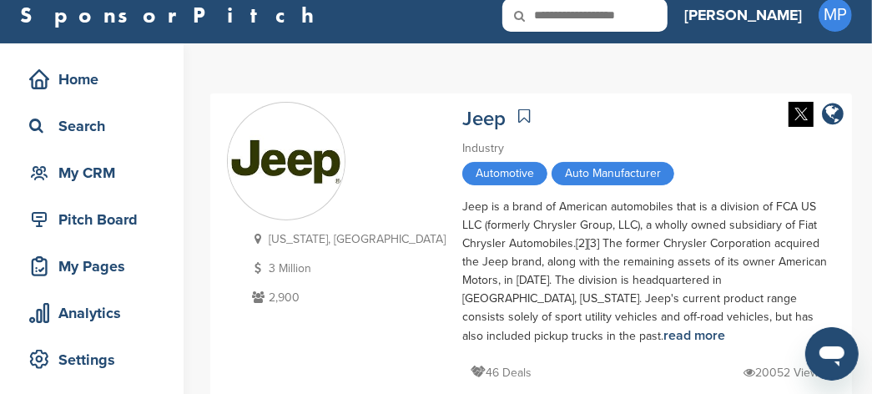
scroll to position [0, 0]
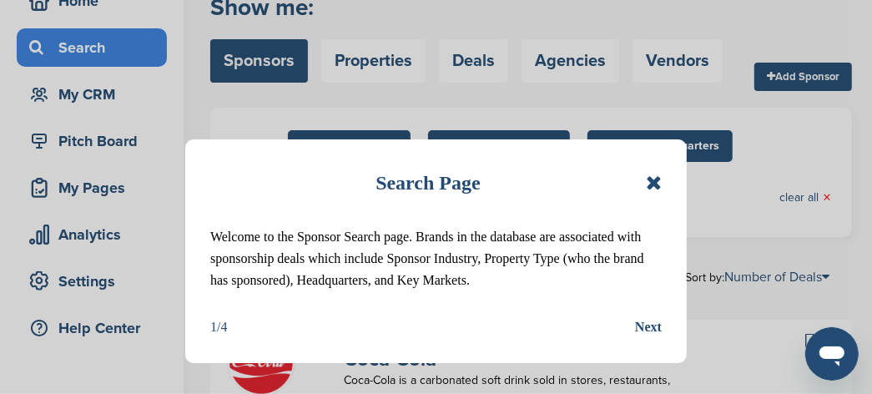
scroll to position [209, 0]
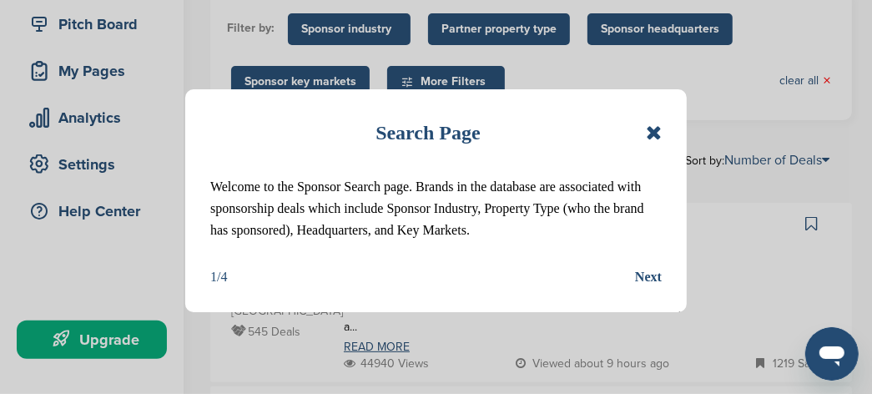
click at [648, 135] on icon at bounding box center [654, 133] width 16 height 20
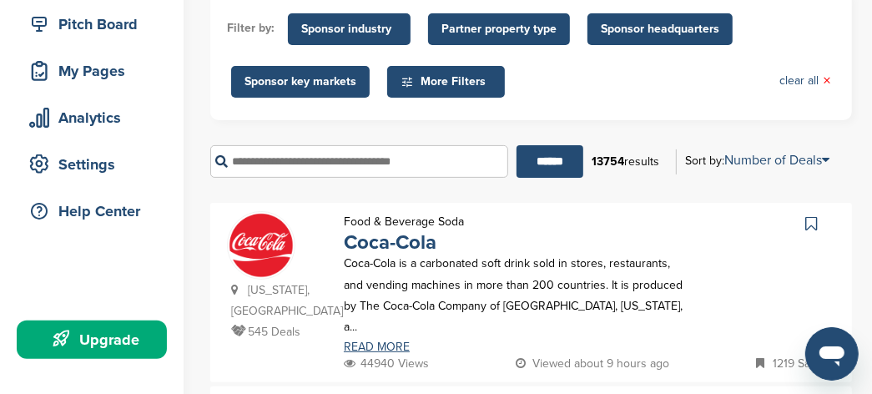
click at [357, 163] on input "text" at bounding box center [359, 161] width 298 height 33
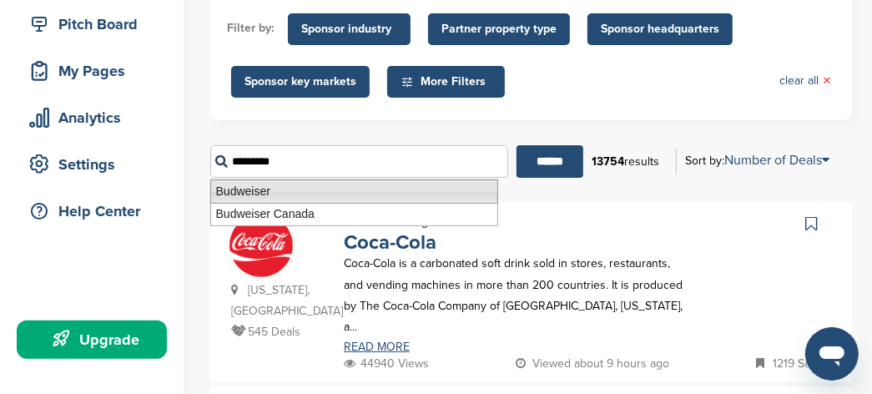
click at [251, 182] on li "Budweiser" at bounding box center [354, 191] width 288 height 24
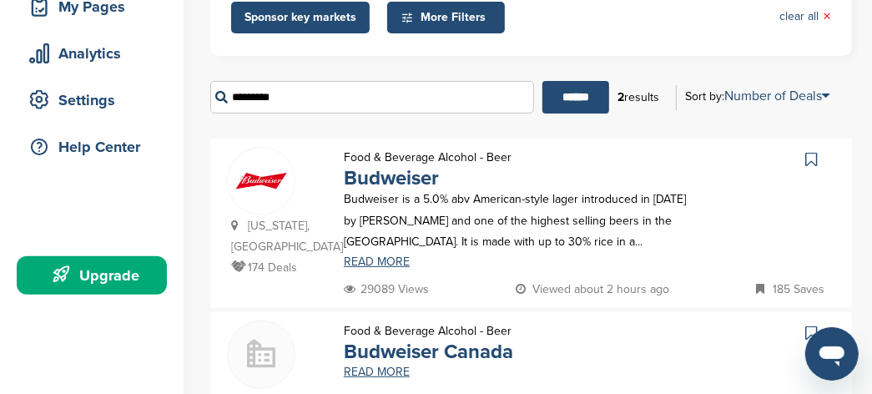
scroll to position [312, 0]
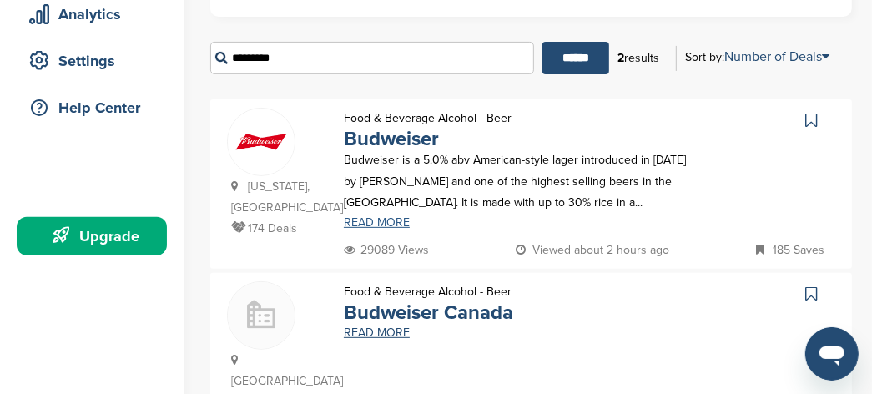
type input "*********"
click at [368, 224] on link "READ MORE" at bounding box center [518, 223] width 348 height 12
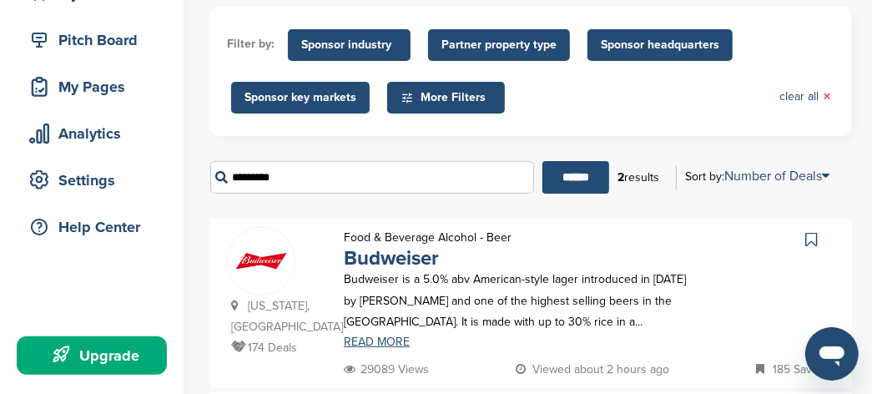
scroll to position [0, 0]
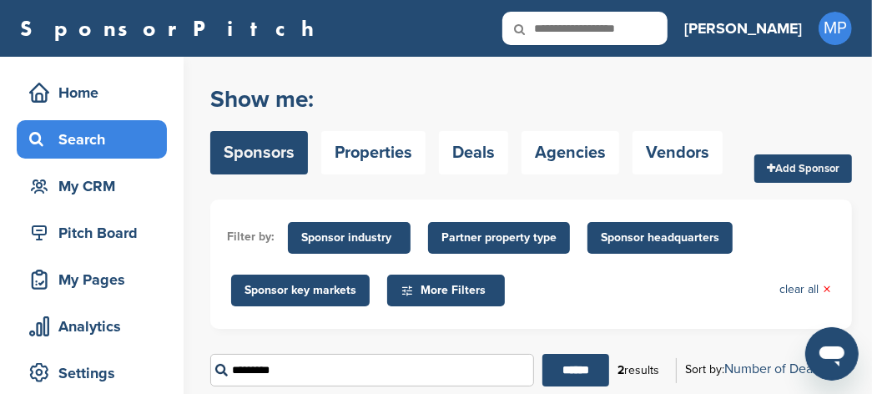
click at [110, 29] on link "SponsorPitch" at bounding box center [172, 29] width 304 height 22
click at [788, 25] on h3 "[PERSON_NAME]" at bounding box center [743, 28] width 118 height 23
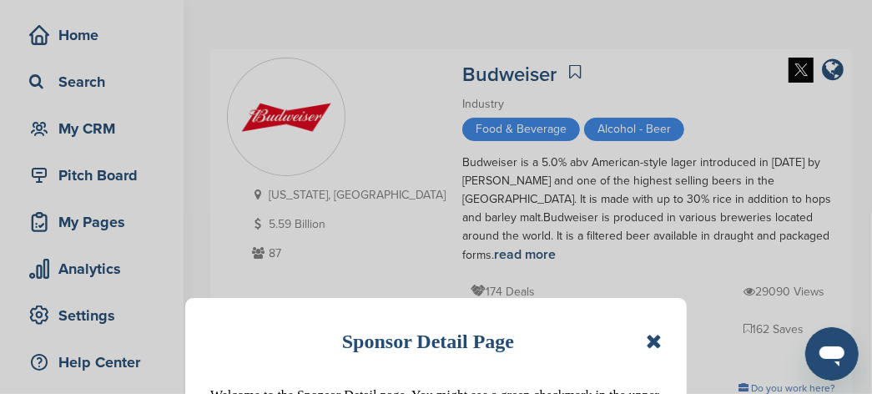
scroll to position [104, 0]
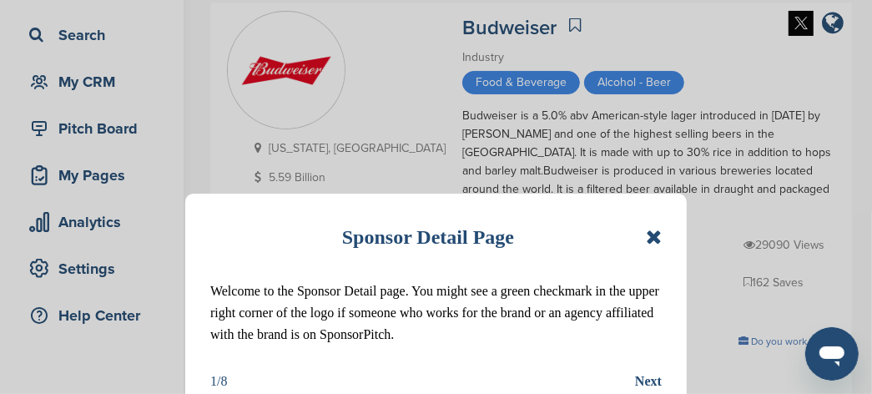
click at [658, 244] on icon at bounding box center [654, 237] width 16 height 20
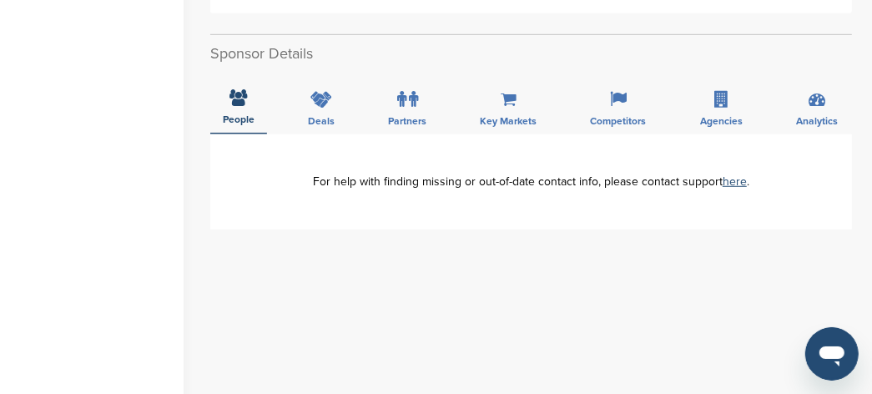
scroll to position [626, 0]
click at [319, 72] on div "Deals" at bounding box center [321, 103] width 52 height 62
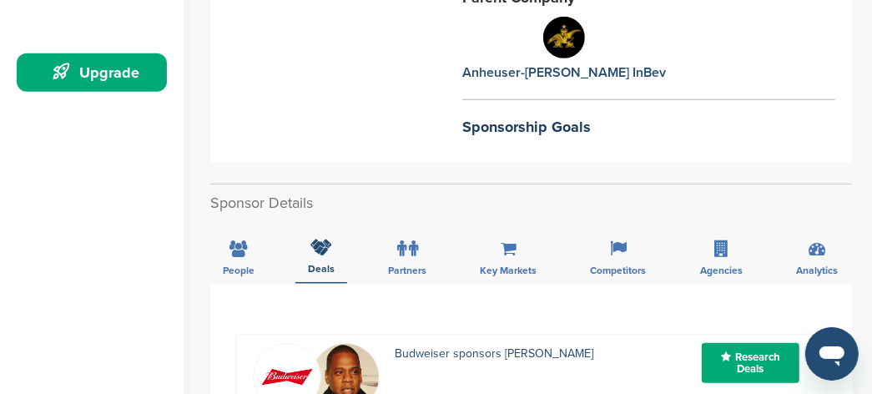
scroll to position [417, 0]
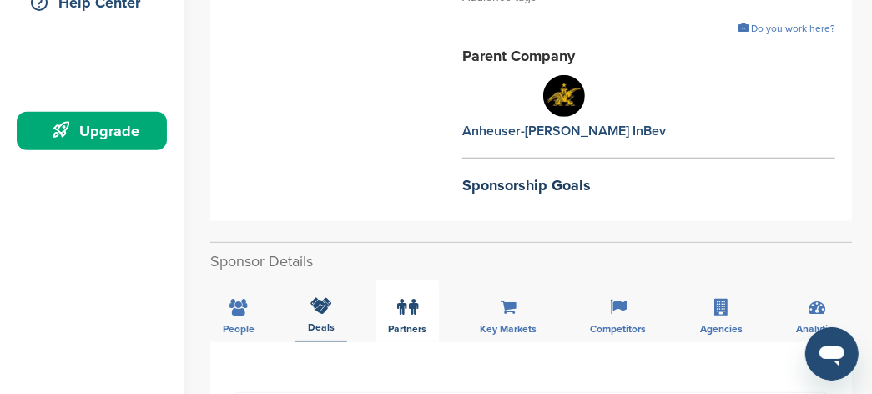
click at [417, 299] on icon at bounding box center [413, 307] width 9 height 17
click at [500, 324] on span "Key Markets" at bounding box center [508, 329] width 57 height 10
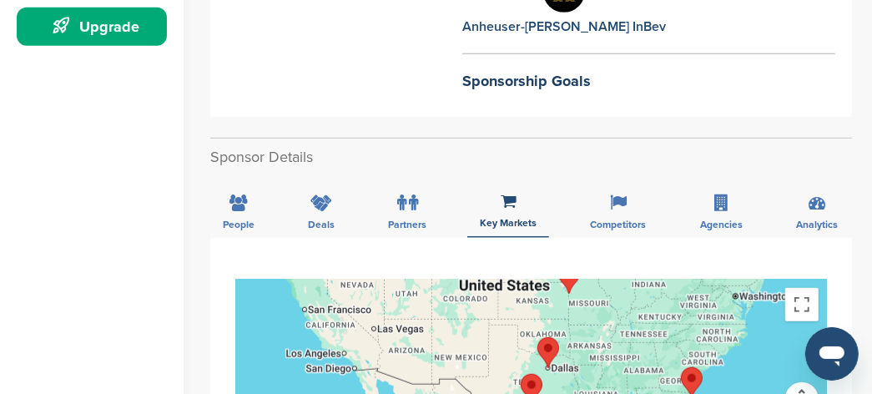
scroll to position [521, 0]
click at [617, 176] on div "Competitors" at bounding box center [618, 207] width 81 height 62
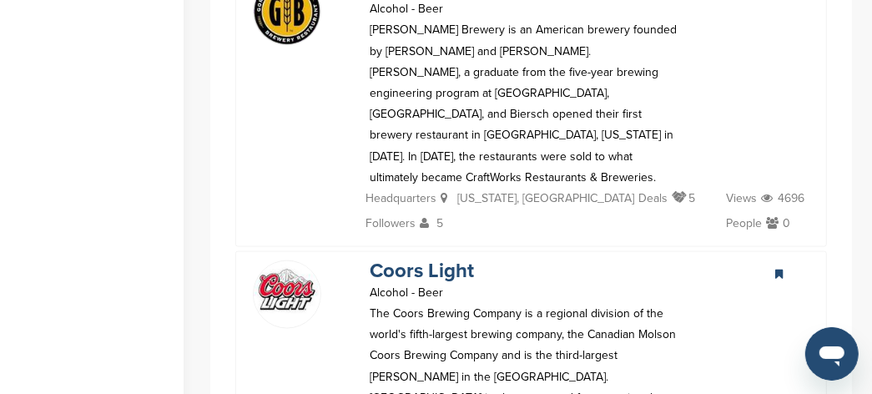
scroll to position [1251, 0]
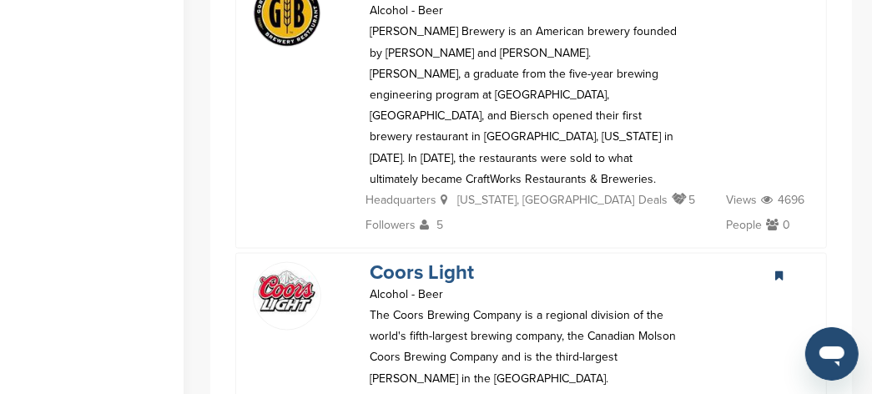
click at [417, 260] on link "Coors Light" at bounding box center [421, 272] width 104 height 24
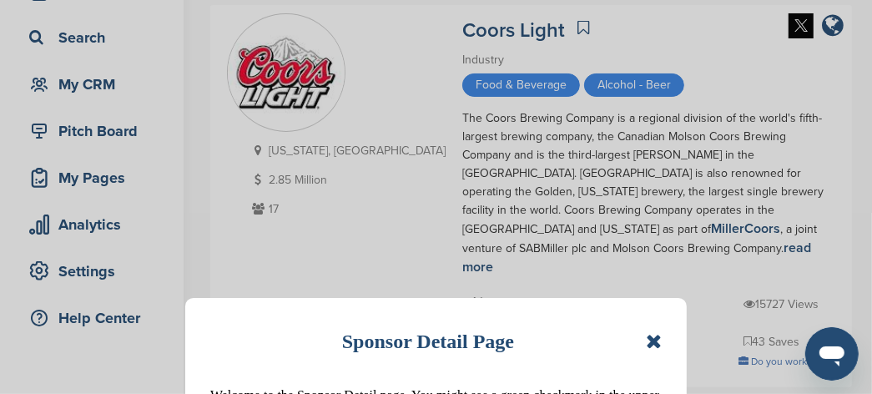
scroll to position [104, 0]
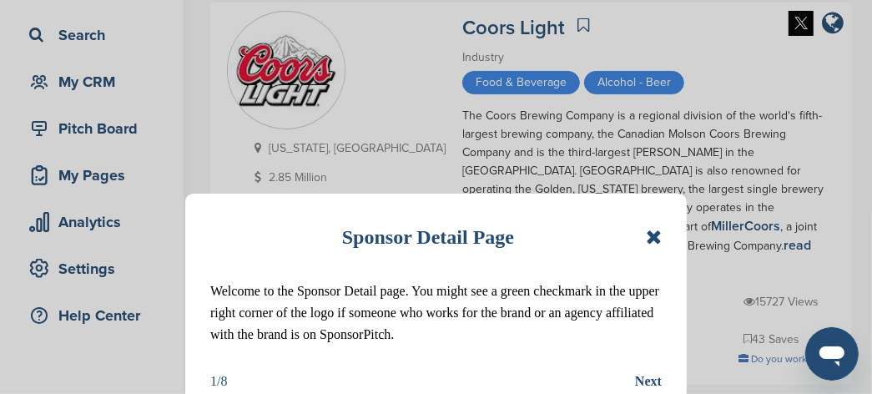
click at [649, 235] on icon at bounding box center [654, 237] width 16 height 20
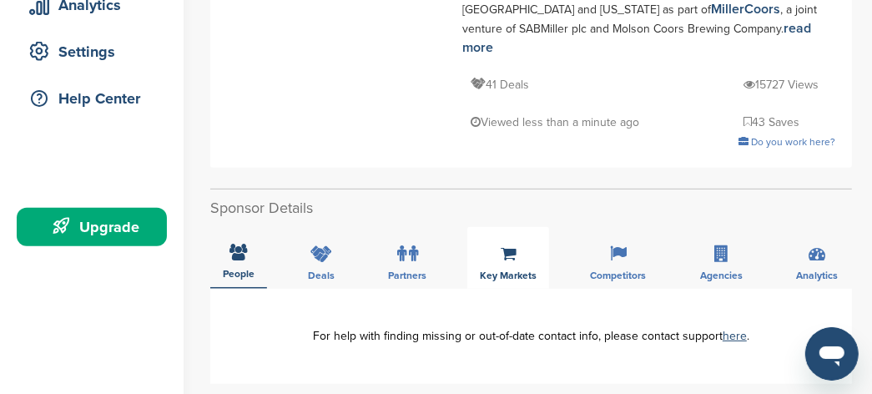
scroll to position [417, 0]
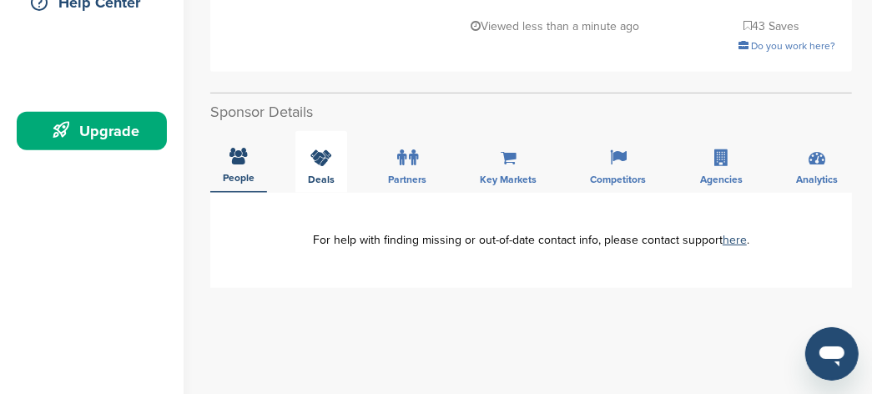
click at [331, 131] on div "Deals" at bounding box center [321, 162] width 52 height 62
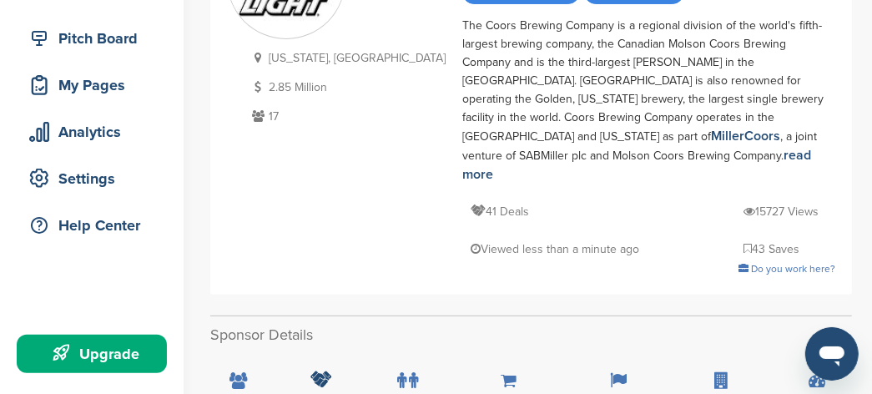
scroll to position [0, 0]
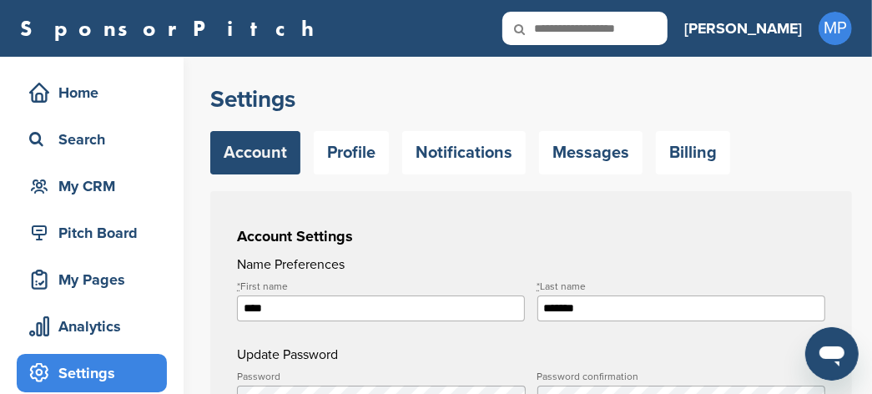
click at [790, 24] on h3 "[PERSON_NAME]" at bounding box center [743, 28] width 118 height 23
click at [111, 24] on link "SponsorPitch" at bounding box center [172, 29] width 304 height 22
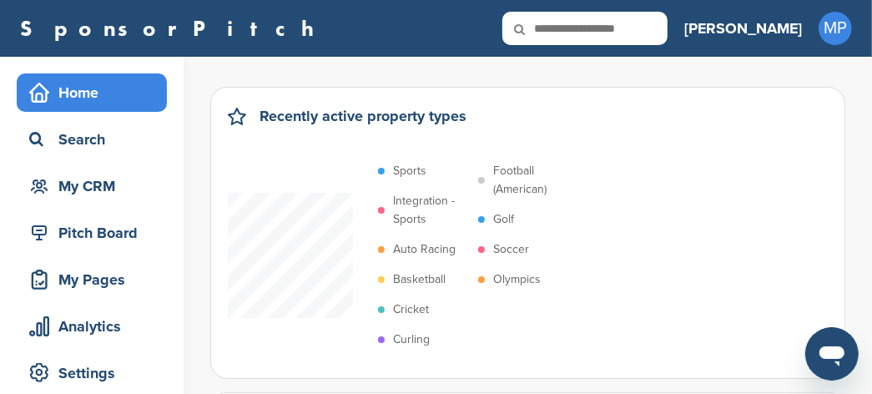
click at [97, 32] on link "SponsorPitch" at bounding box center [172, 29] width 304 height 22
